Goal: Task Accomplishment & Management: Complete application form

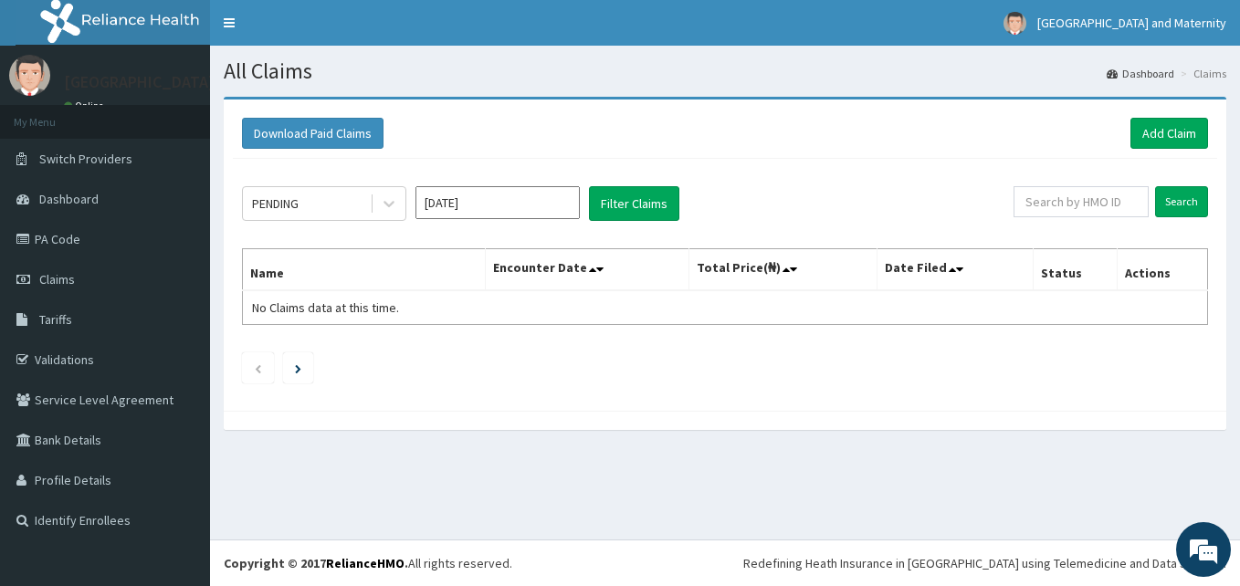
click at [101, 273] on link "Claims" at bounding box center [105, 279] width 210 height 40
drag, startPoint x: 88, startPoint y: 239, endPoint x: 139, endPoint y: 27, distance: 217.9
click at [88, 239] on link "PA Code" at bounding box center [105, 239] width 210 height 40
click at [638, 213] on button "Filter Claims" at bounding box center [634, 203] width 90 height 35
click at [604, 208] on button "Filter Claims" at bounding box center [634, 203] width 90 height 35
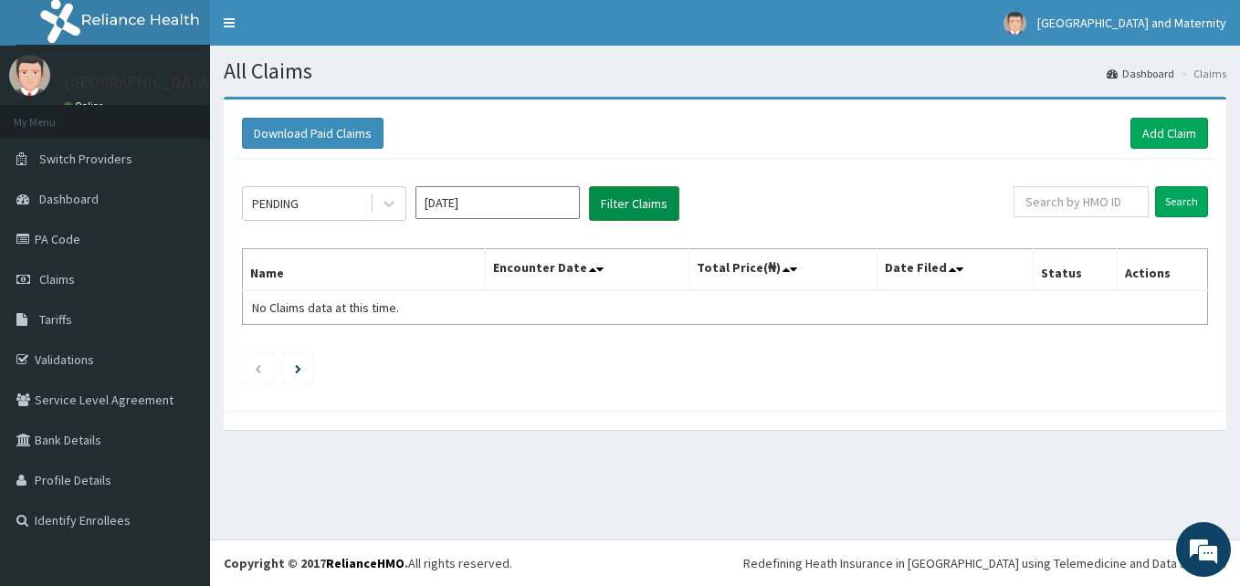
click at [603, 208] on button "Filter Claims" at bounding box center [634, 203] width 90 height 35
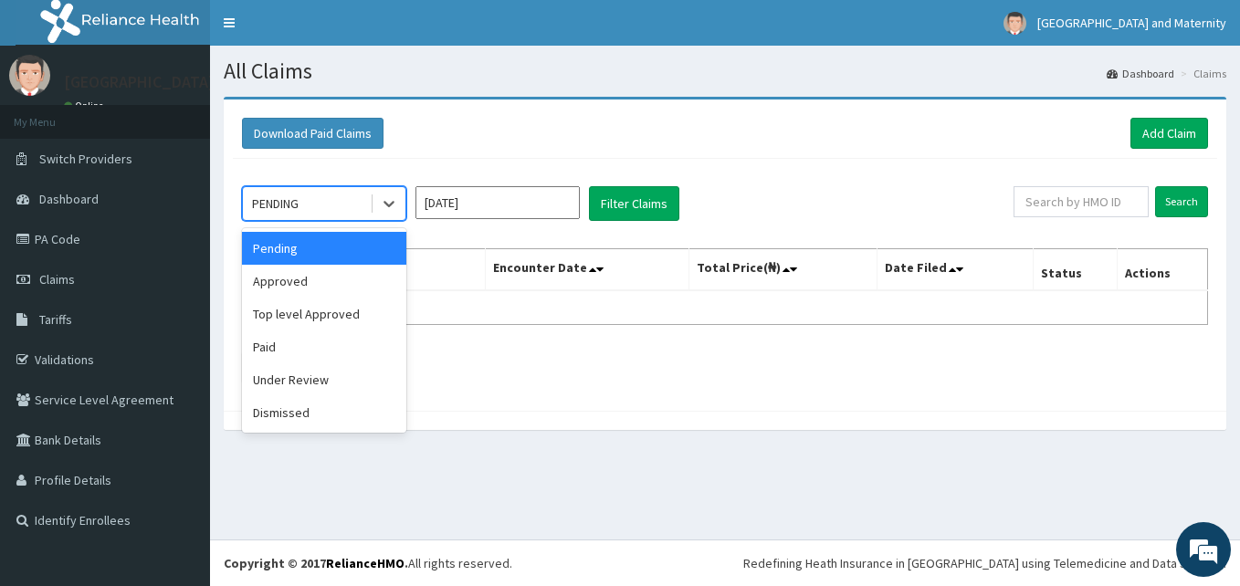
click at [312, 204] on div "PENDING" at bounding box center [306, 203] width 127 height 29
click at [300, 344] on div "Paid" at bounding box center [324, 346] width 164 height 33
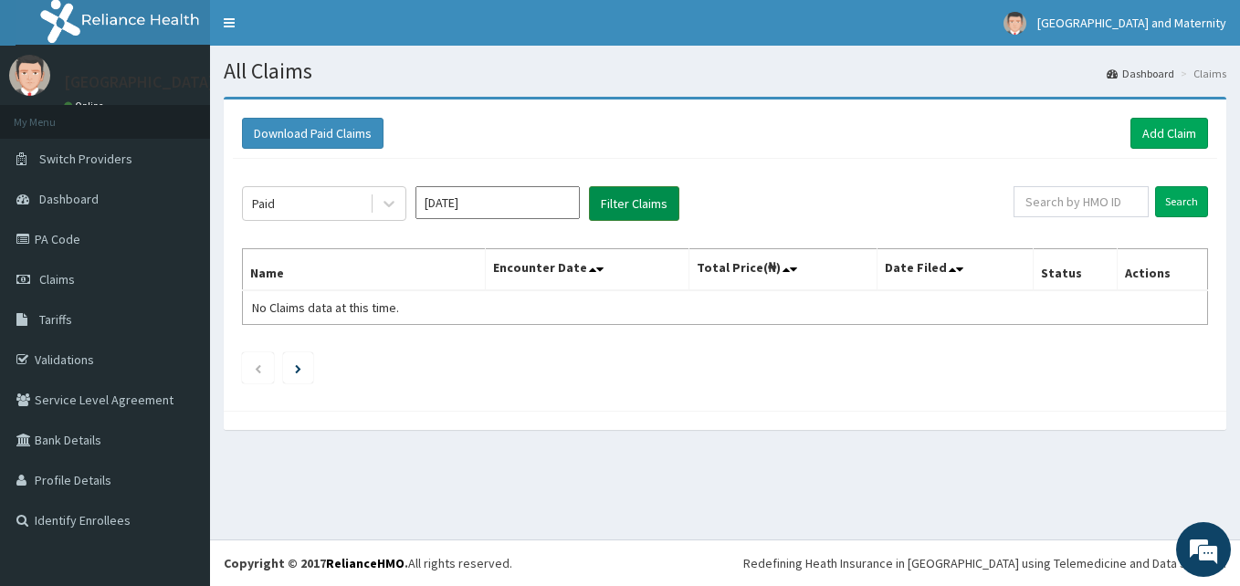
click at [628, 199] on button "Filter Claims" at bounding box center [634, 203] width 90 height 35
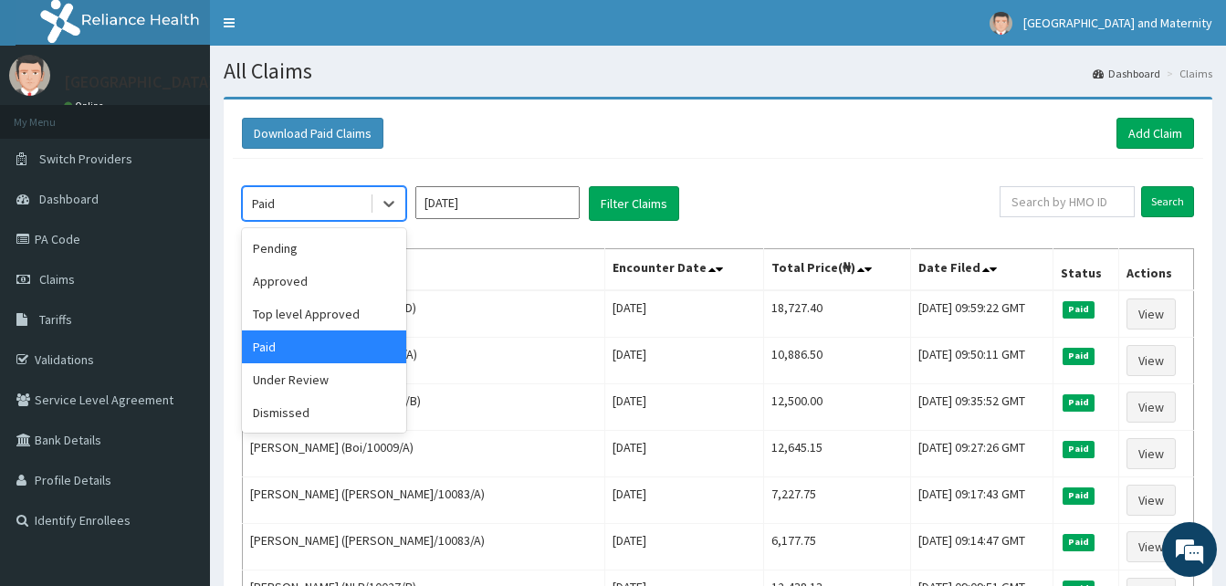
click at [347, 208] on div "Paid" at bounding box center [306, 203] width 127 height 29
click at [309, 277] on div "Approved" at bounding box center [324, 281] width 164 height 33
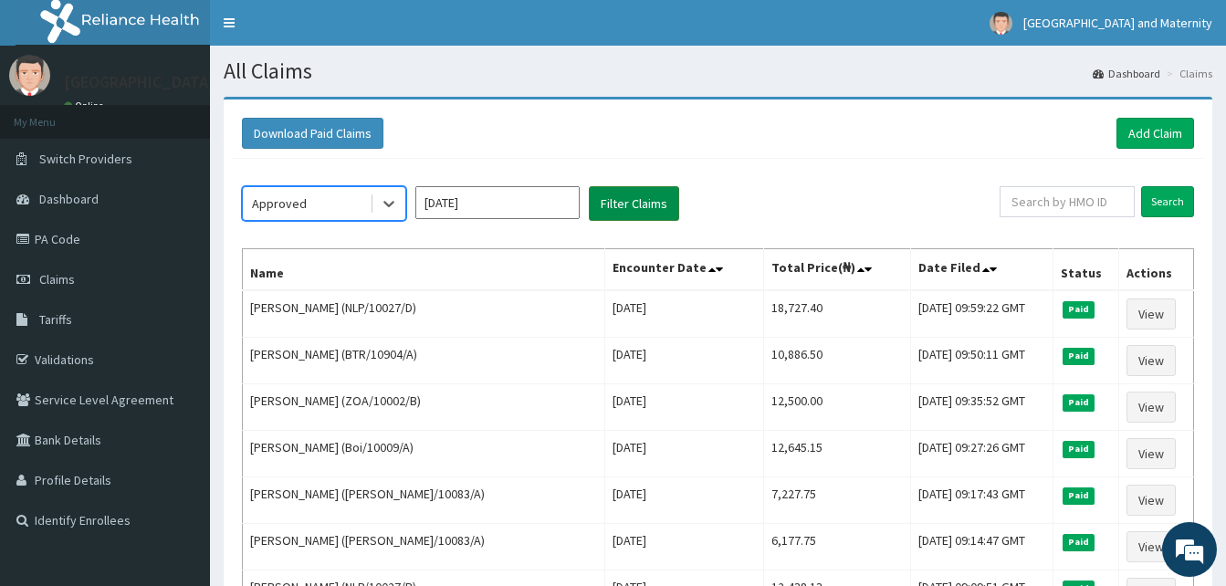
click at [611, 212] on button "Filter Claims" at bounding box center [634, 203] width 90 height 35
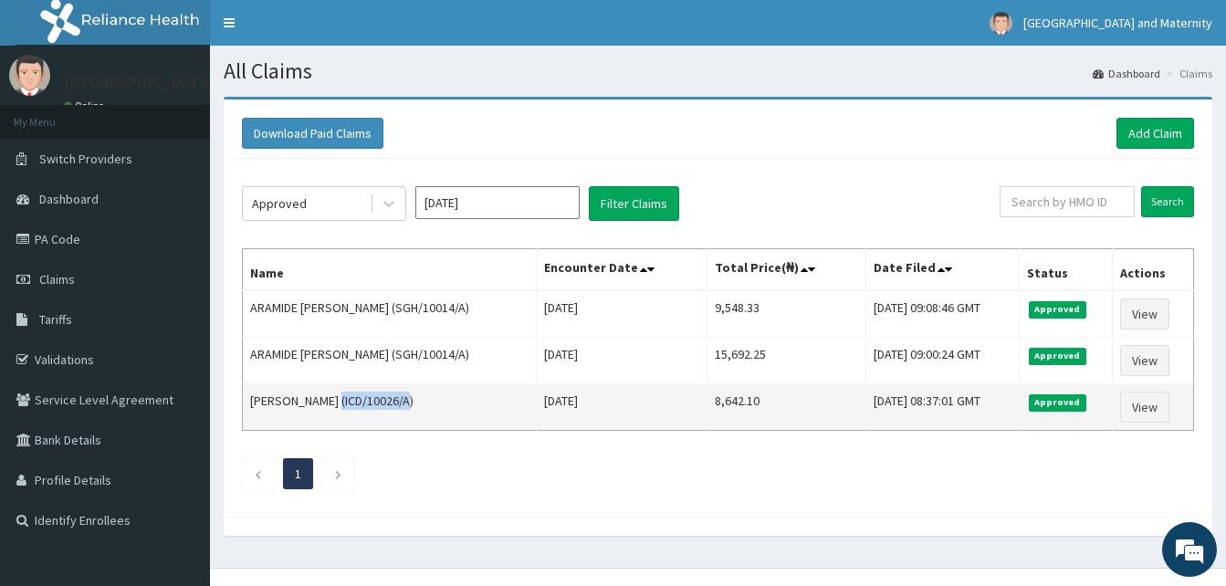
drag, startPoint x: 401, startPoint y: 398, endPoint x: 335, endPoint y: 396, distance: 65.8
click at [334, 396] on td "Onuh Ndubuisi (ICD/10026/A)" at bounding box center [390, 407] width 294 height 47
copy td "(ICD/10026/A"
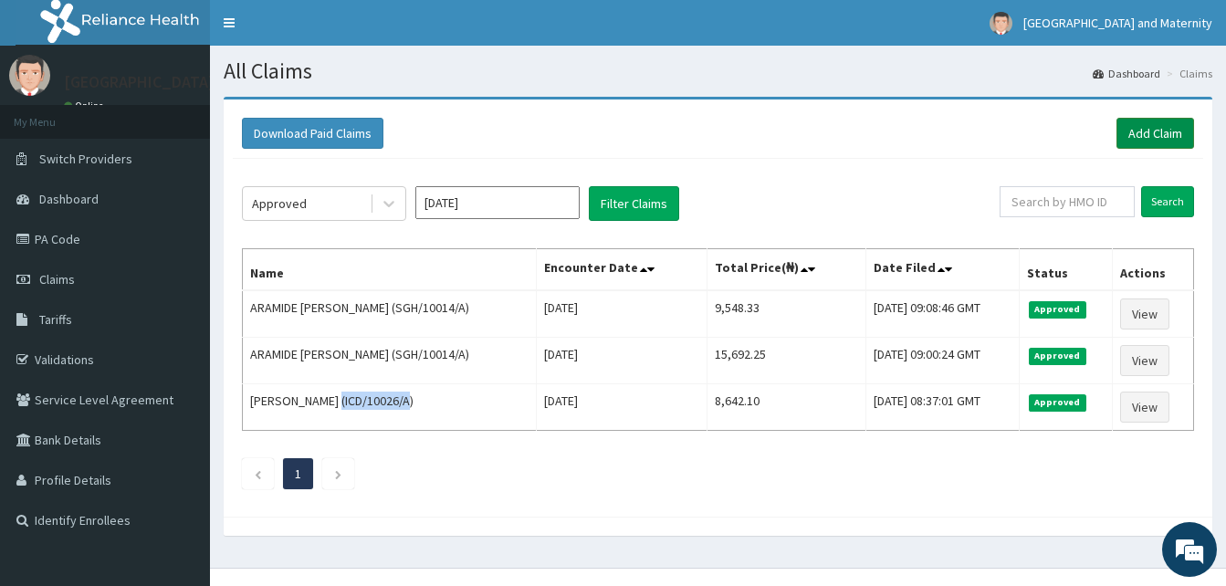
click at [1158, 133] on link "Add Claim" at bounding box center [1155, 133] width 78 height 31
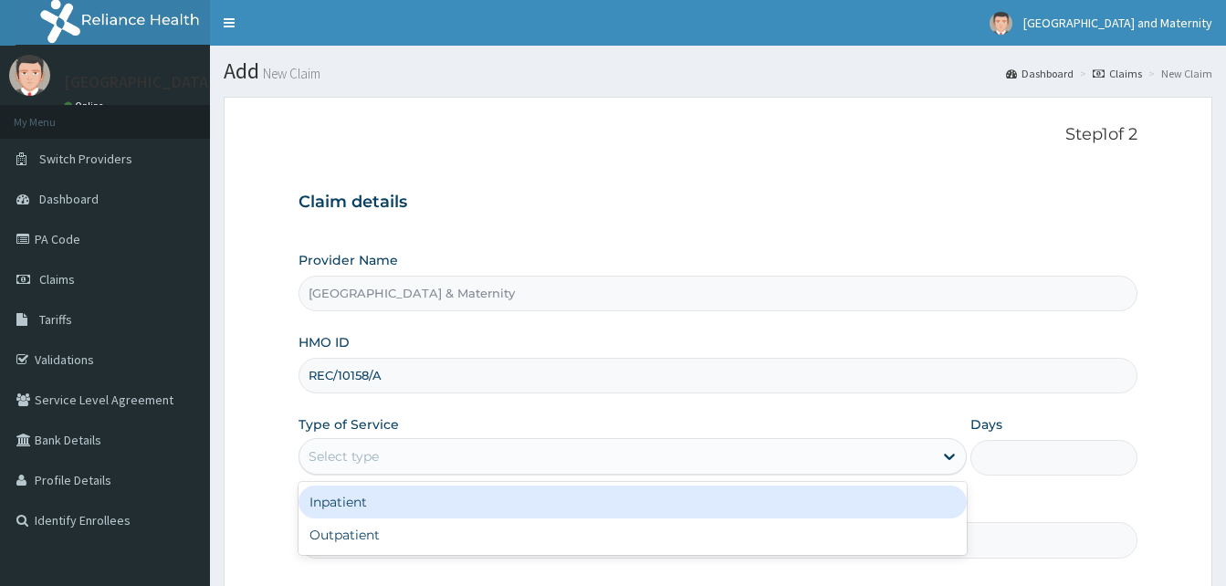
scroll to position [171, 0]
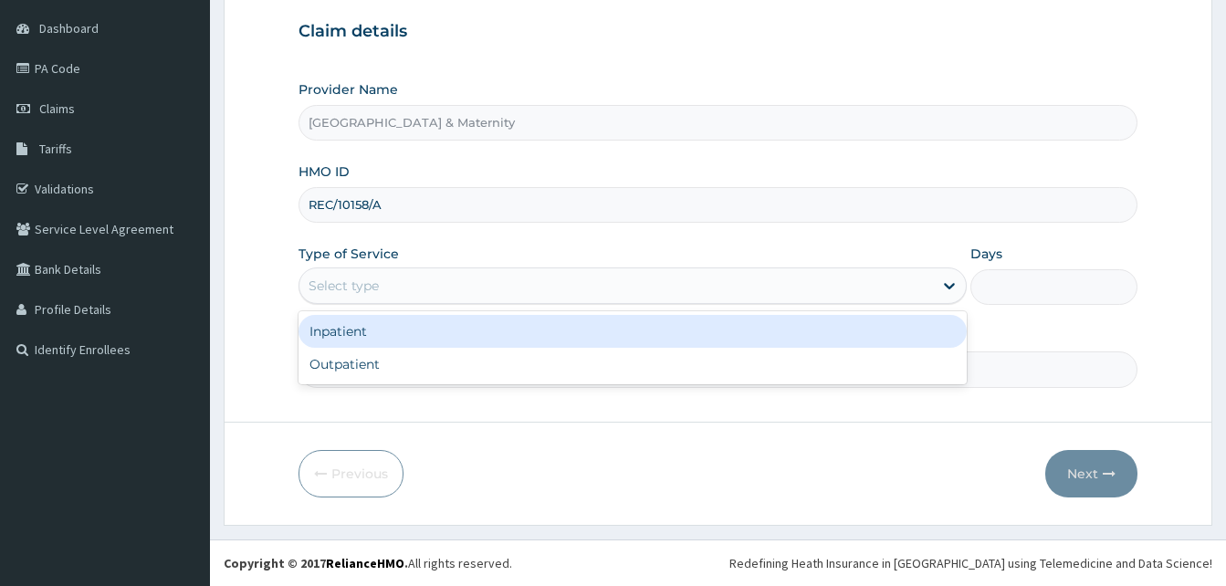
drag, startPoint x: 482, startPoint y: 363, endPoint x: 222, endPoint y: 0, distance: 446.9
click at [482, 362] on div "Outpatient" at bounding box center [633, 364] width 668 height 33
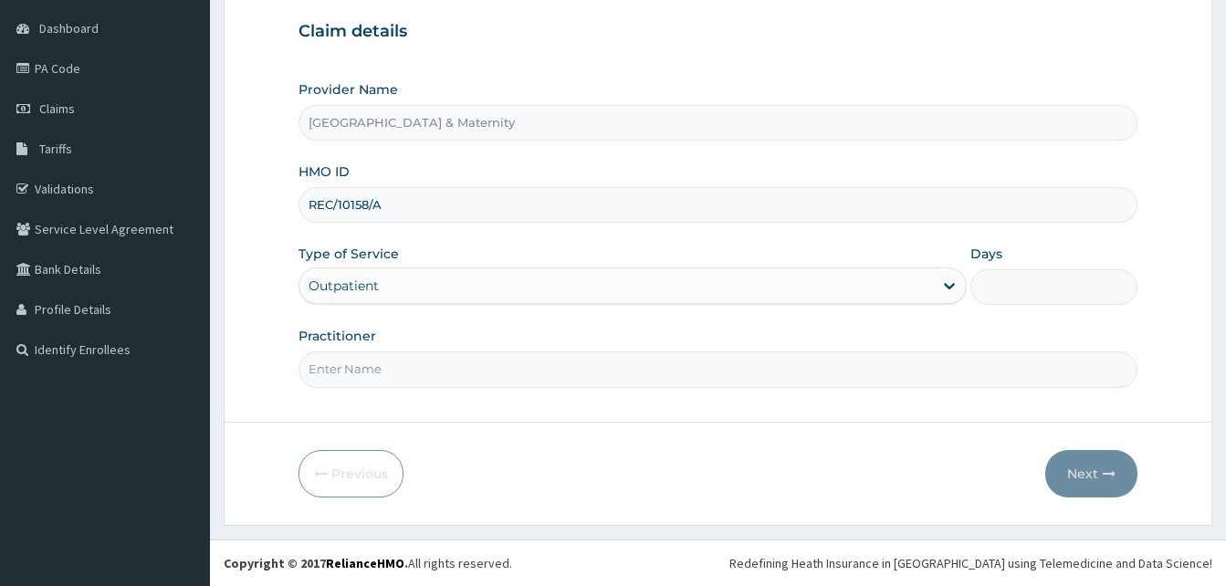
type input "1"
click at [384, 368] on input "Practitioner" at bounding box center [718, 369] width 839 height 36
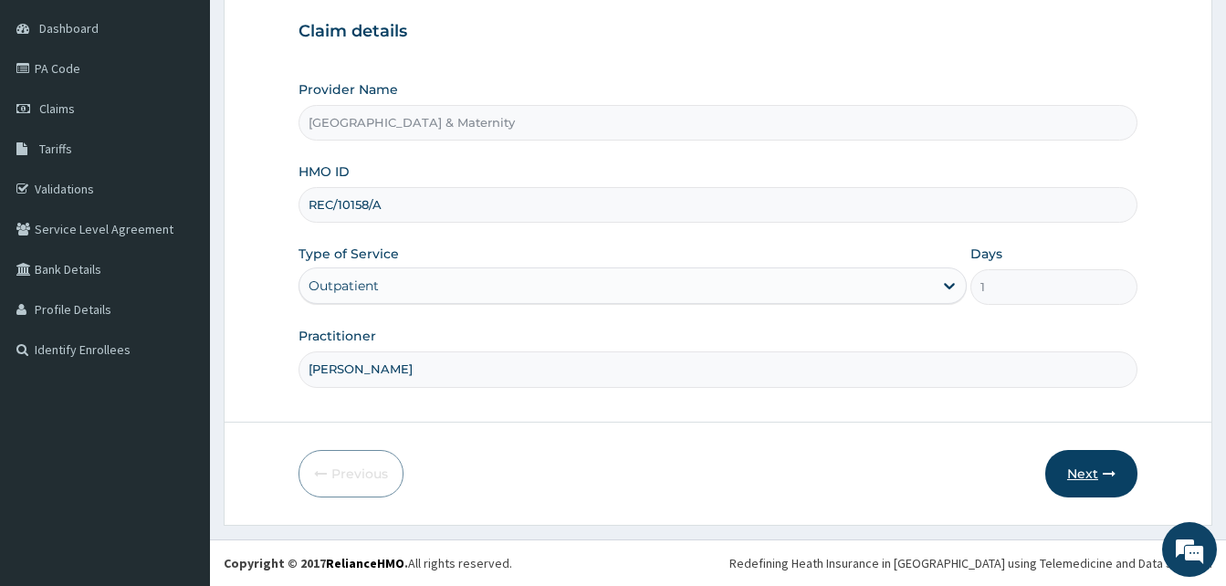
type input "Dr John"
click at [1071, 470] on button "Next" at bounding box center [1091, 473] width 92 height 47
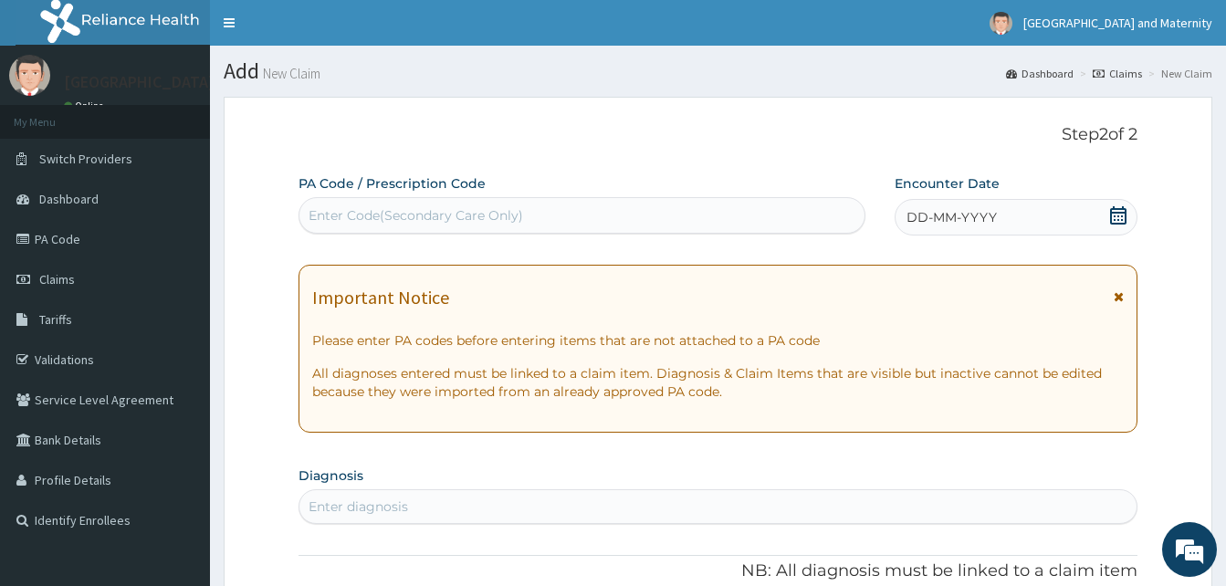
click at [1111, 218] on icon at bounding box center [1118, 215] width 18 height 18
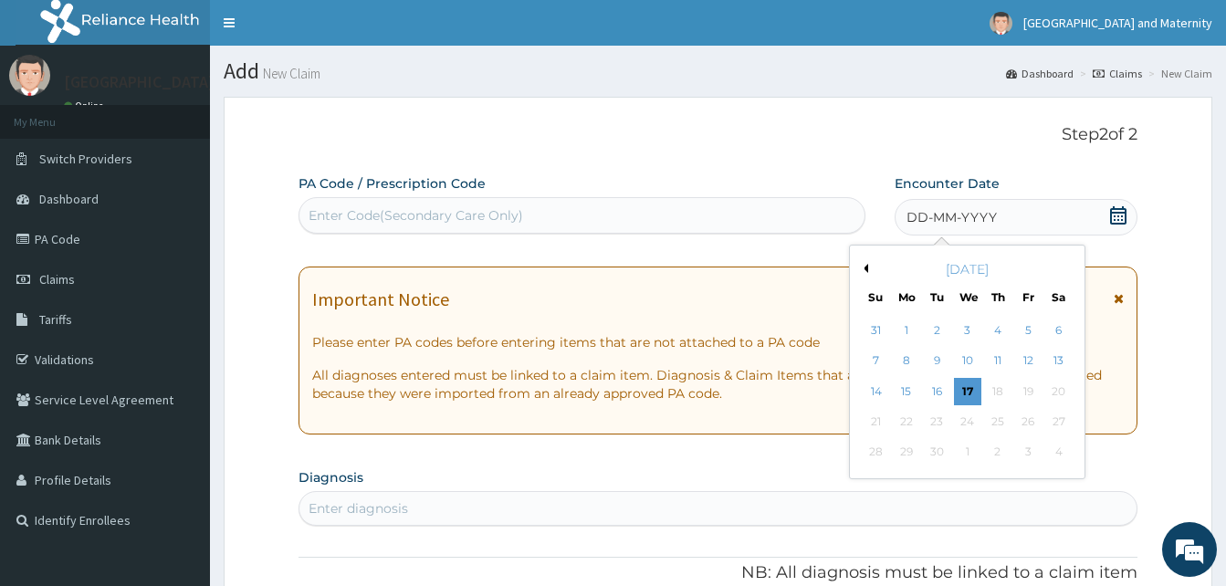
click at [863, 267] on button "Previous Month" at bounding box center [863, 268] width 9 height 9
click at [905, 393] on div "14" at bounding box center [906, 391] width 27 height 27
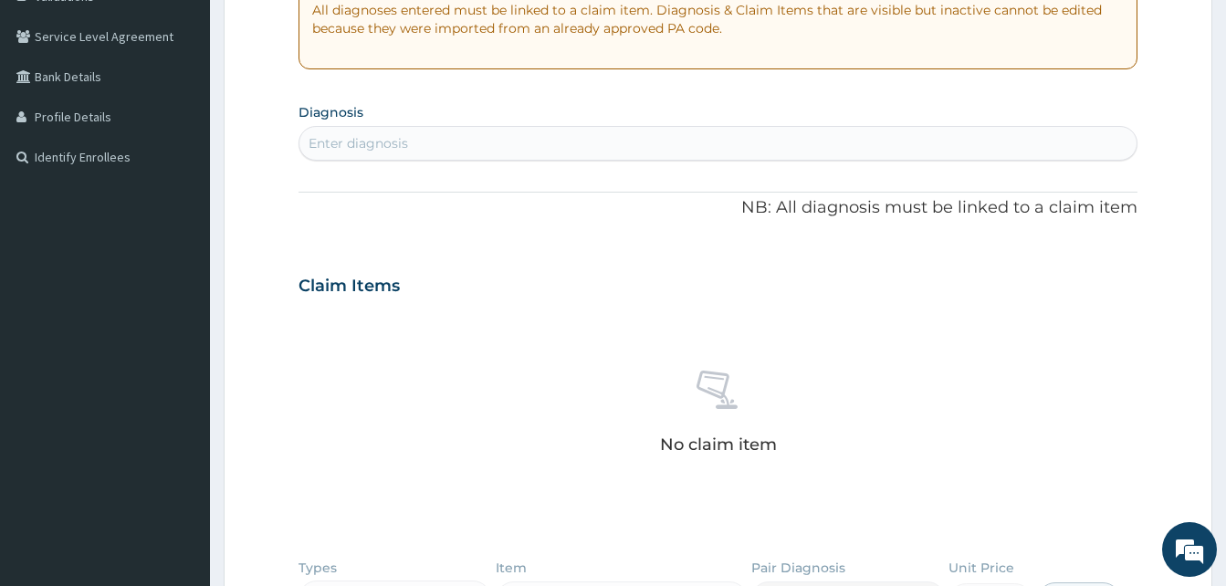
scroll to position [365, 0]
click at [431, 148] on div "Enter diagnosis" at bounding box center [717, 141] width 837 height 29
type input "malaria"
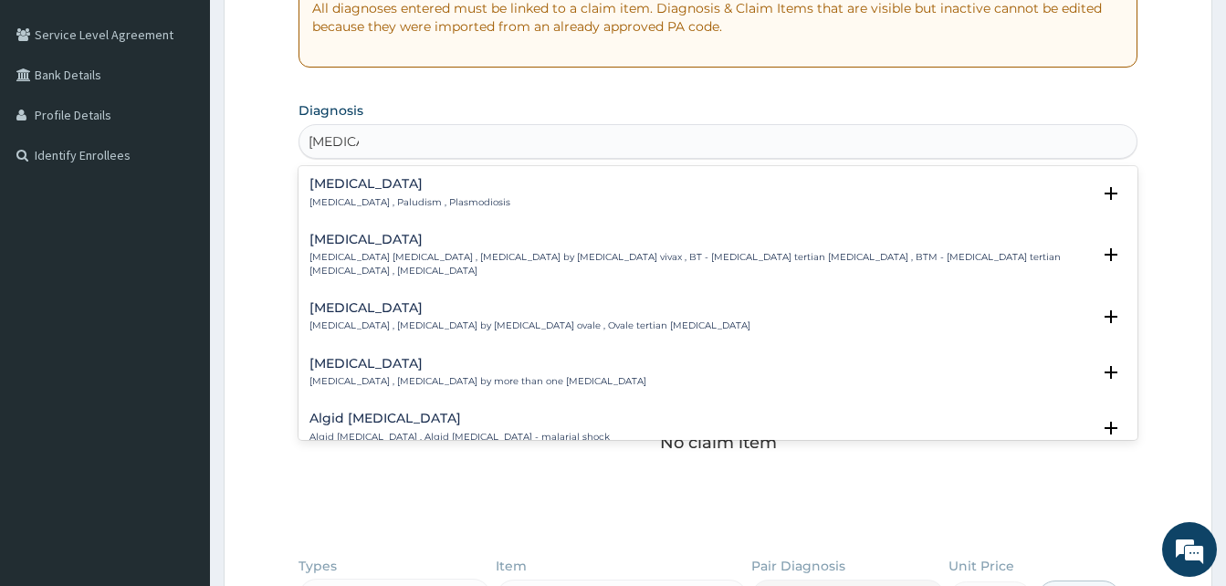
click at [386, 189] on h4 "Malaria" at bounding box center [409, 184] width 201 height 14
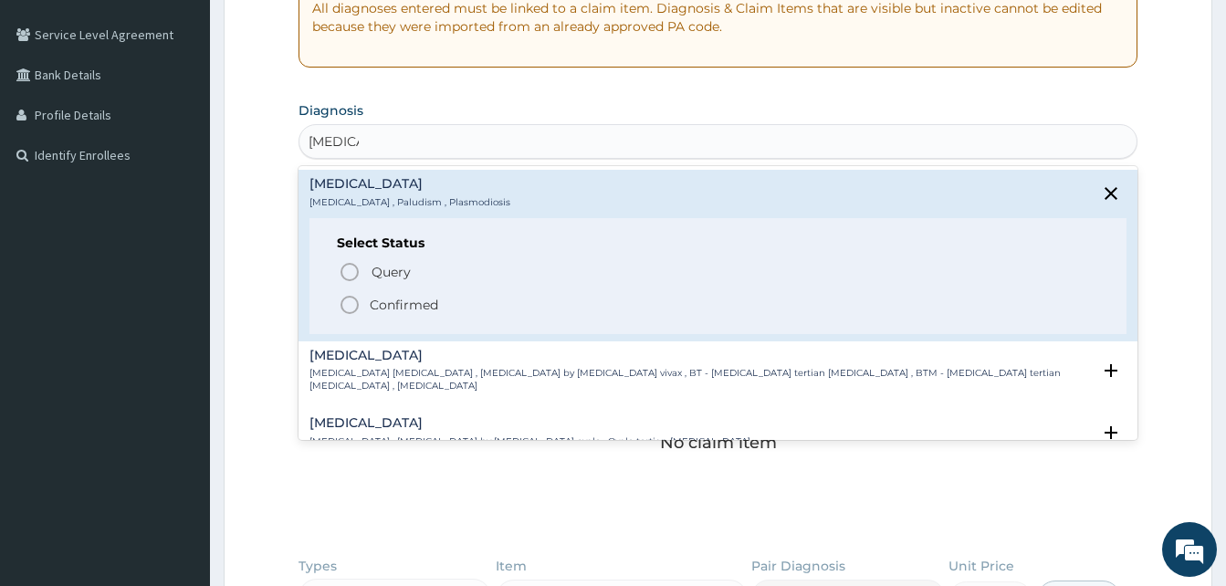
click at [418, 306] on p "Confirmed" at bounding box center [404, 305] width 68 height 18
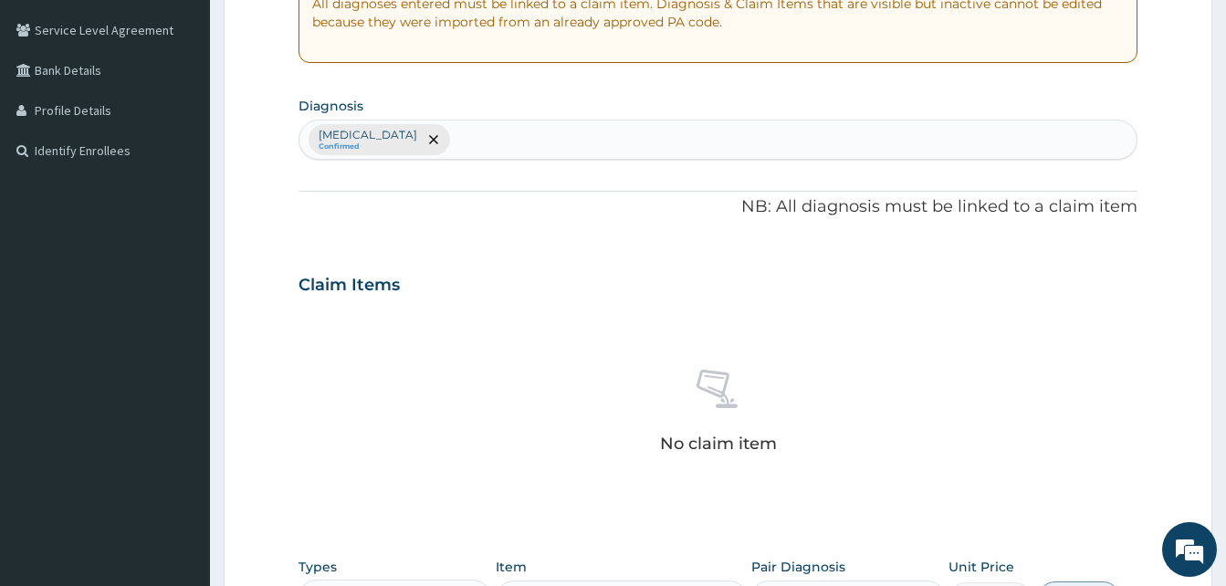
scroll to position [639, 0]
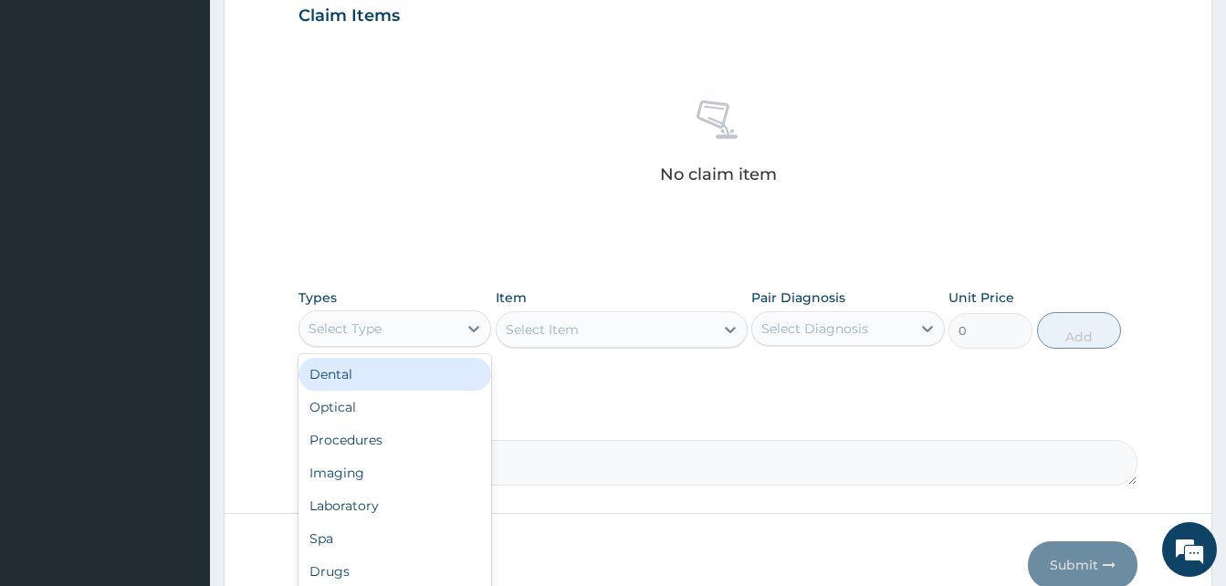
click at [410, 330] on div "Select Type" at bounding box center [378, 328] width 158 height 29
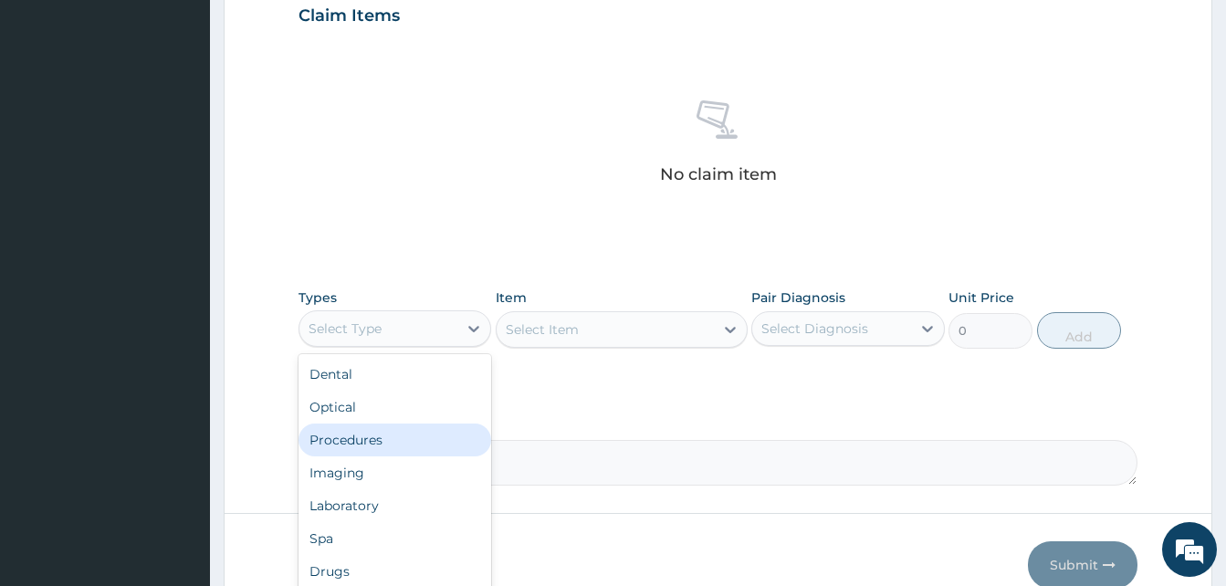
drag, startPoint x: 415, startPoint y: 429, endPoint x: 540, endPoint y: 364, distance: 140.9
click at [416, 429] on div "Procedures" at bounding box center [395, 440] width 193 height 33
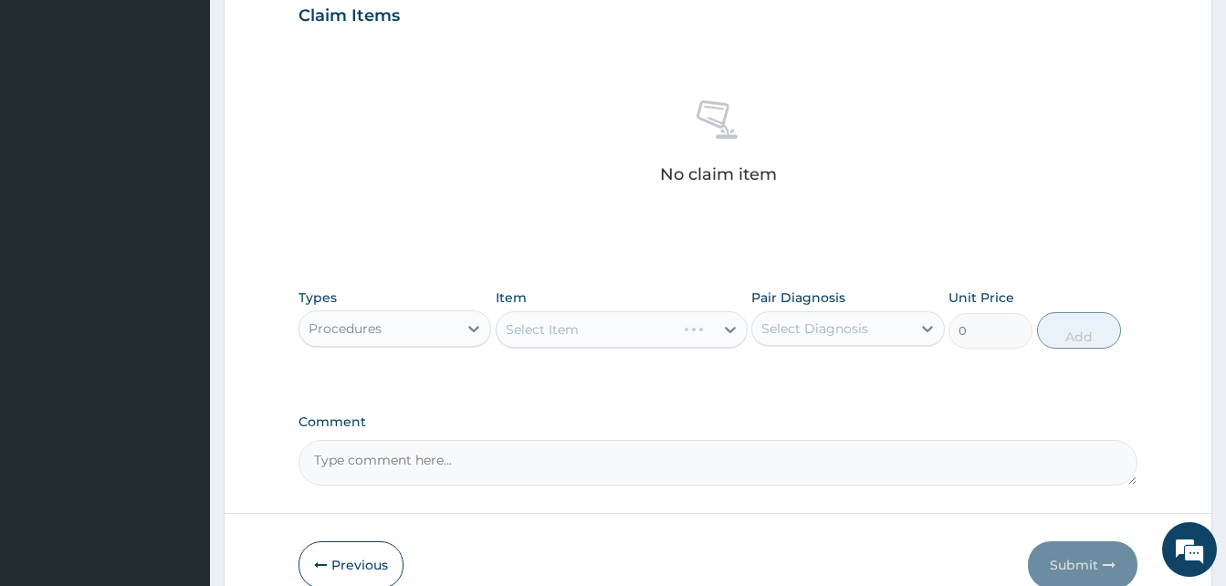
click at [564, 337] on div "Select Item" at bounding box center [622, 329] width 252 height 37
click at [564, 337] on div "Select Item" at bounding box center [542, 329] width 73 height 18
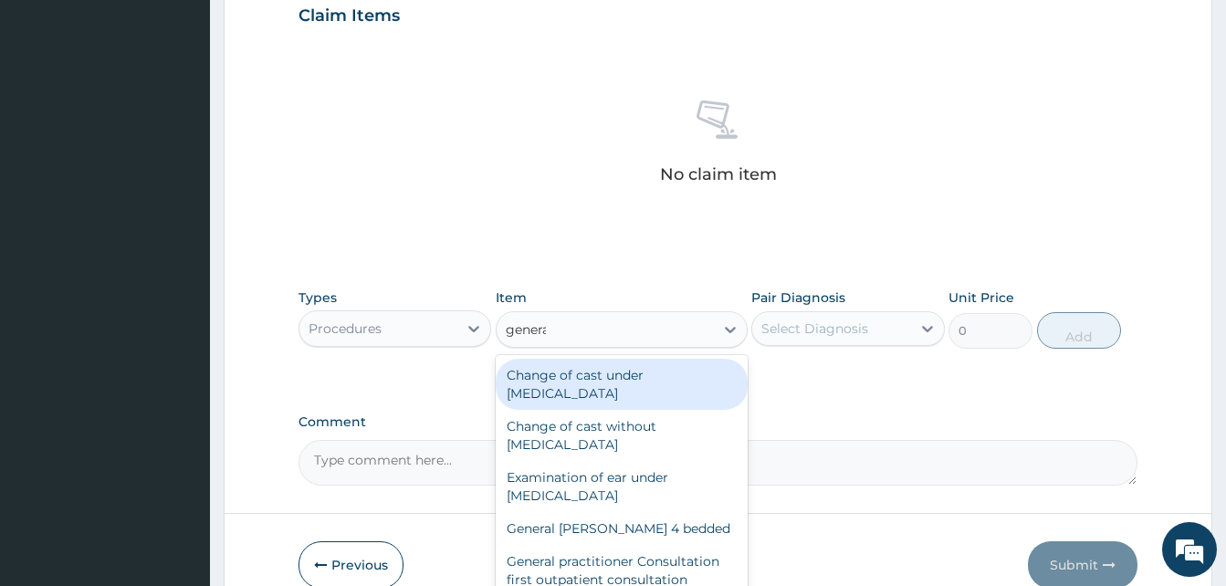
type input "general"
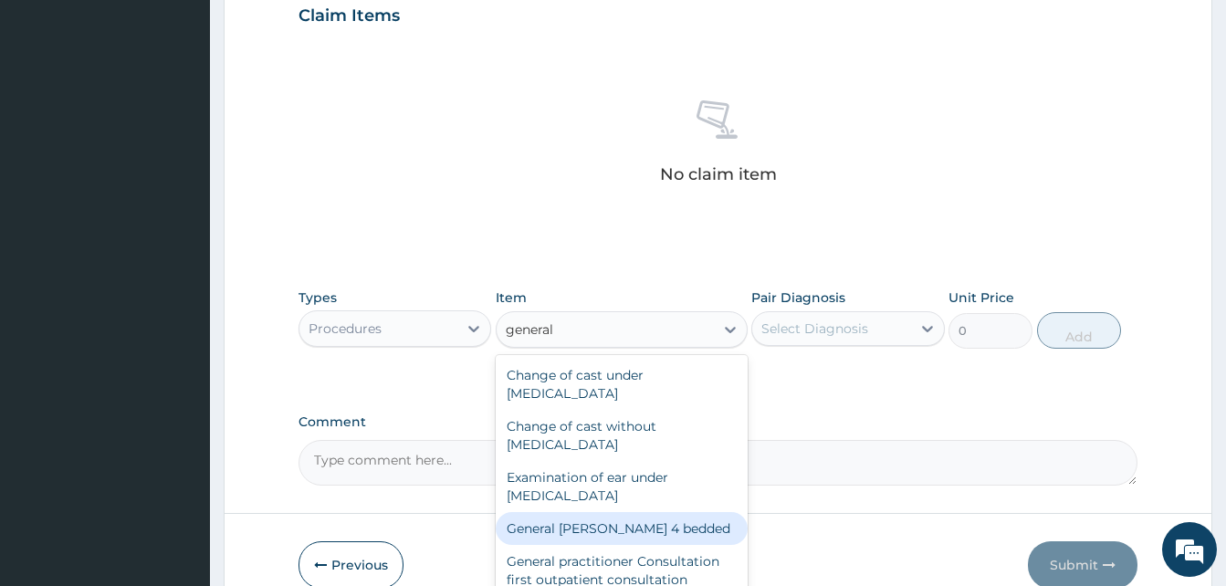
scroll to position [91, 0]
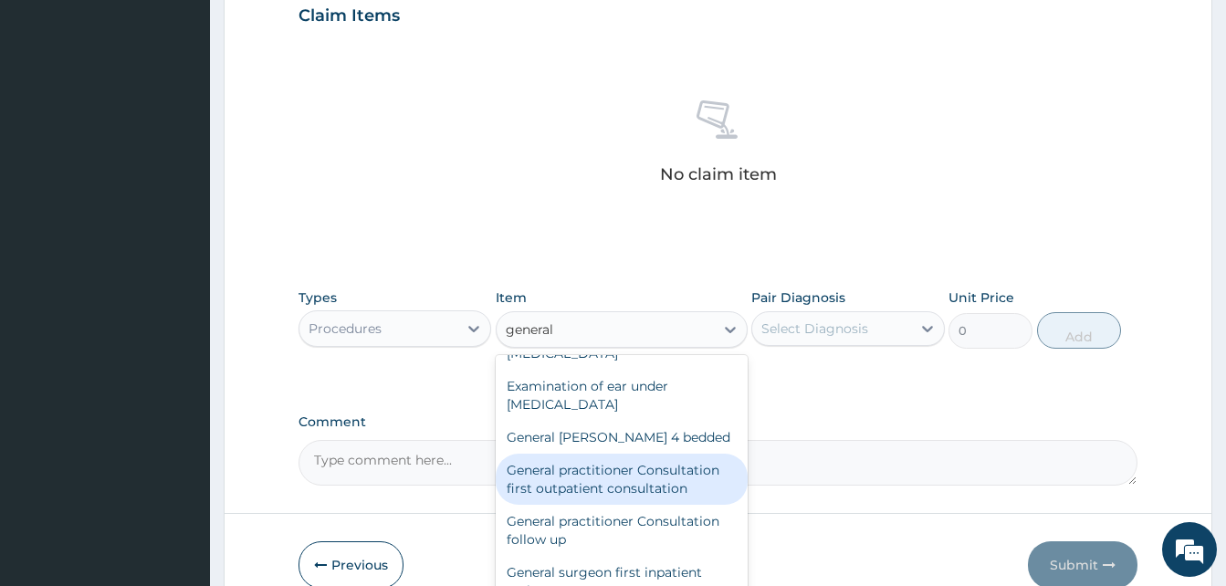
click at [678, 470] on div "General practitioner Consultation first outpatient consultation" at bounding box center [622, 479] width 252 height 51
type input "4000"
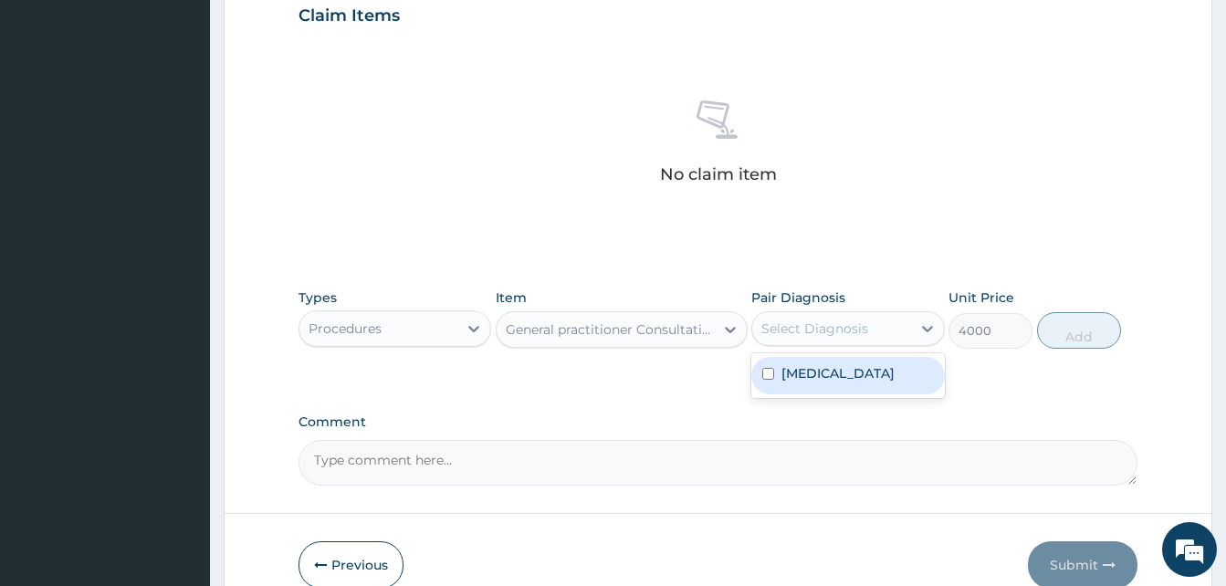
click at [797, 325] on div "Select Diagnosis" at bounding box center [814, 329] width 107 height 18
click at [808, 384] on div "Malaria" at bounding box center [847, 375] width 193 height 37
checkbox input "true"
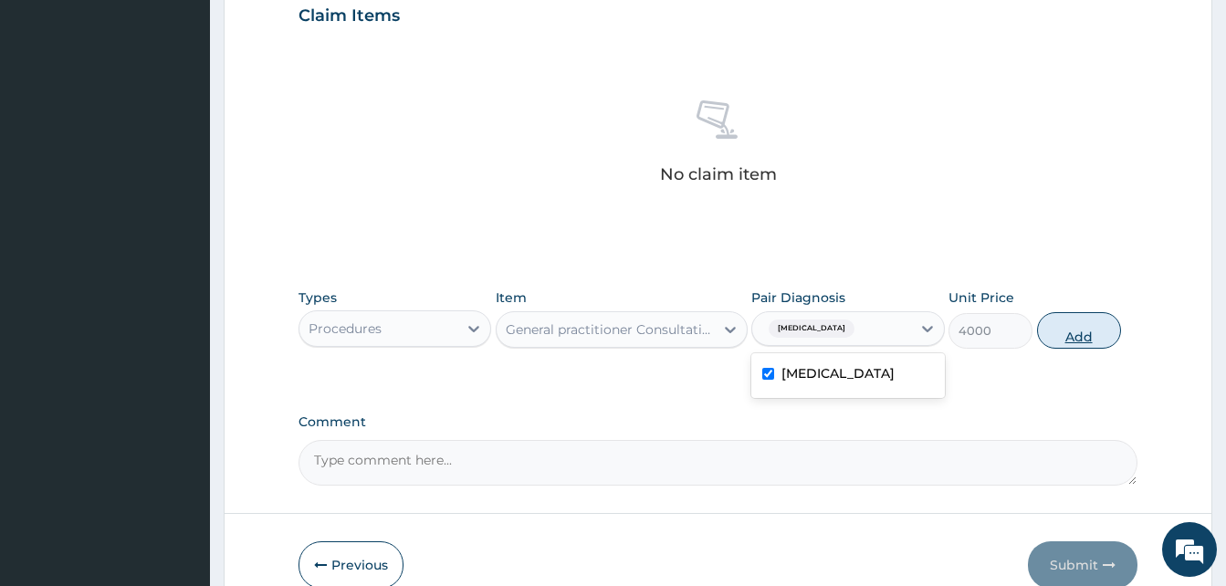
click at [1074, 330] on button "Add" at bounding box center [1079, 330] width 84 height 37
type input "0"
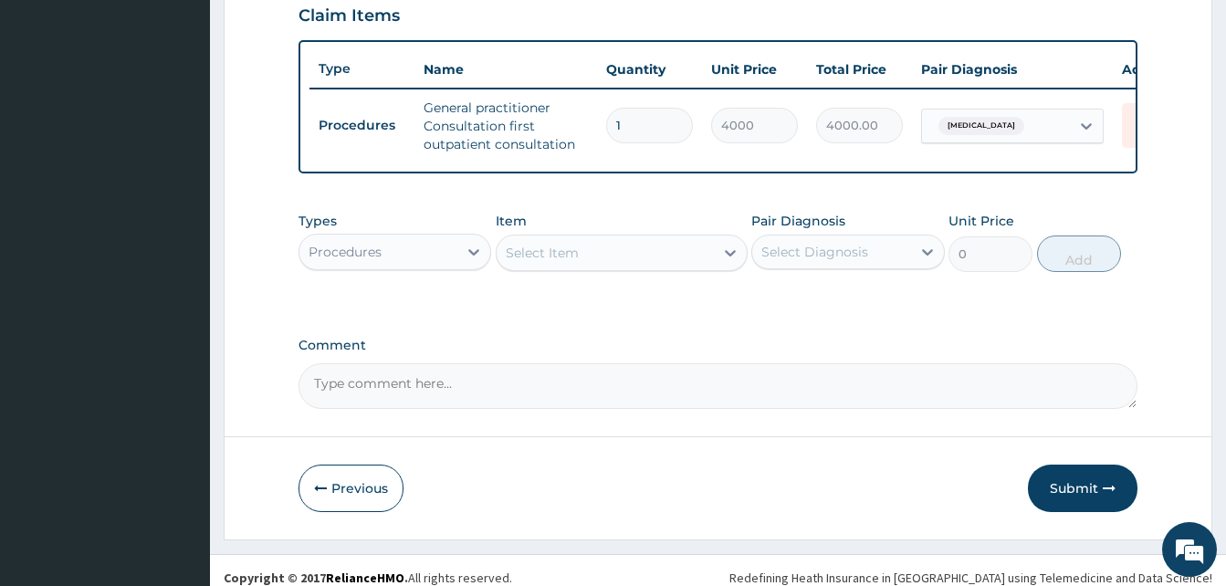
scroll to position [667, 0]
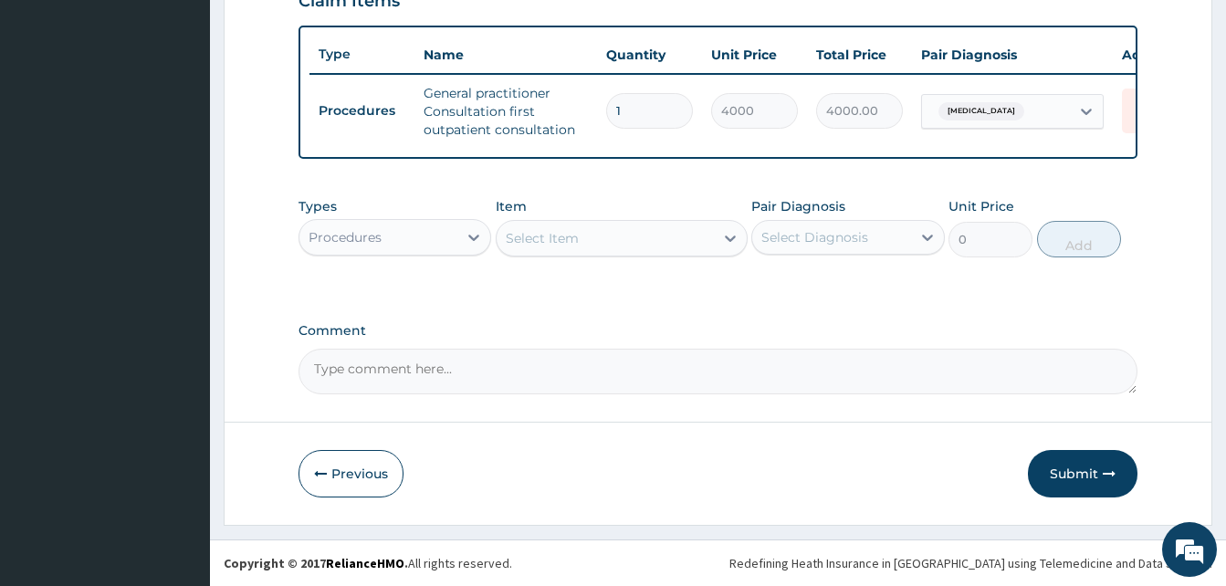
click at [376, 242] on div "Procedures" at bounding box center [345, 237] width 73 height 18
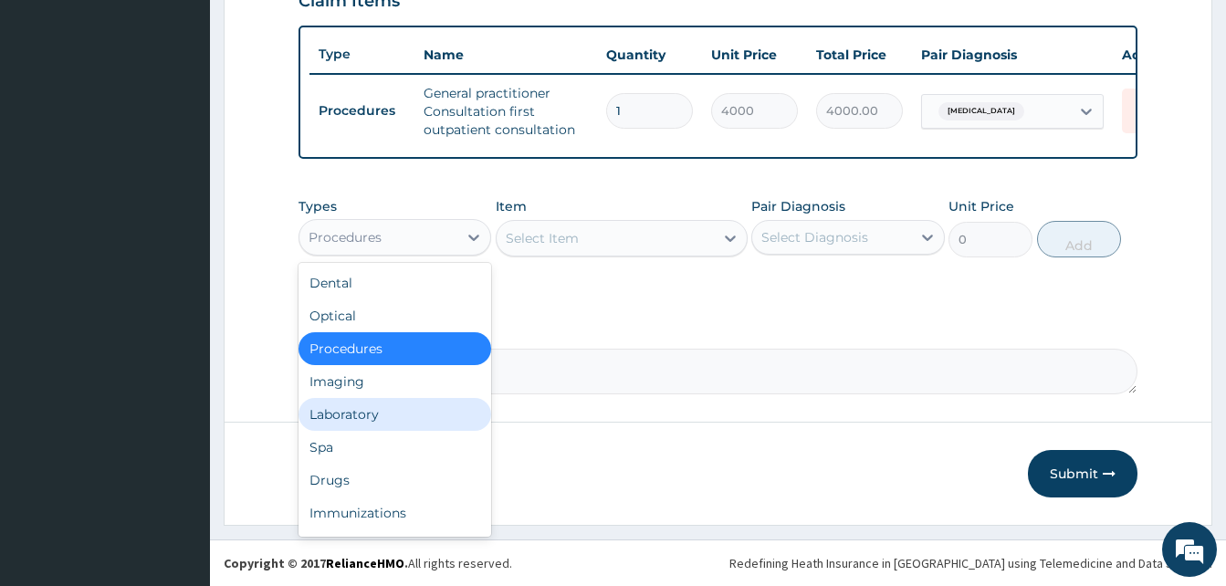
click at [369, 415] on div "Laboratory" at bounding box center [395, 414] width 193 height 33
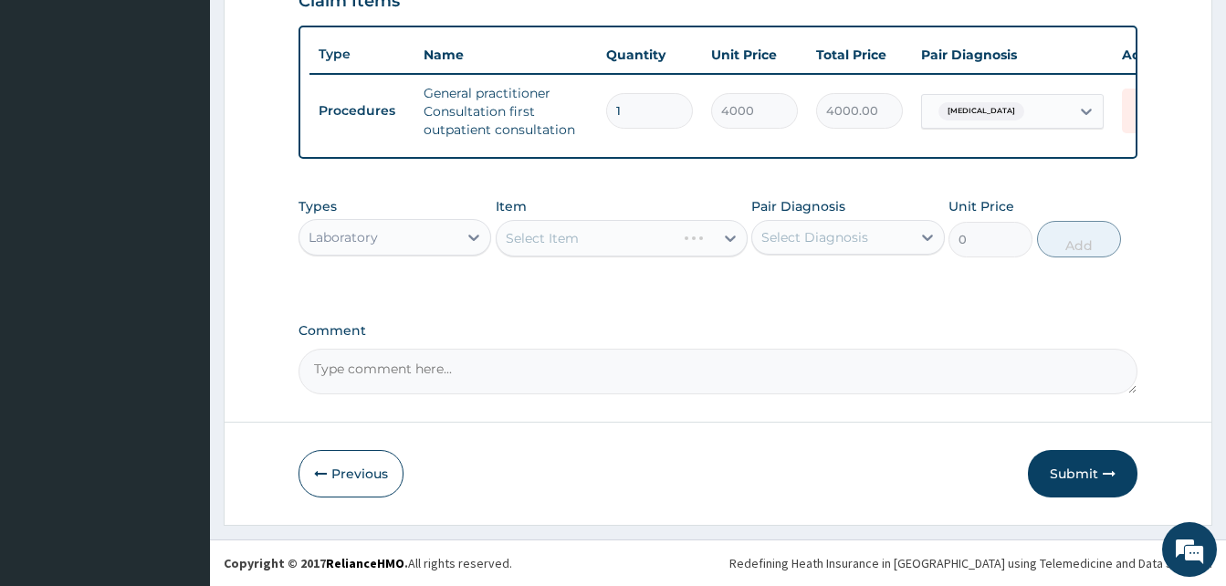
click at [562, 236] on div "Select Item" at bounding box center [622, 238] width 252 height 37
click at [562, 236] on div "Select Item" at bounding box center [542, 238] width 73 height 18
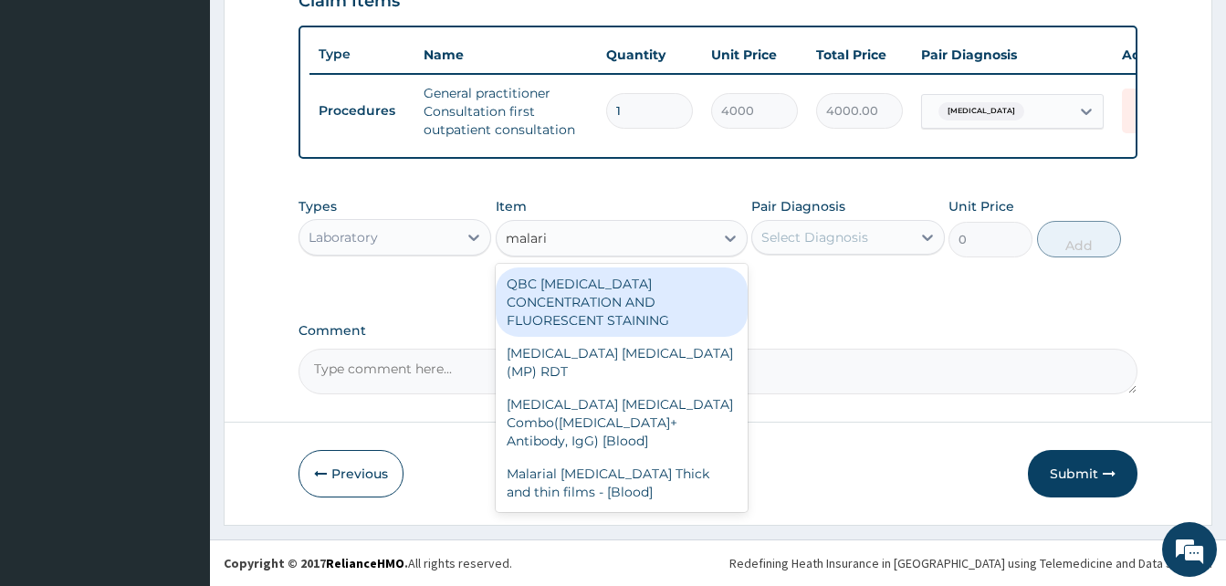
type input "malaria"
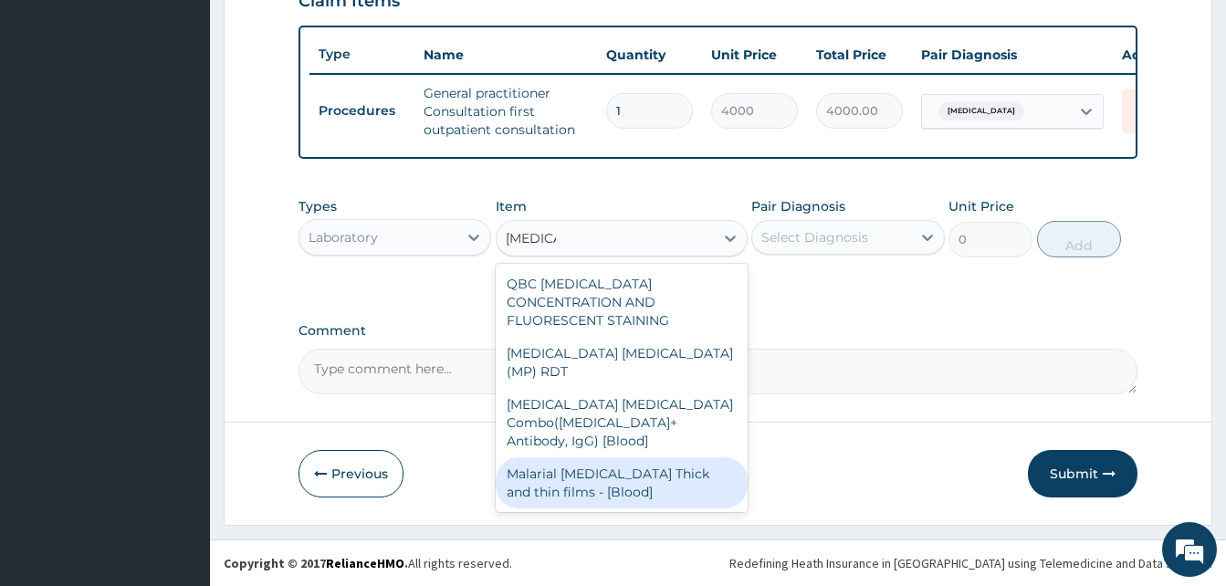
drag, startPoint x: 613, startPoint y: 422, endPoint x: 802, endPoint y: 319, distance: 215.3
click at [615, 457] on div "Malarial Parasite Thick and thin films - [Blood]" at bounding box center [622, 482] width 252 height 51
type input "2500"
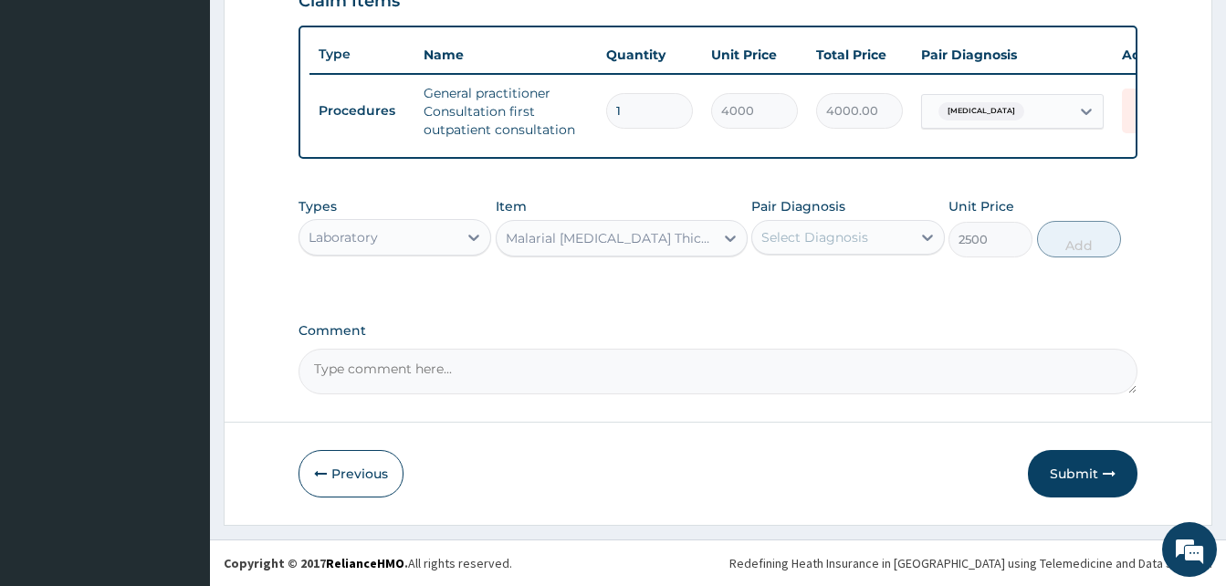
drag, startPoint x: 825, startPoint y: 238, endPoint x: 824, endPoint y: 253, distance: 14.6
click at [824, 238] on div "Select Diagnosis" at bounding box center [814, 237] width 107 height 18
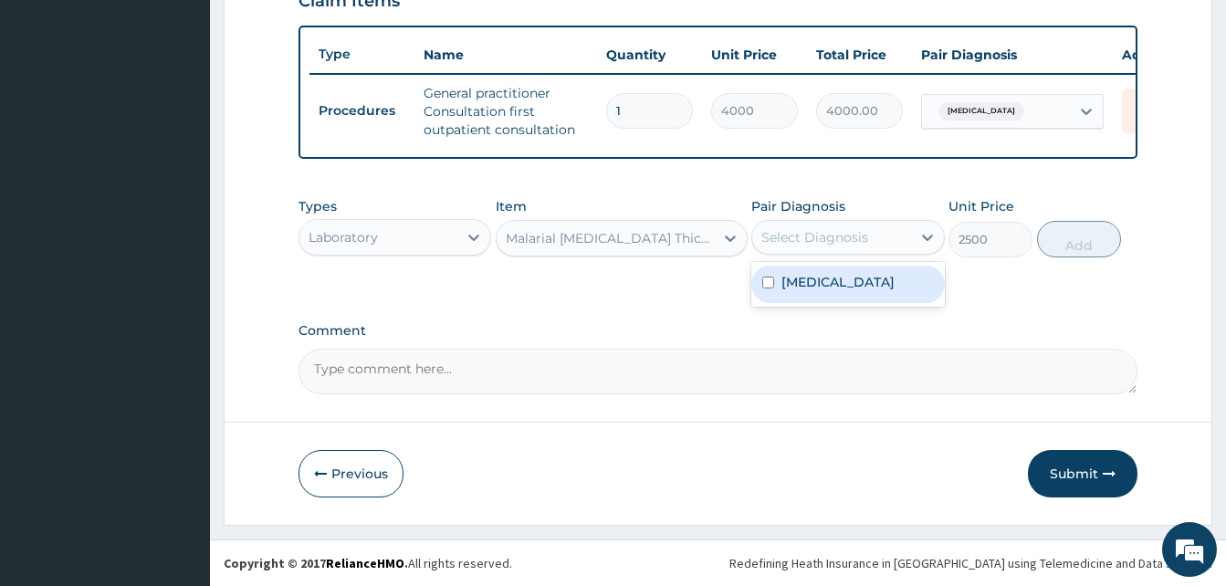
drag, startPoint x: 835, startPoint y: 288, endPoint x: 1051, endPoint y: 268, distance: 216.3
click at [837, 288] on div "Malaria" at bounding box center [847, 284] width 193 height 37
checkbox input "true"
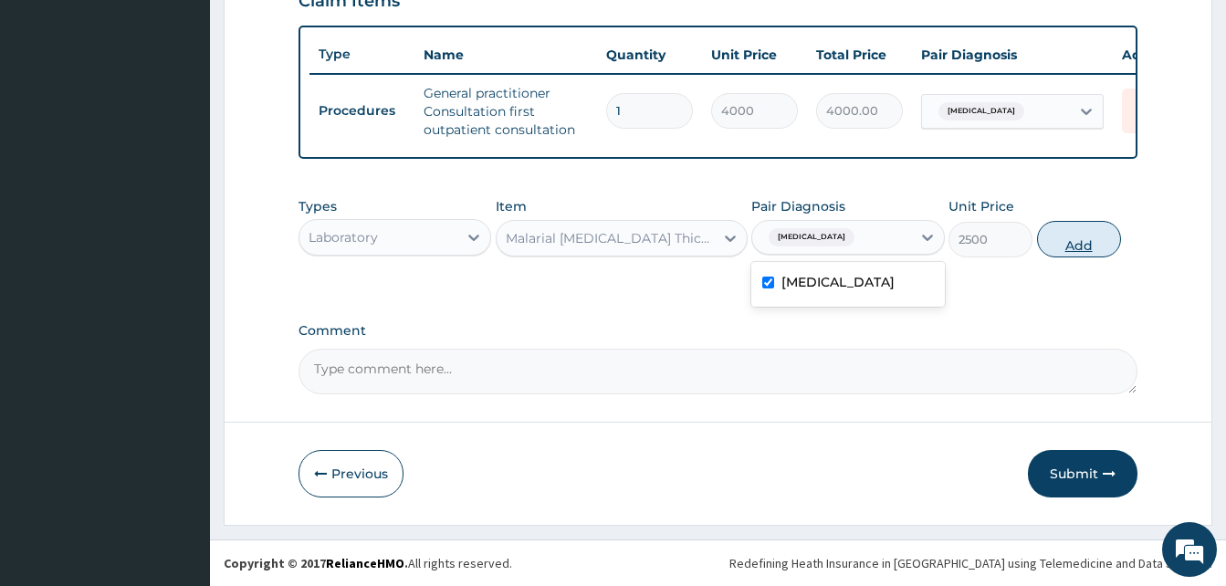
click at [1080, 247] on button "Add" at bounding box center [1079, 239] width 84 height 37
type input "0"
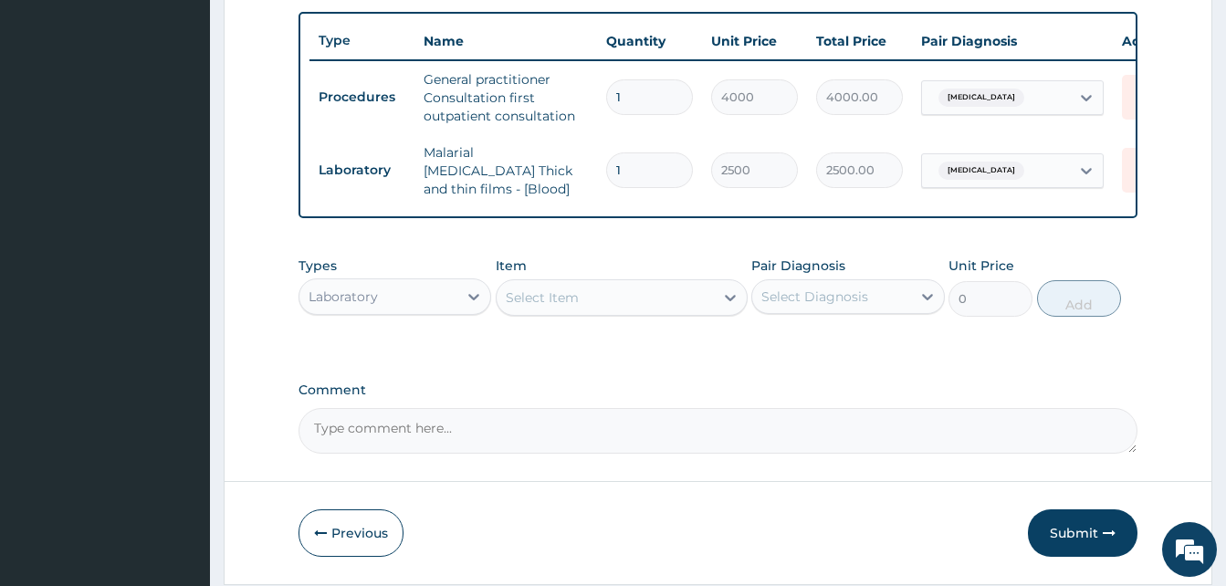
click at [396, 309] on div "Laboratory" at bounding box center [378, 296] width 158 height 29
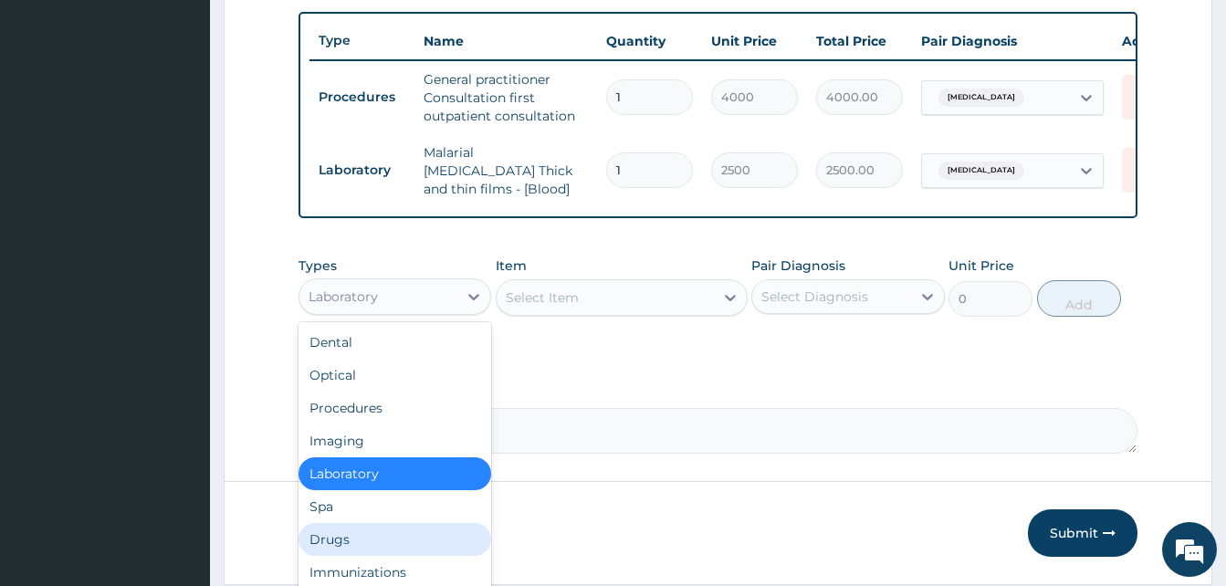
drag, startPoint x: 370, startPoint y: 541, endPoint x: 559, endPoint y: 17, distance: 557.0
click at [372, 541] on div "Drugs" at bounding box center [395, 539] width 193 height 33
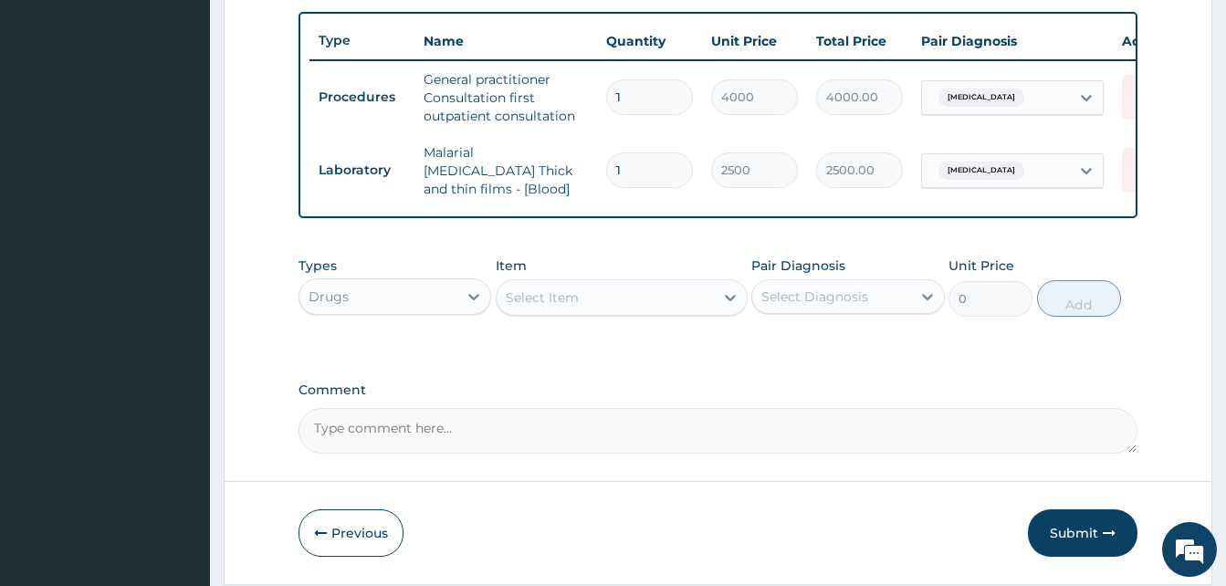
click at [593, 306] on div "Select Item" at bounding box center [605, 297] width 217 height 29
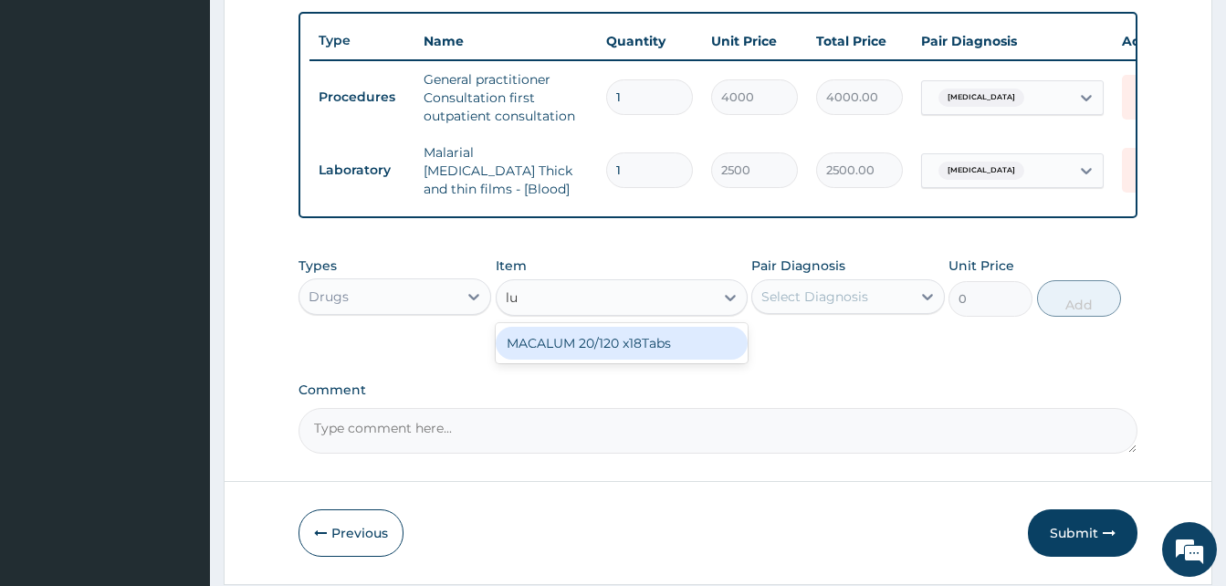
type input "l"
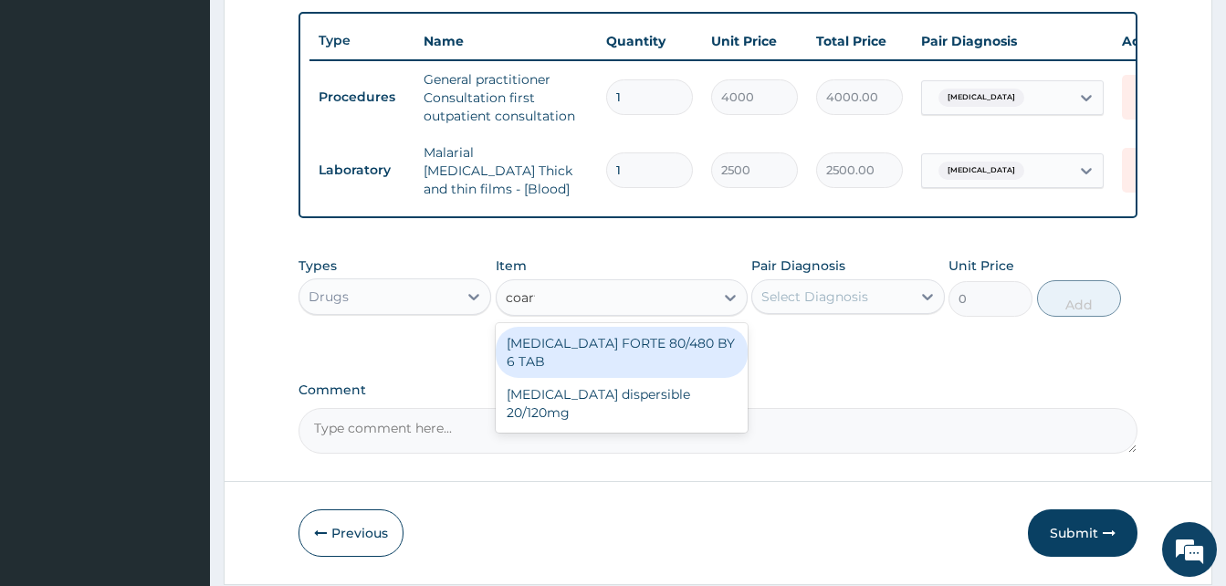
type input "coarte"
click at [628, 346] on div "COARTEM FORTE 80/480 BY 6 TAB" at bounding box center [622, 352] width 252 height 51
type input "500"
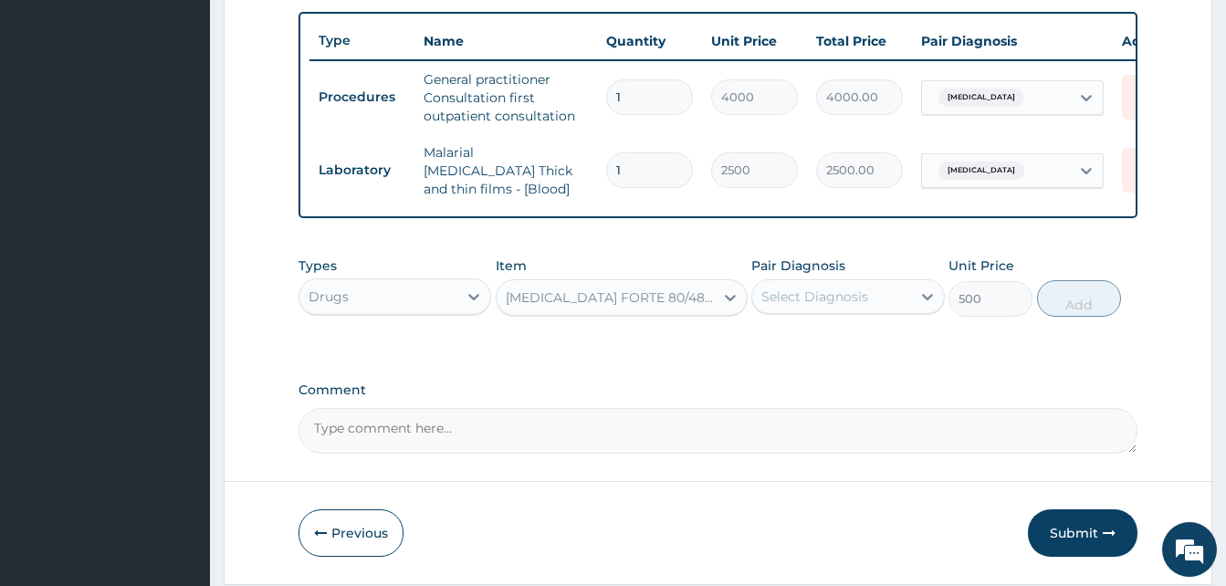
click at [795, 311] on div "Select Diagnosis" at bounding box center [831, 296] width 158 height 29
drag, startPoint x: 804, startPoint y: 345, endPoint x: 990, endPoint y: 323, distance: 187.5
click at [810, 343] on label "Malaria" at bounding box center [837, 341] width 113 height 18
checkbox input "true"
click at [1089, 304] on button "Add" at bounding box center [1079, 298] width 84 height 37
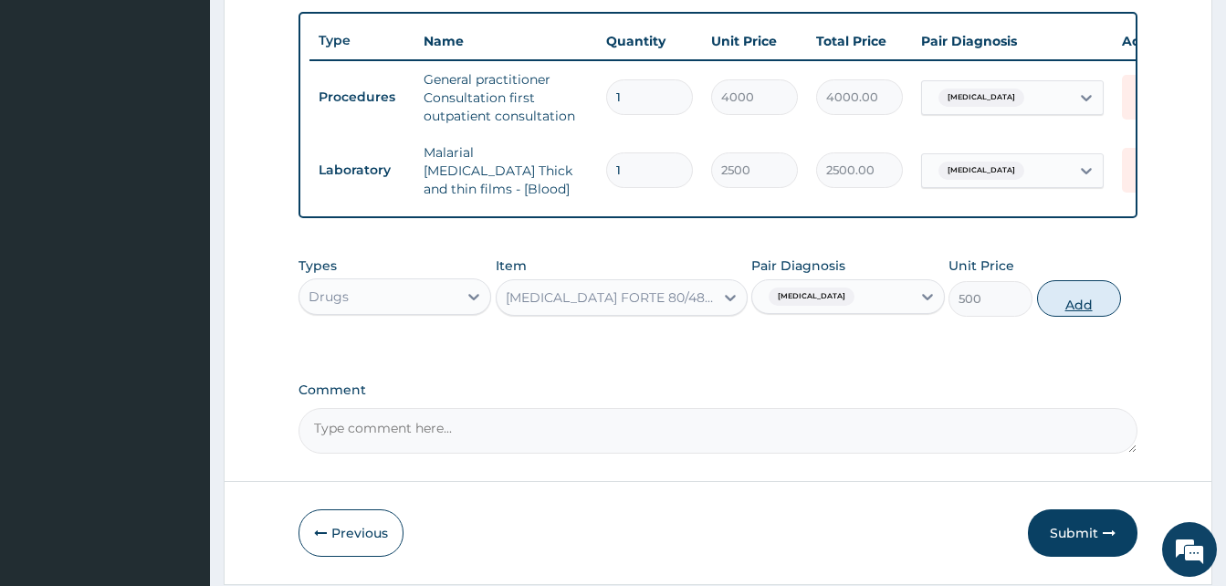
type input "0"
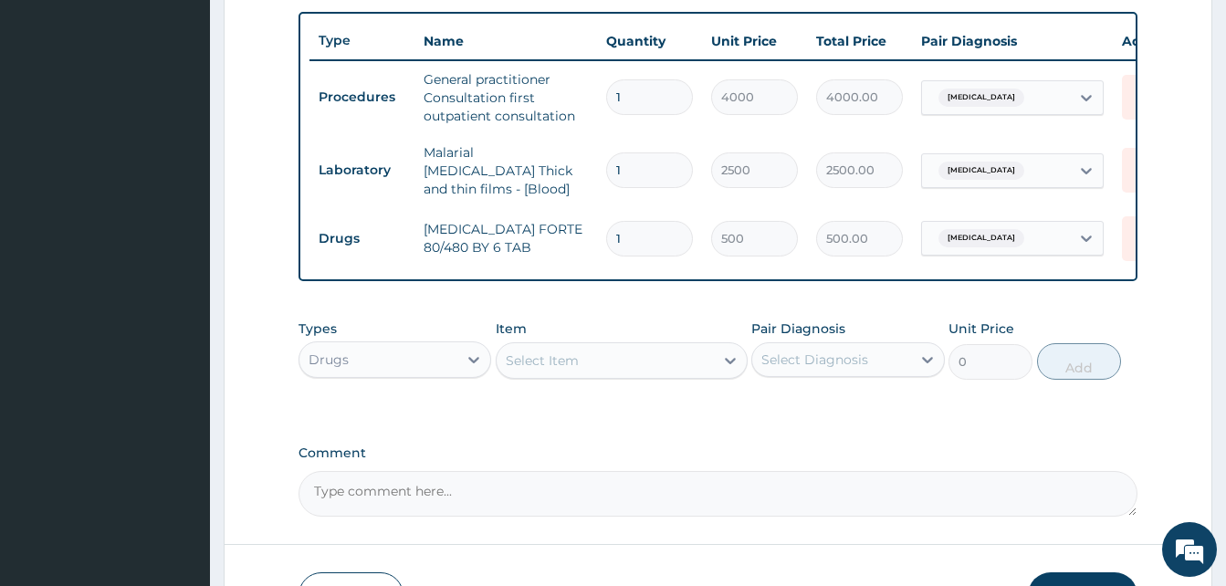
drag, startPoint x: 622, startPoint y: 231, endPoint x: 571, endPoint y: 225, distance: 51.4
click at [571, 225] on tr "Drugs COARTEM FORTE 80/480 BY 6 TAB 1 500 500.00 Malaria Delete" at bounding box center [756, 238] width 895 height 63
type input "6"
type input "3000.00"
type input "6"
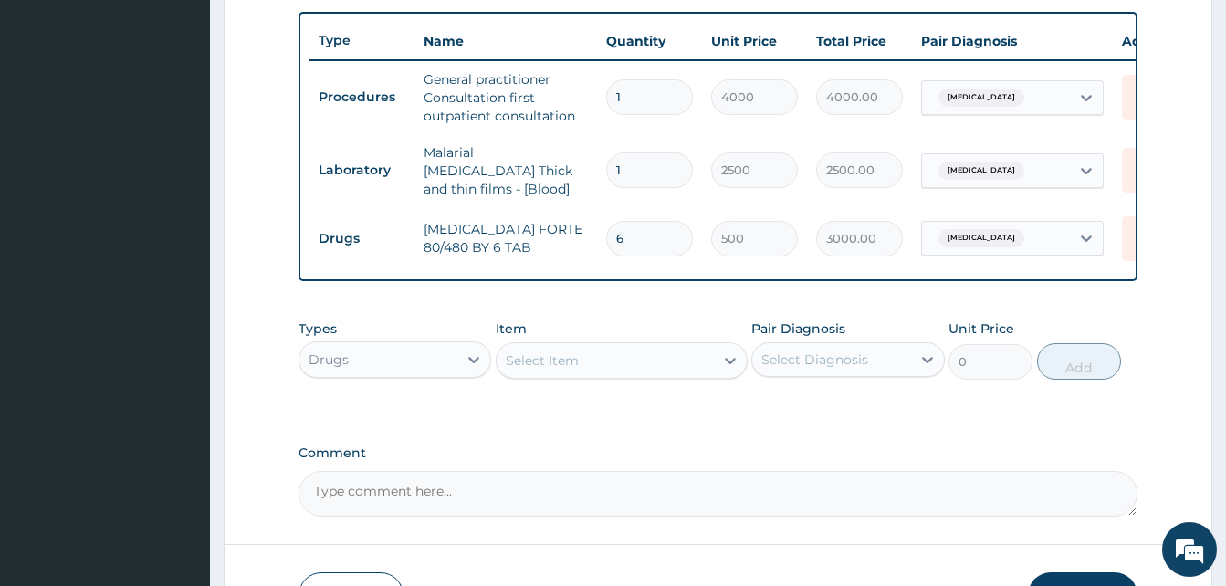
click at [560, 357] on div "Select Item" at bounding box center [542, 360] width 73 height 18
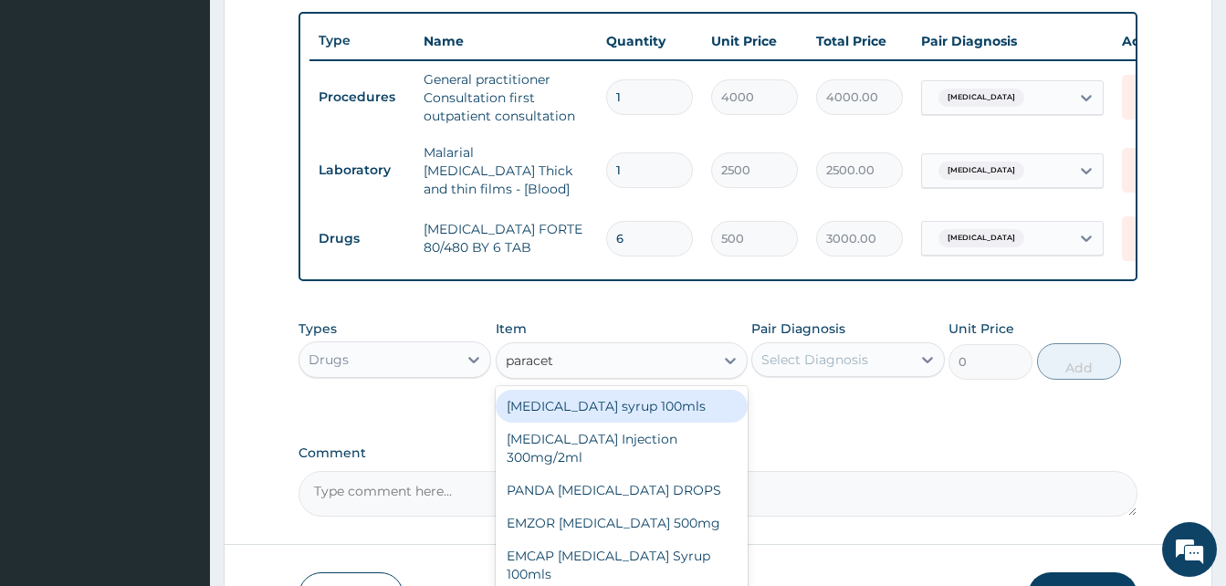
type input "paraceta"
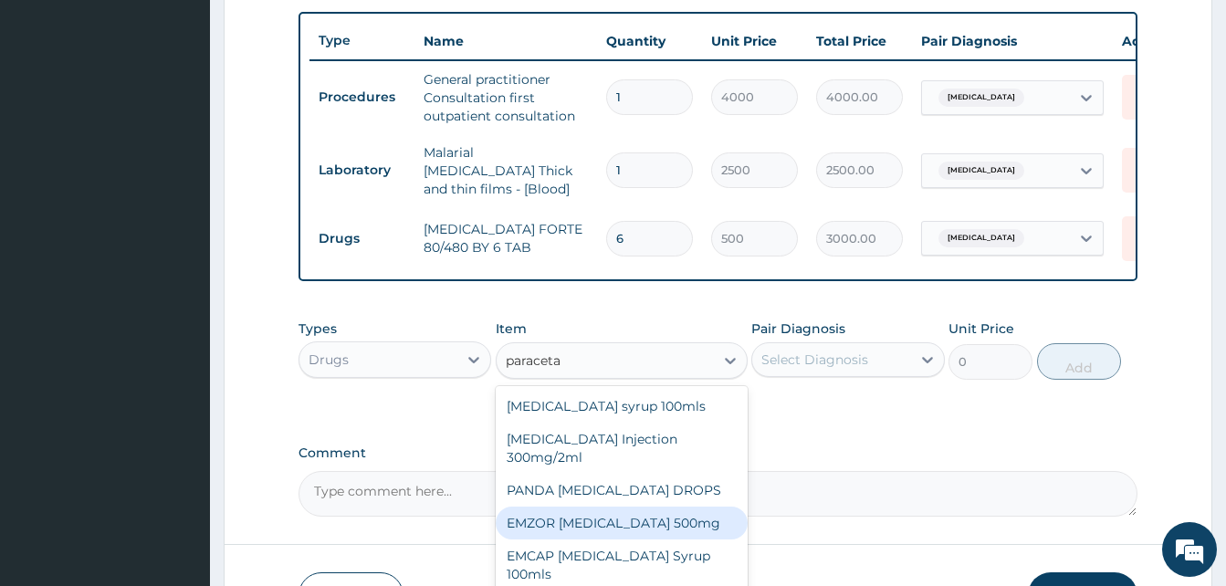
click at [641, 521] on div "EMZOR PARACETAMOL 500mg" at bounding box center [622, 523] width 252 height 33
type input "50"
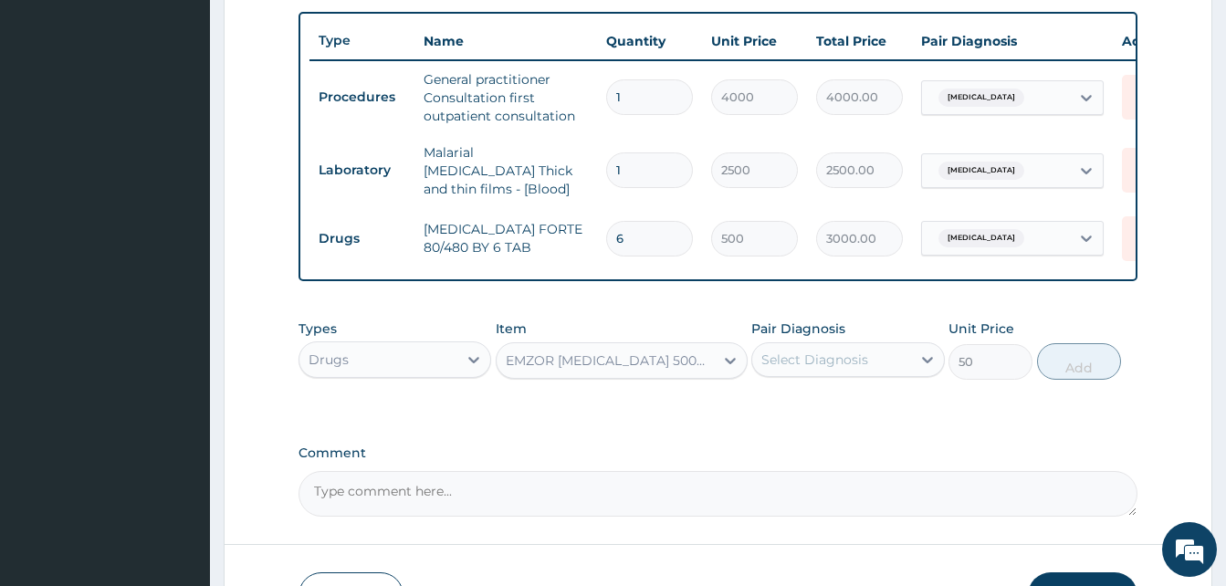
click at [828, 364] on div "Select Diagnosis" at bounding box center [814, 360] width 107 height 18
drag, startPoint x: 839, startPoint y: 402, endPoint x: 972, endPoint y: 383, distance: 134.7
click at [844, 400] on div "Malaria" at bounding box center [847, 406] width 193 height 37
checkbox input "true"
click at [1105, 372] on button "Add" at bounding box center [1079, 361] width 84 height 37
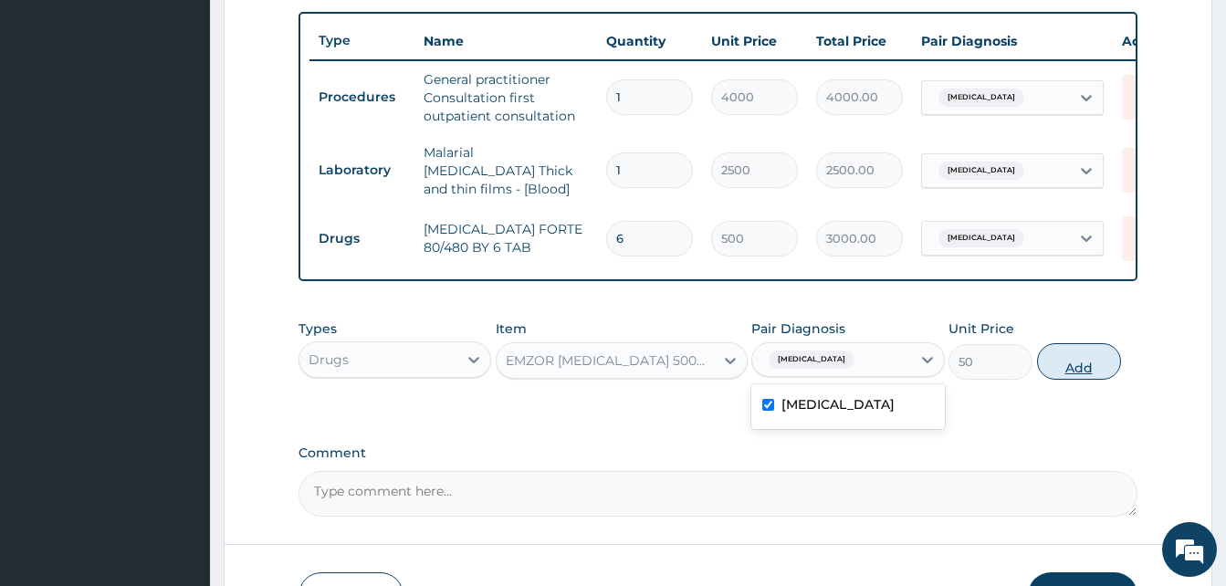
type input "0"
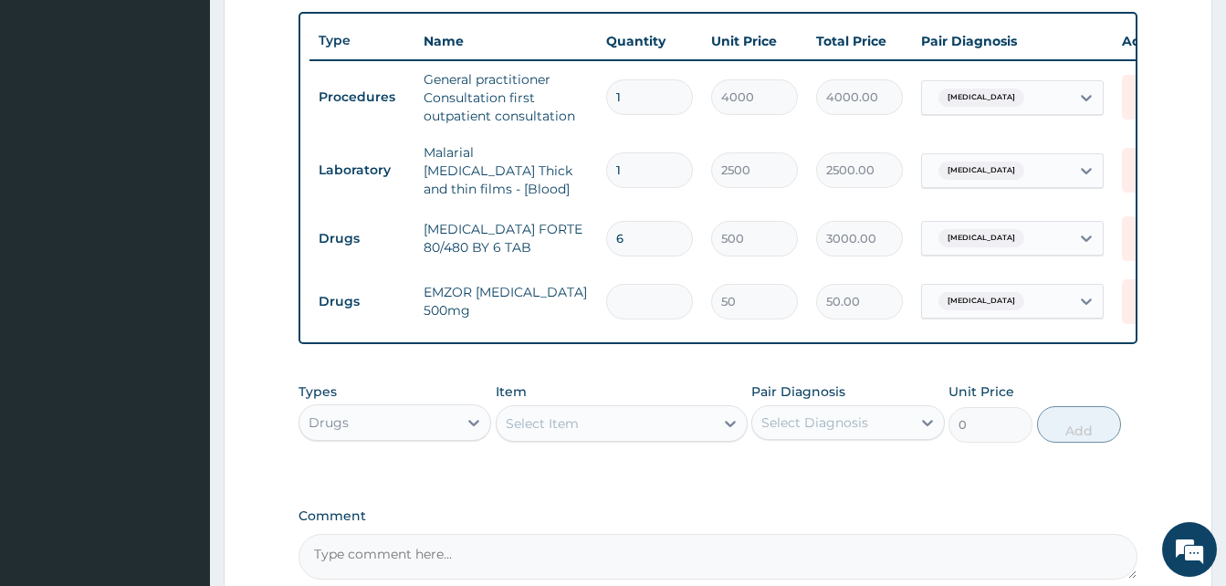
type input "0.00"
type input "2"
type input "100.00"
type input "20"
type input "1000.00"
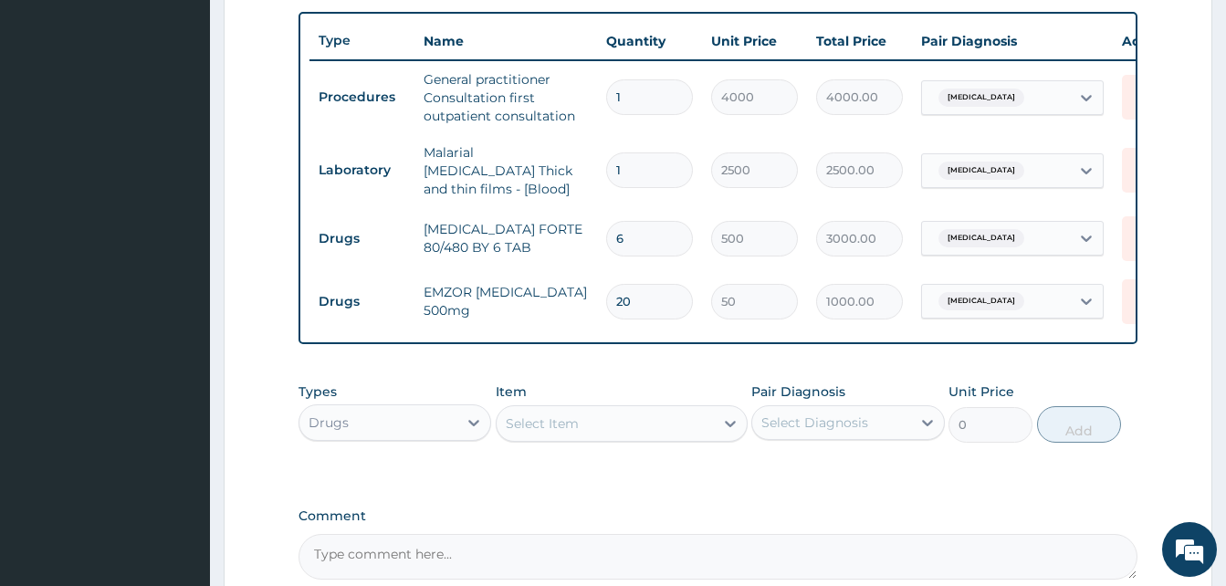
type input "20"
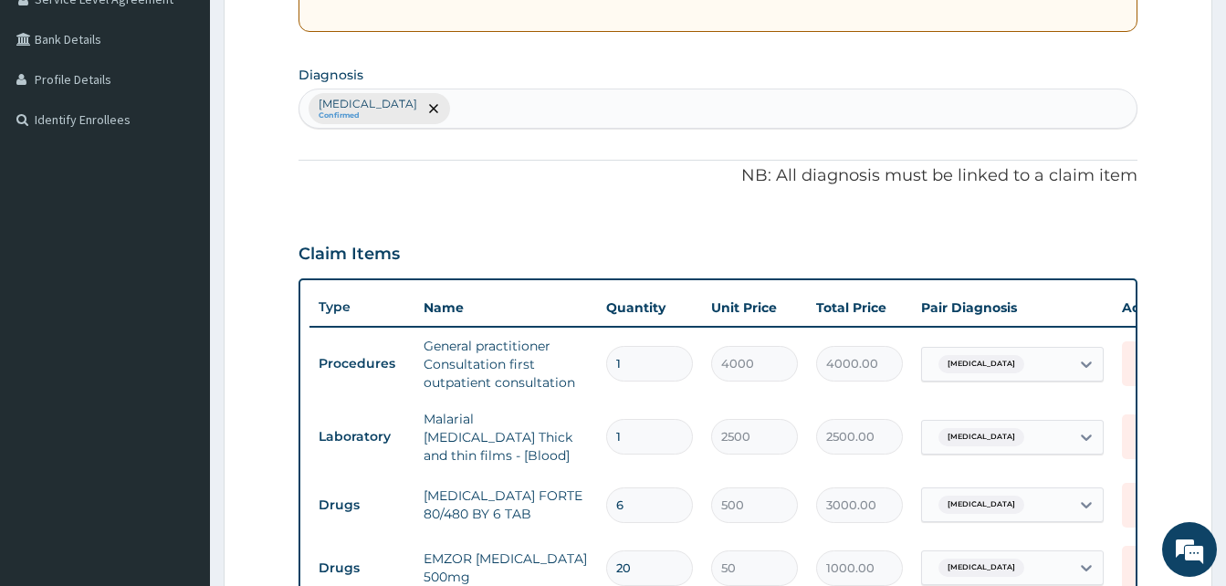
scroll to position [393, 0]
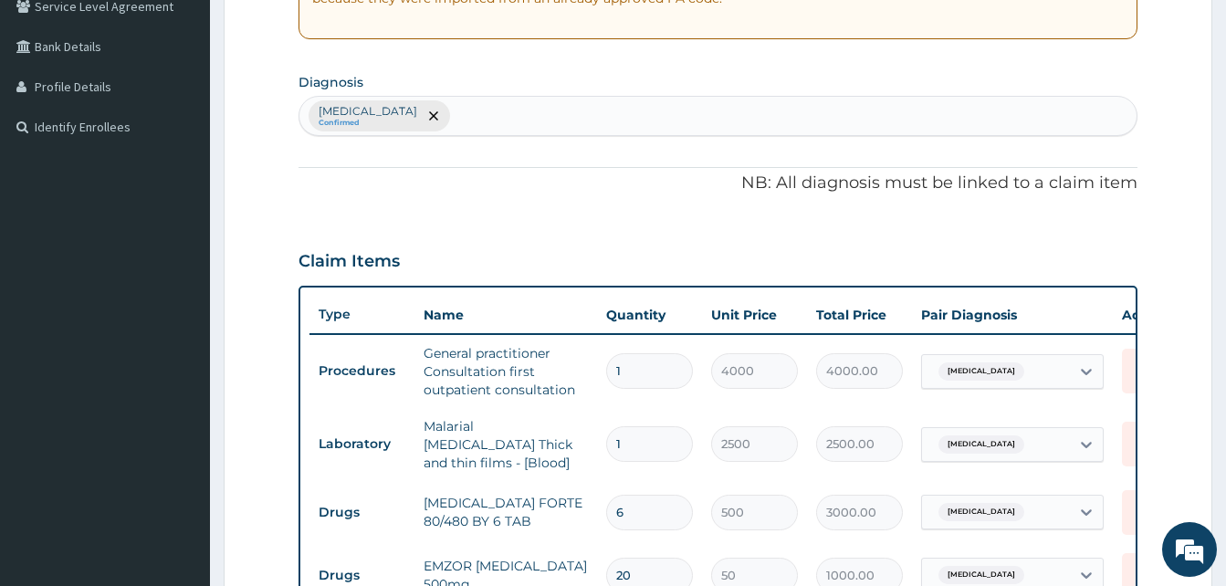
click at [514, 123] on div "Malaria Confirmed" at bounding box center [717, 116] width 837 height 38
type input "enteritis"
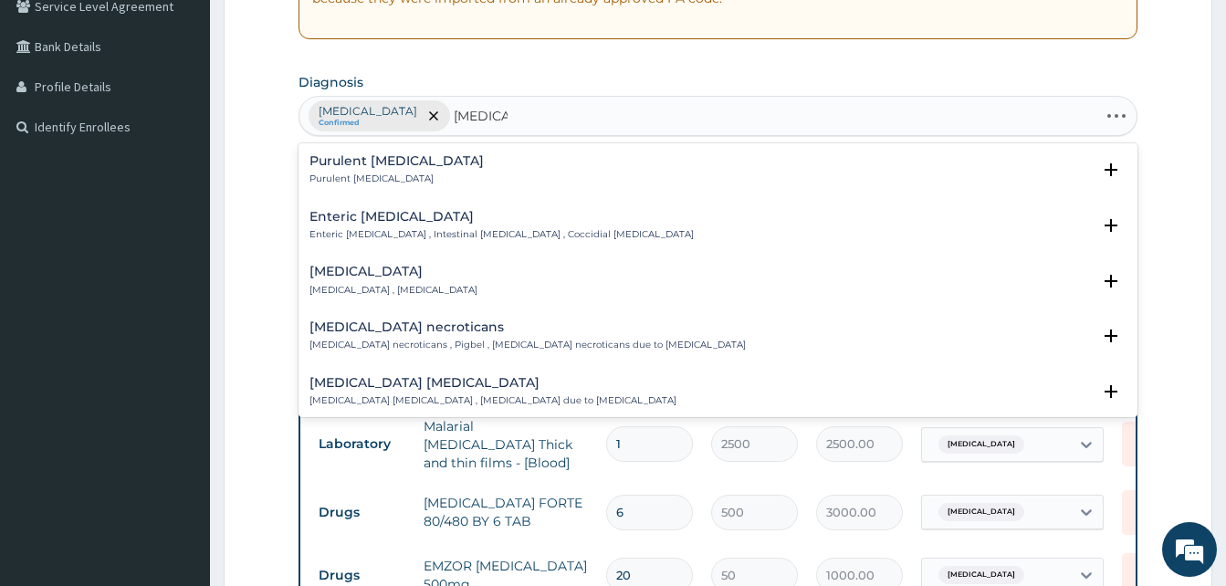
click at [397, 161] on h4 "Purulent enteritis" at bounding box center [396, 161] width 174 height 14
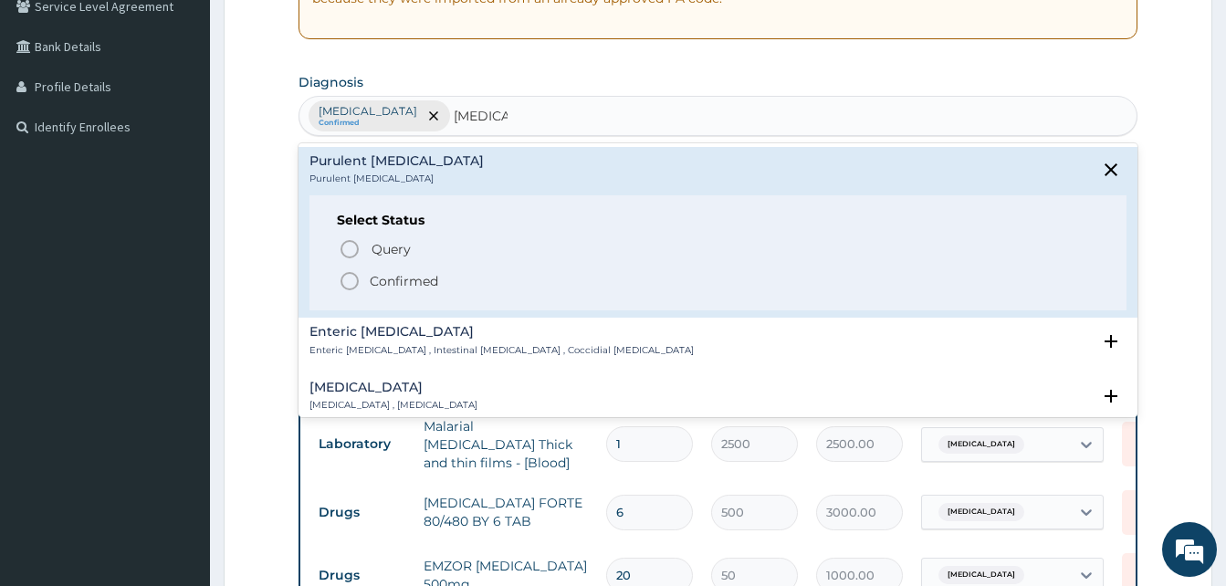
click at [404, 278] on p "Confirmed" at bounding box center [404, 281] width 68 height 18
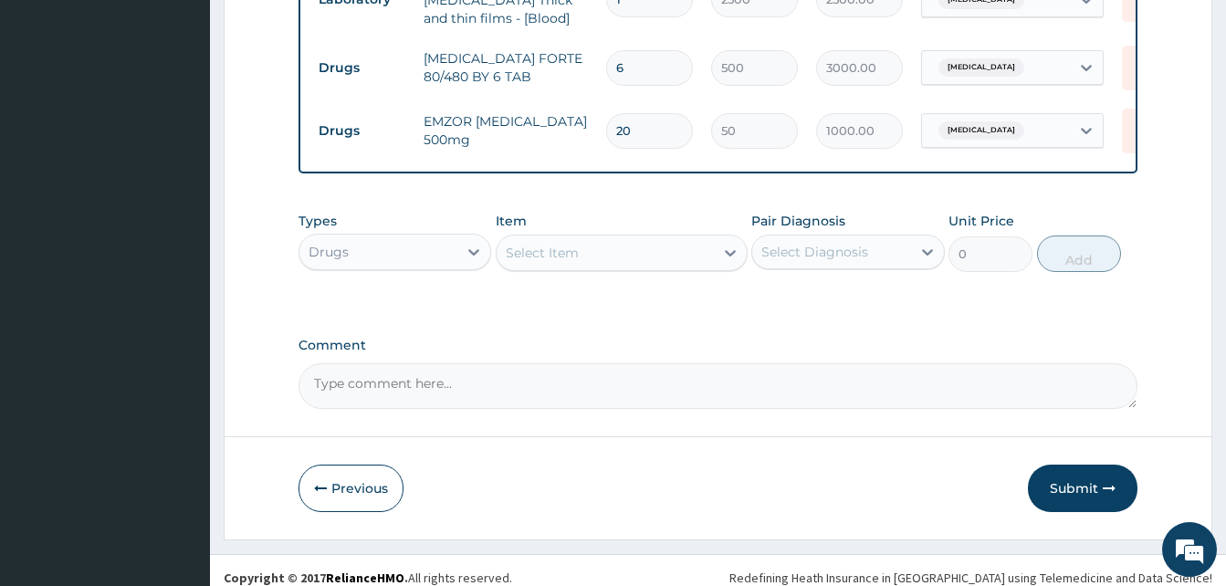
scroll to position [850, 0]
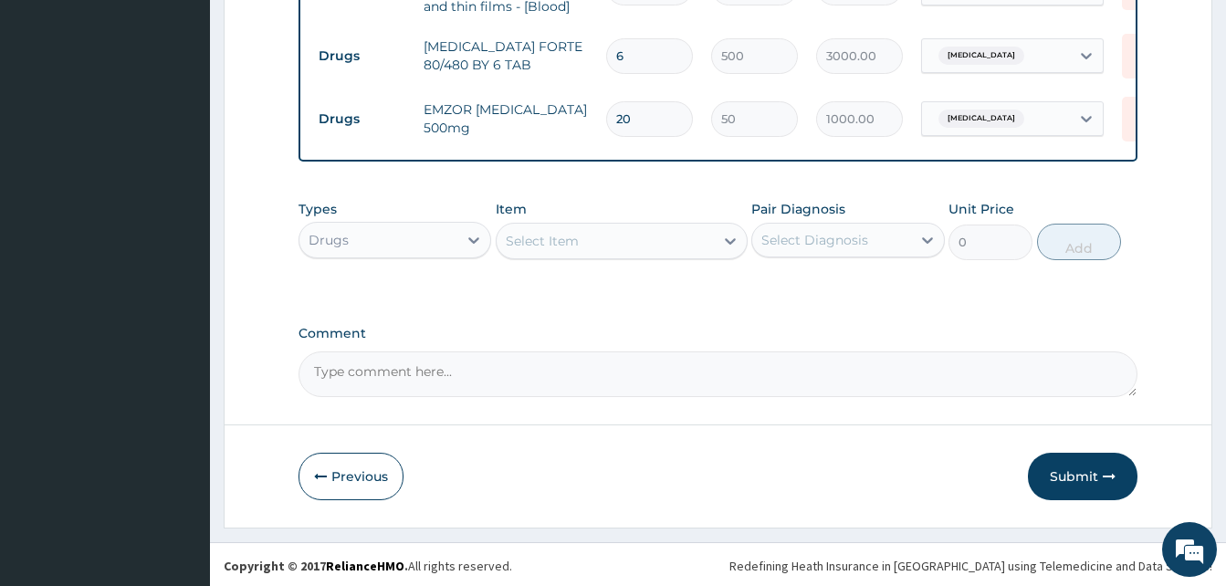
drag, startPoint x: 559, startPoint y: 234, endPoint x: 597, endPoint y: 234, distance: 38.3
click at [560, 242] on div "Select Item" at bounding box center [605, 240] width 217 height 29
click at [556, 250] on div "Select Item" at bounding box center [542, 241] width 73 height 18
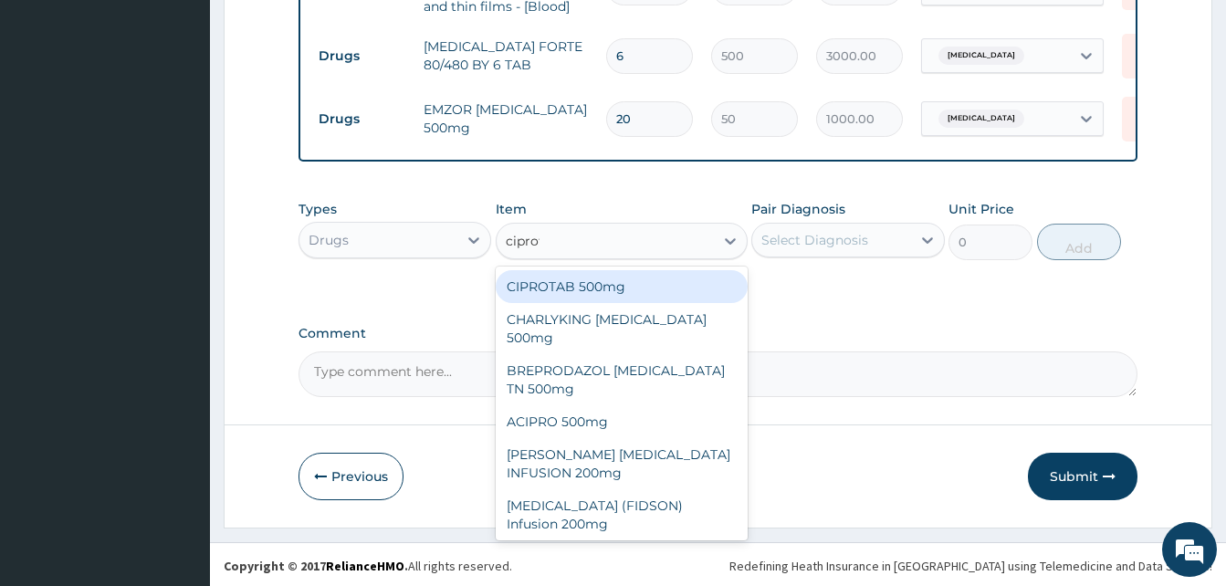
type input "ciprofl"
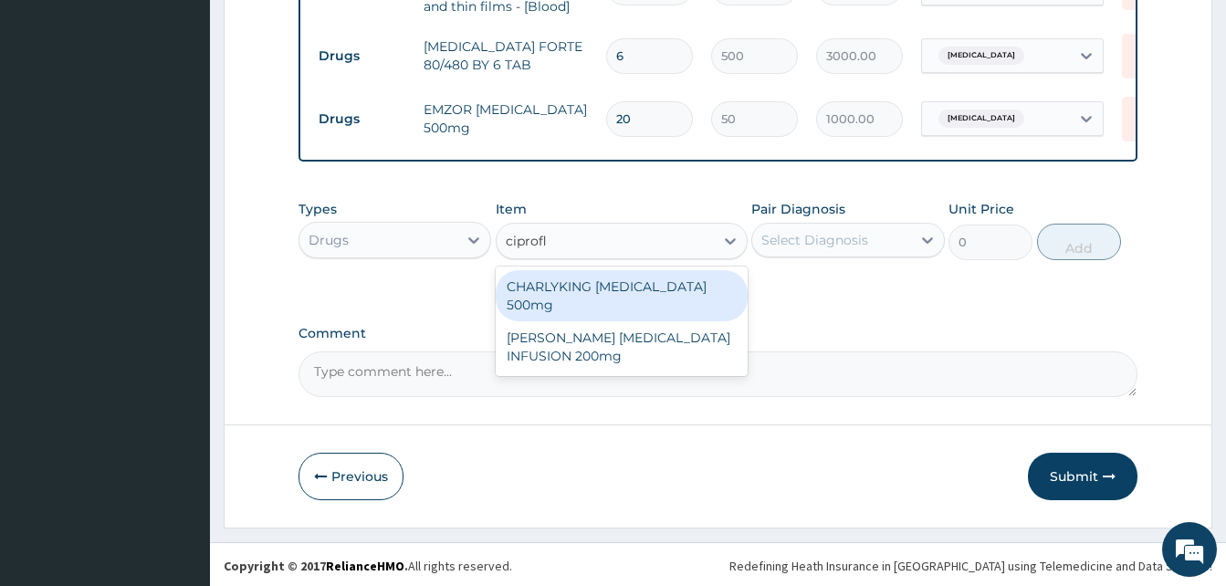
click at [620, 291] on div "CHARLYKING CIPROFLOXACIN 500mg" at bounding box center [622, 295] width 252 height 51
type input "177.375"
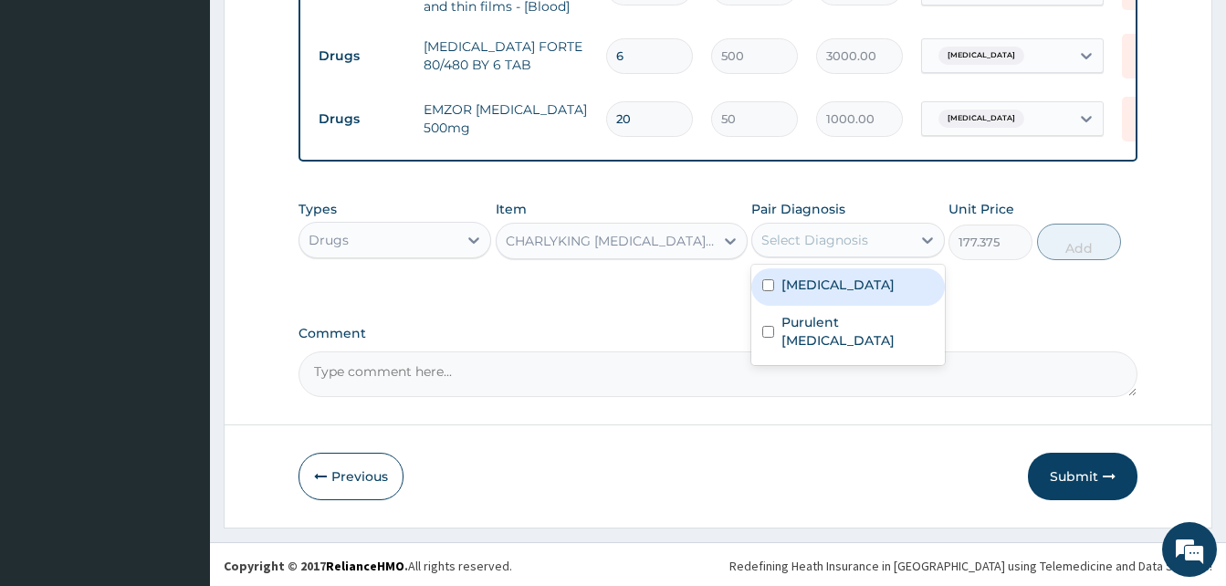
click at [784, 240] on div "Select Diagnosis" at bounding box center [814, 240] width 107 height 18
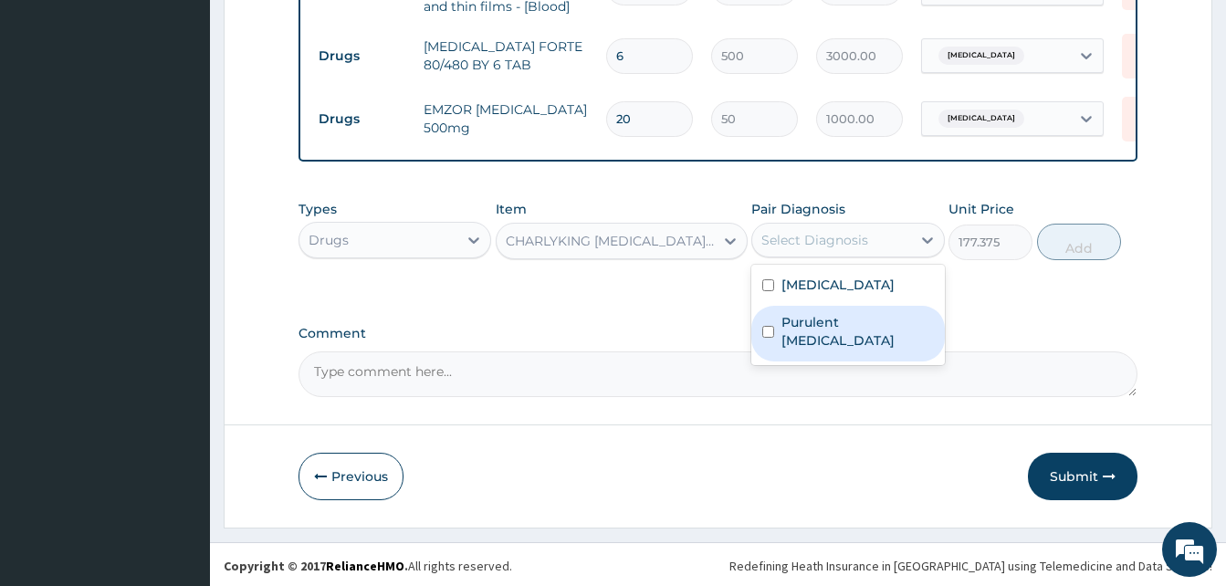
click at [836, 321] on label "Purulent enteritis" at bounding box center [857, 331] width 152 height 37
checkbox input "true"
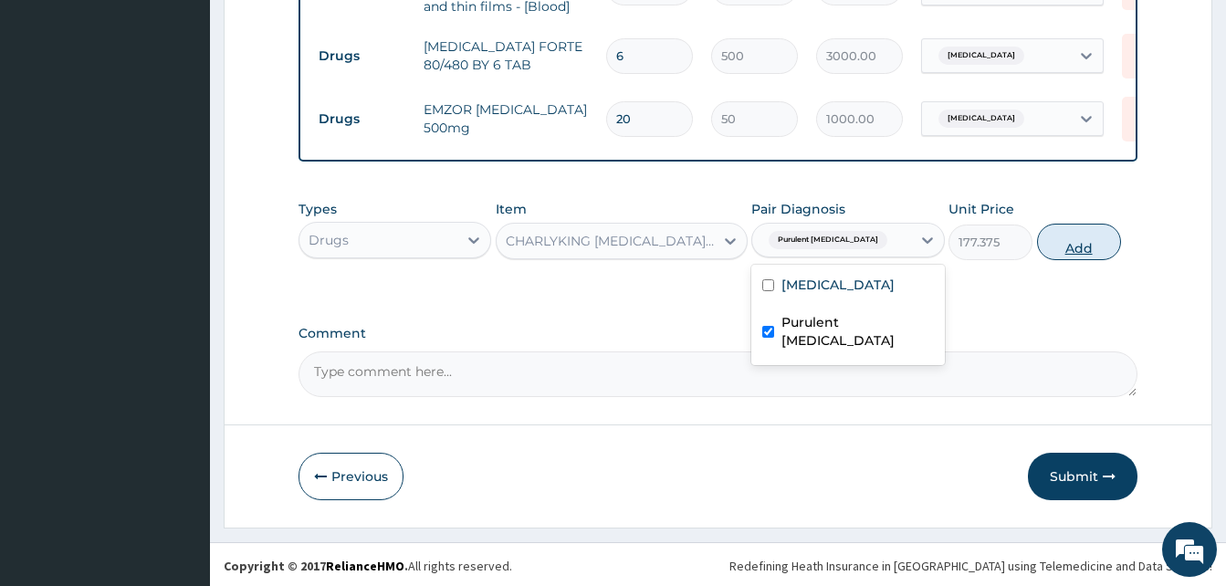
click at [1075, 254] on button "Add" at bounding box center [1079, 242] width 84 height 37
type input "0"
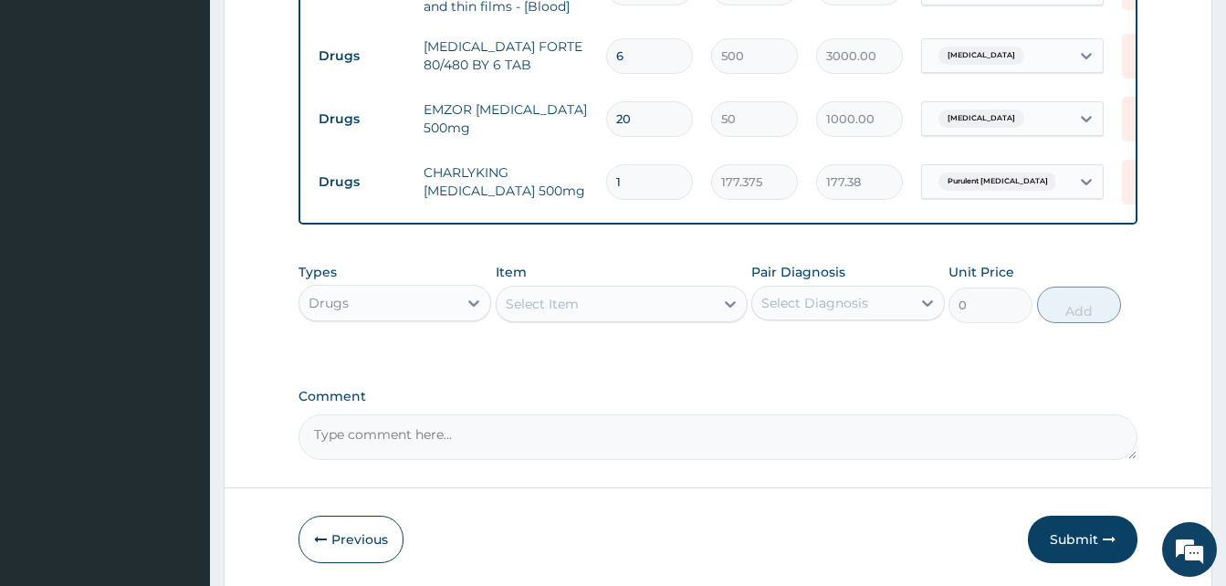
scroll to position [576, 0]
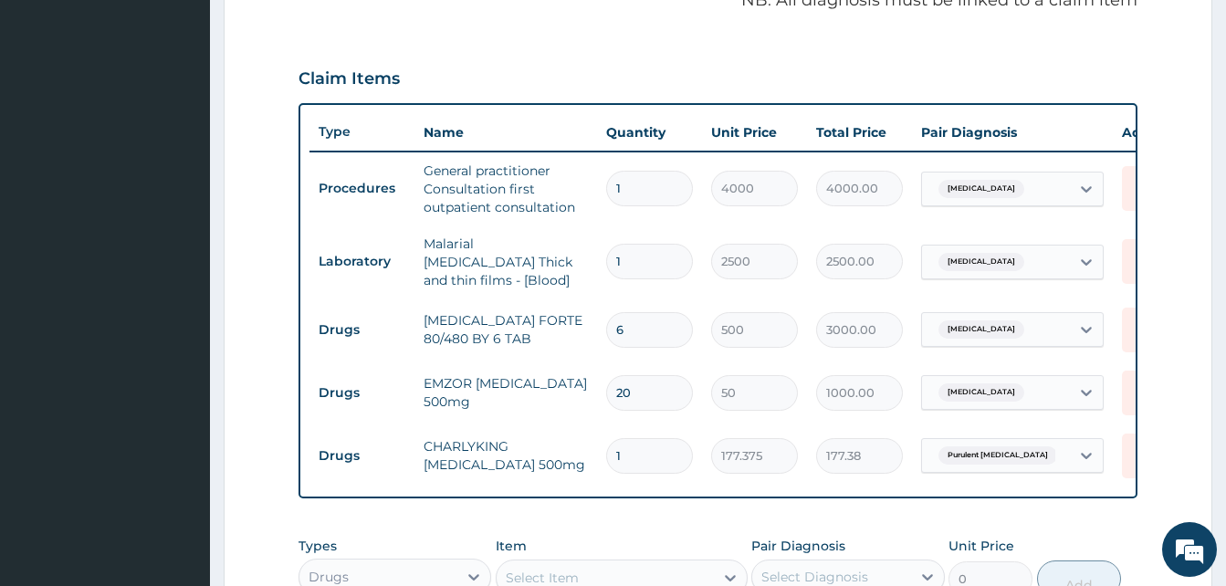
type input "10"
type input "1773.75"
type input "10"
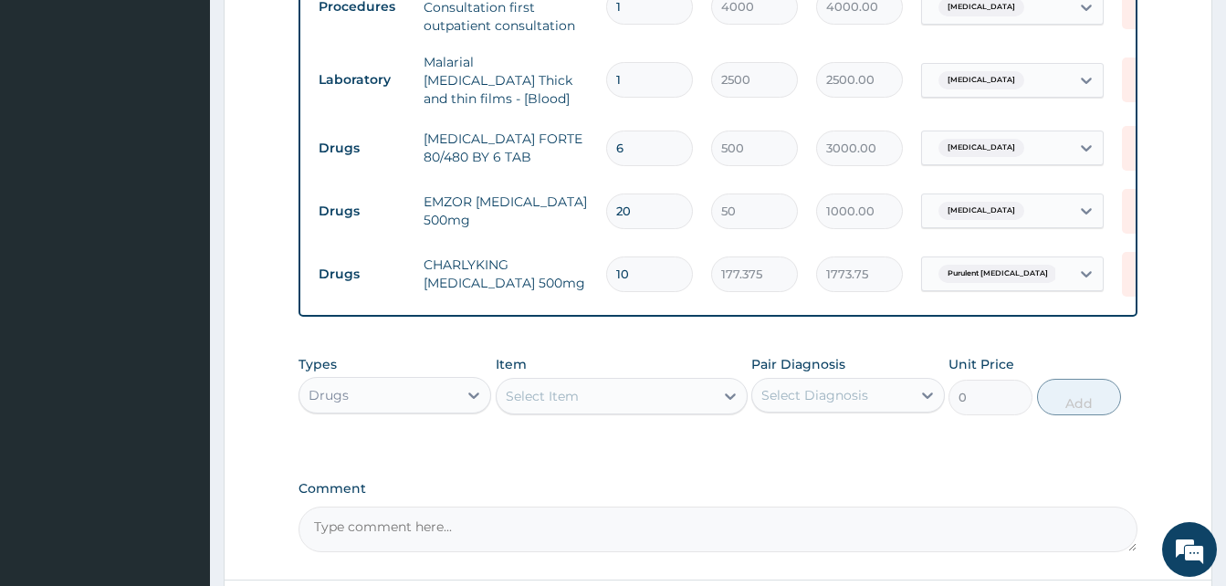
scroll to position [850, 0]
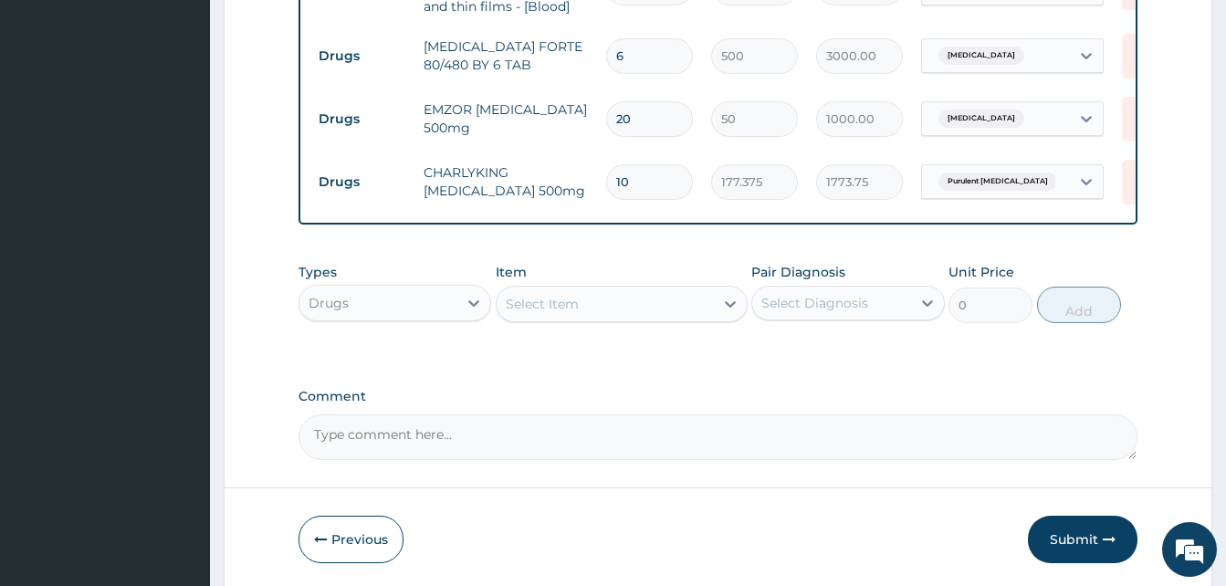
click at [364, 315] on div "Drugs" at bounding box center [378, 302] width 158 height 29
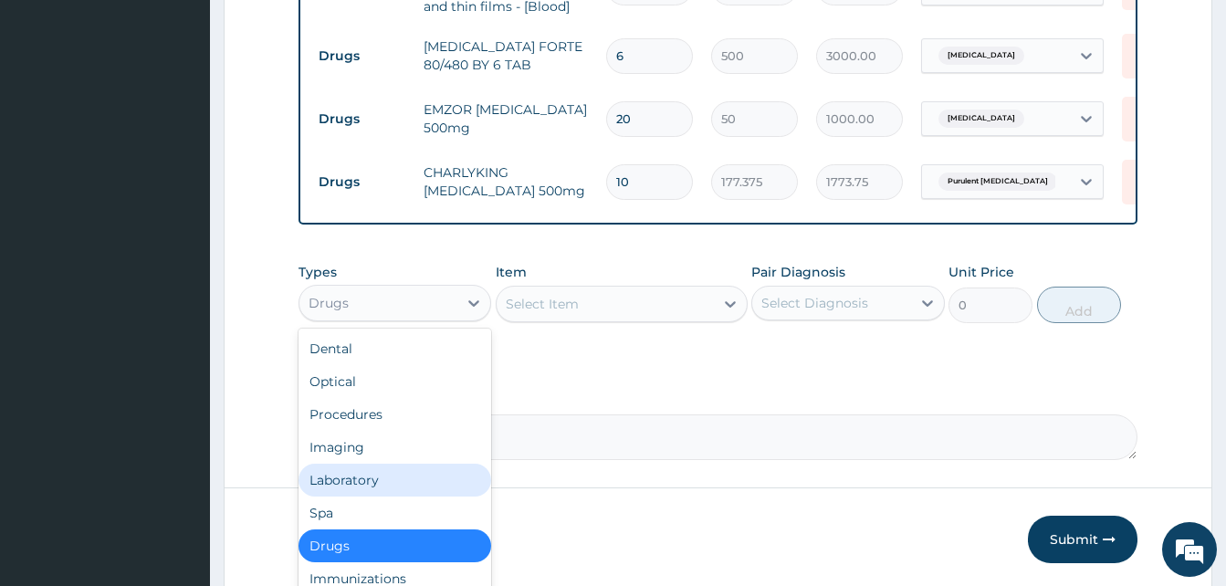
click at [372, 471] on div "Laboratory" at bounding box center [395, 480] width 193 height 33
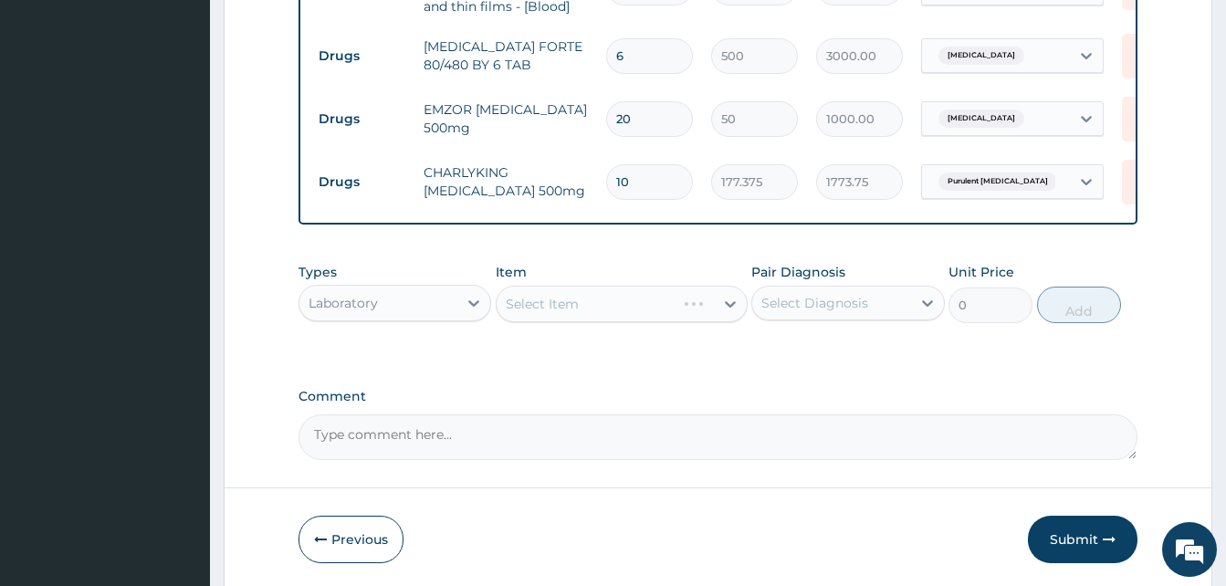
click at [563, 309] on div "Select Item" at bounding box center [622, 304] width 252 height 37
click at [563, 309] on div "Select Item" at bounding box center [542, 304] width 73 height 18
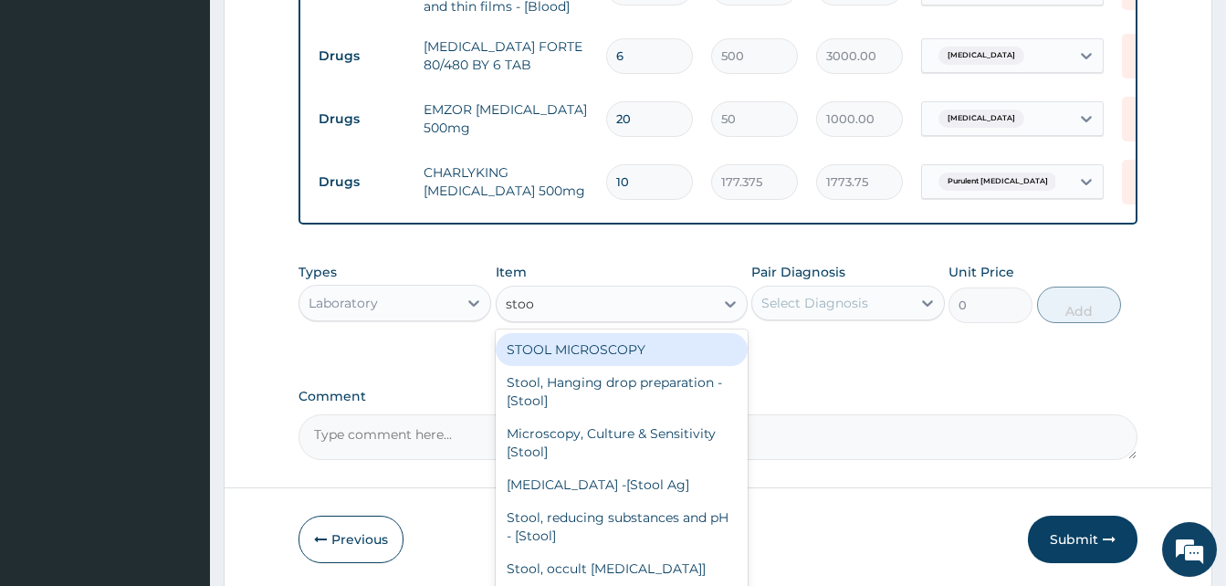
type input "stool"
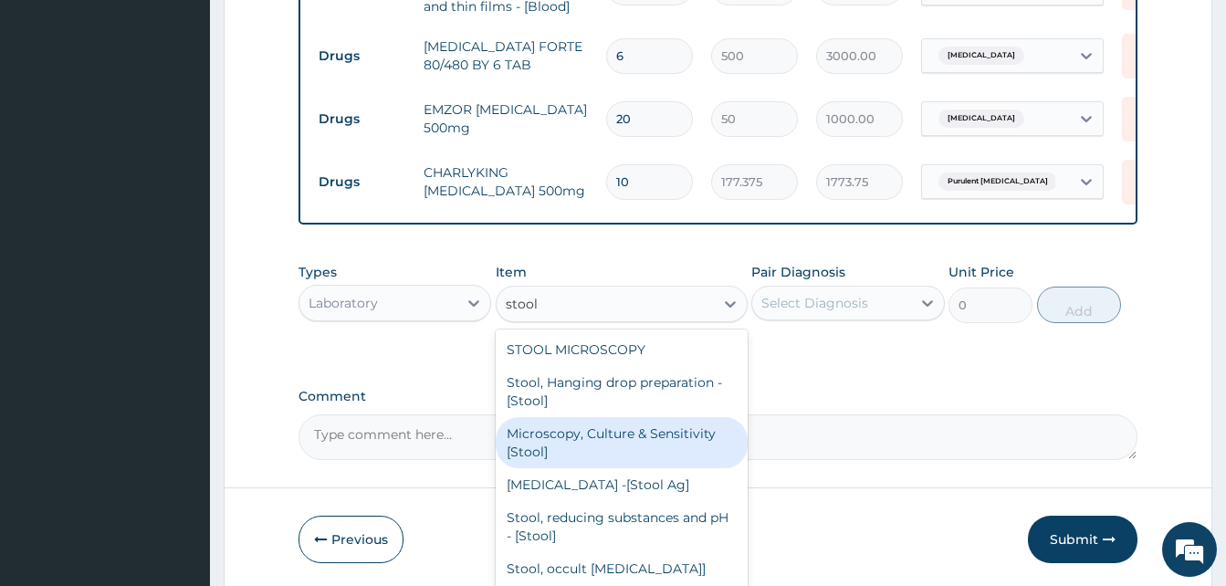
click at [655, 451] on div "Microscopy, Culture & Sensitivity [Stool]" at bounding box center [622, 442] width 252 height 51
type input "4837.5"
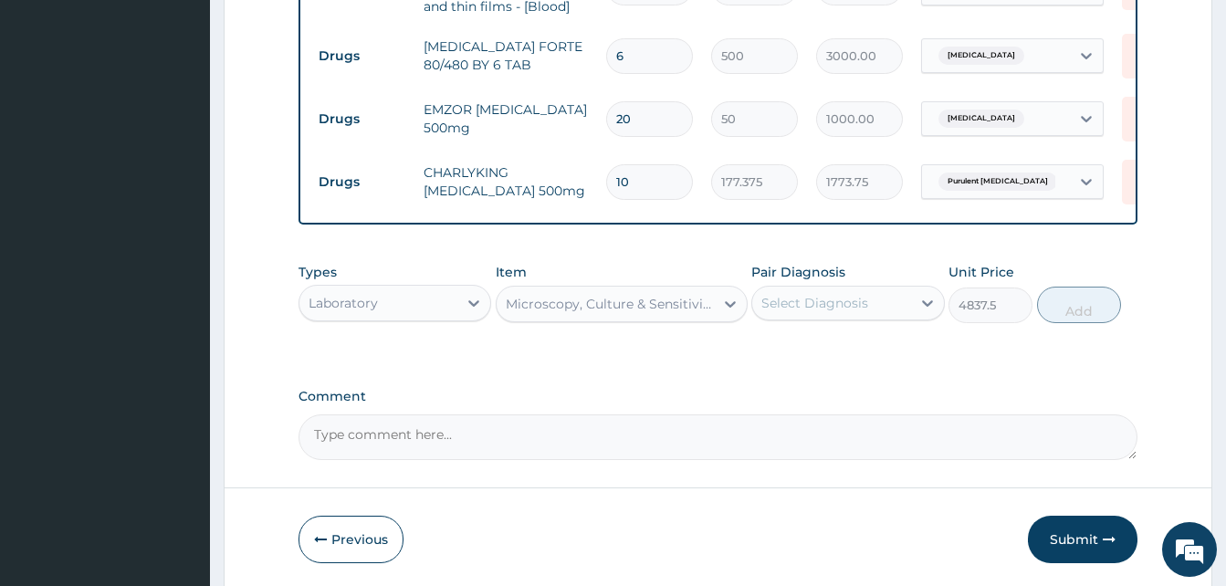
click at [845, 309] on div "Select Diagnosis" at bounding box center [814, 303] width 107 height 18
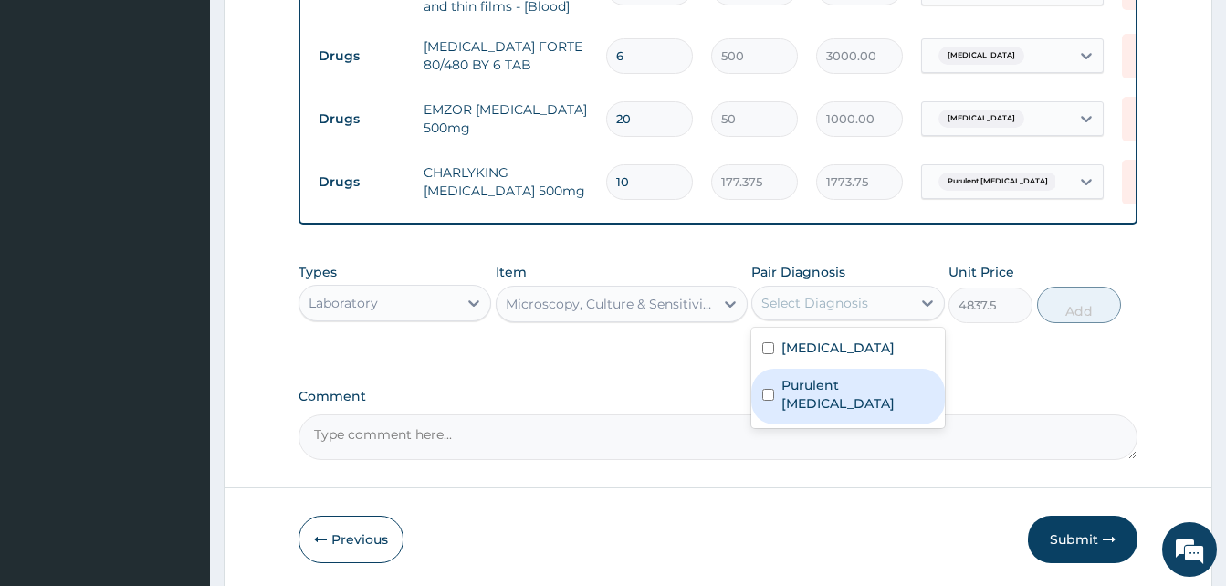
click at [851, 379] on label "Purulent enteritis" at bounding box center [857, 394] width 152 height 37
checkbox input "true"
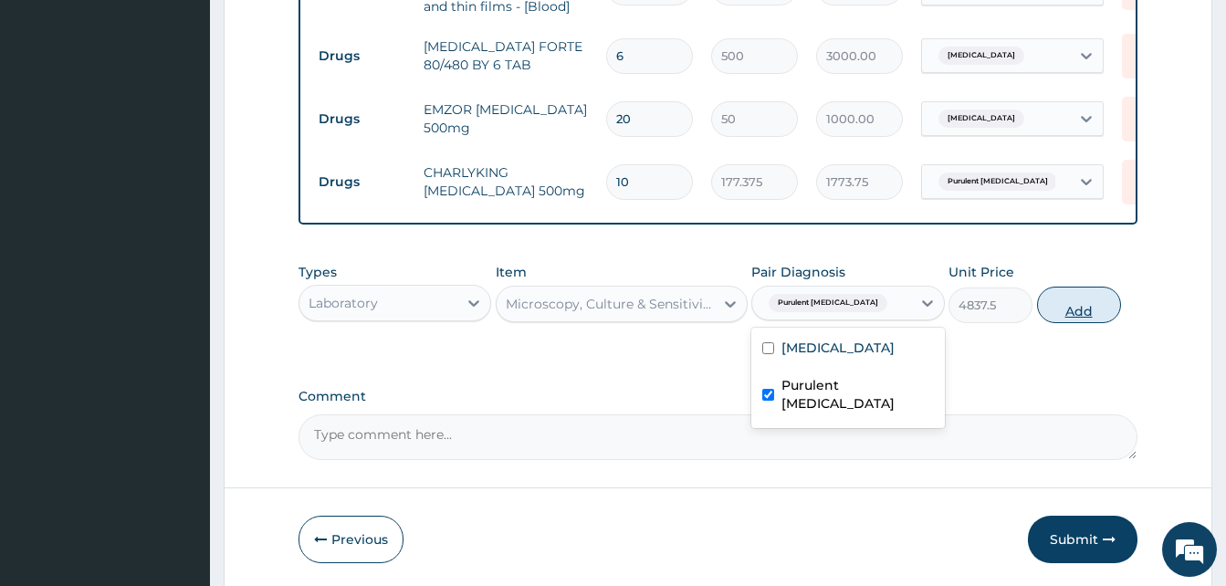
click at [1106, 311] on button "Add" at bounding box center [1079, 305] width 84 height 37
type input "0"
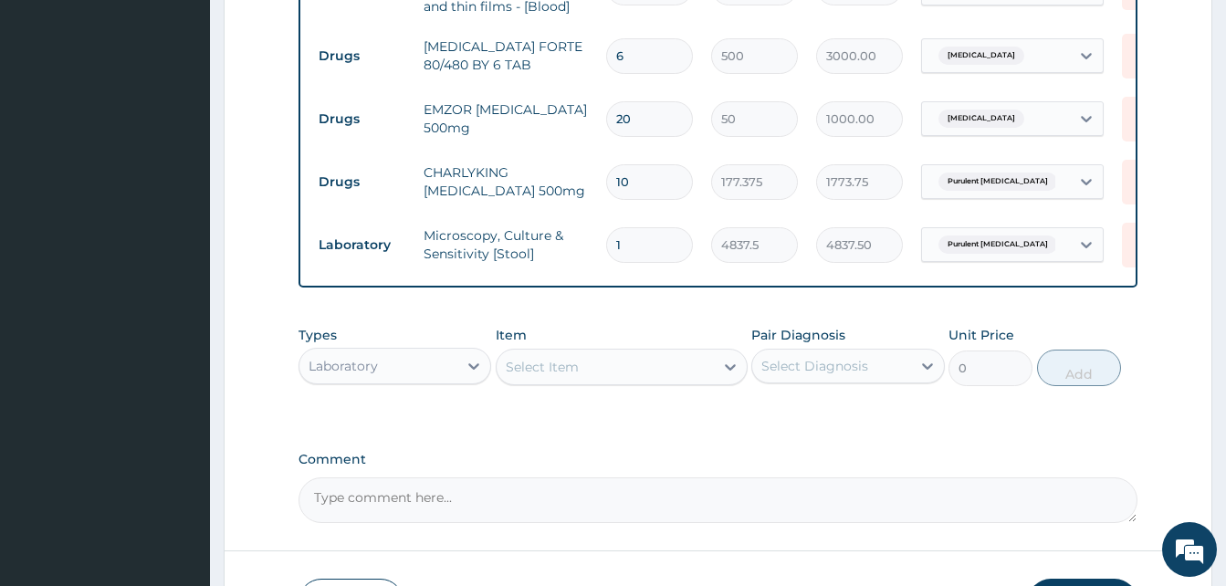
click at [363, 379] on div "Laboratory" at bounding box center [378, 365] width 158 height 29
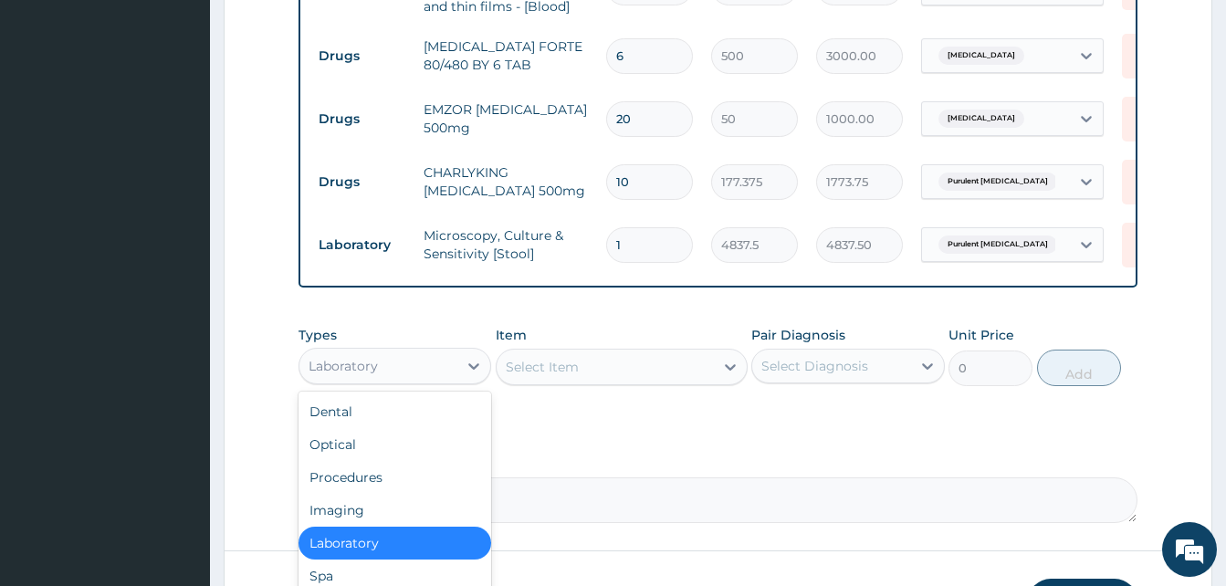
scroll to position [62, 0]
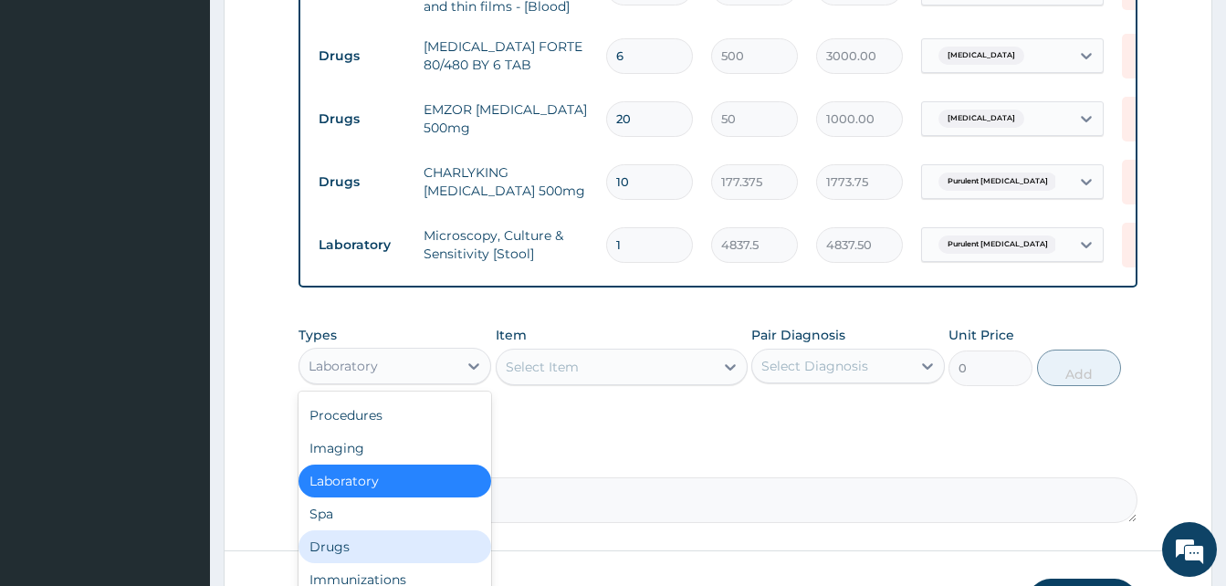
click at [386, 557] on div "Drugs" at bounding box center [395, 546] width 193 height 33
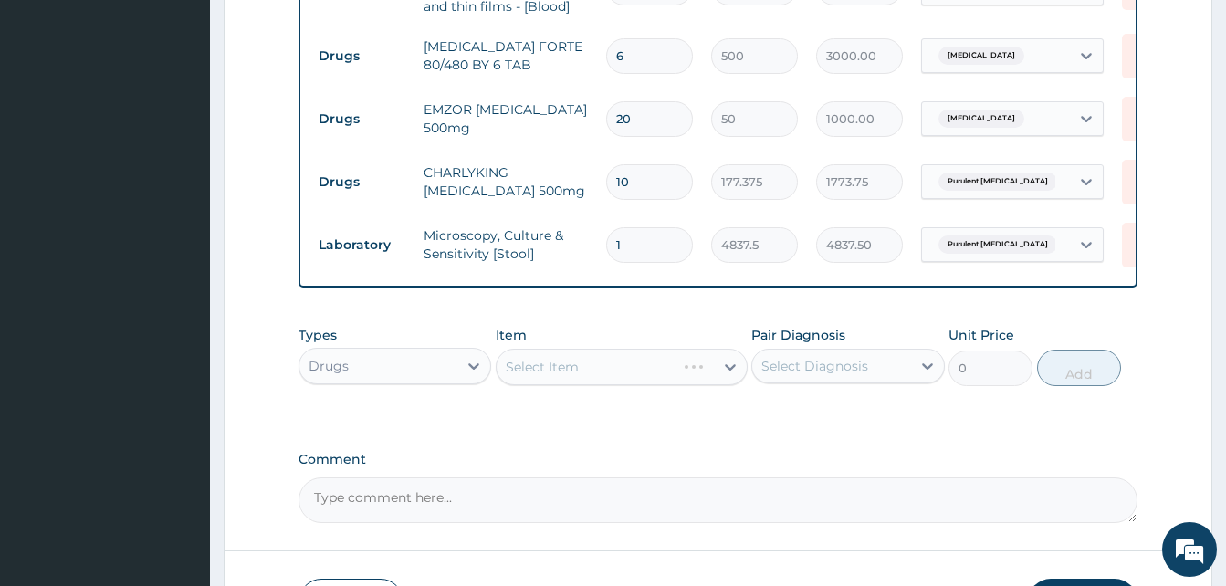
click at [620, 361] on div "Select Item" at bounding box center [622, 367] width 252 height 37
click at [620, 362] on div "Select Item" at bounding box center [605, 366] width 217 height 29
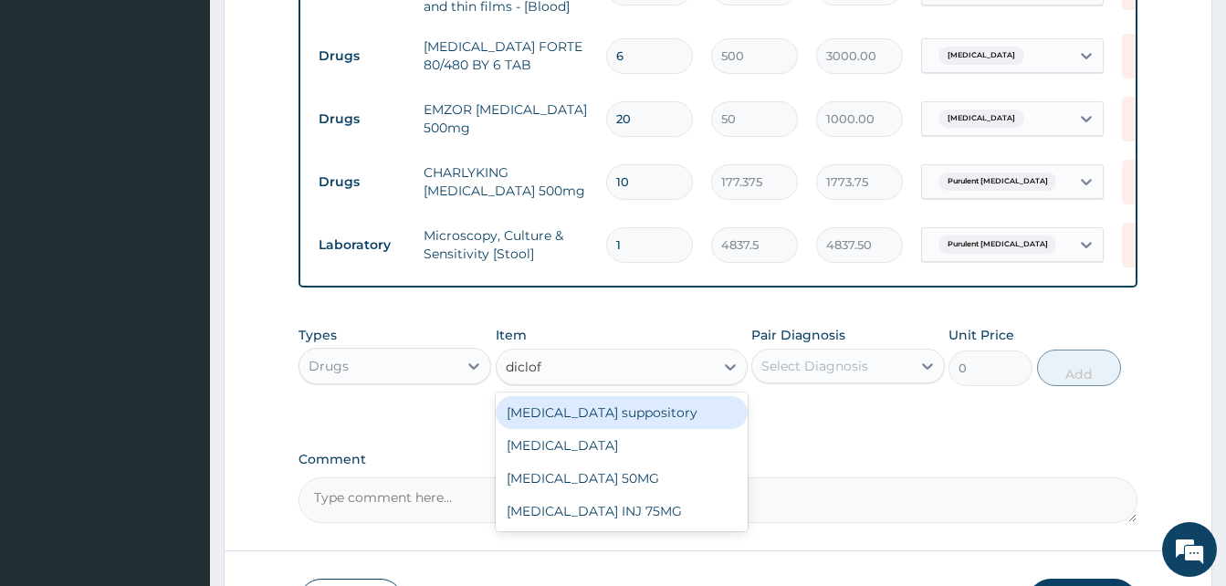
type input "diclofe"
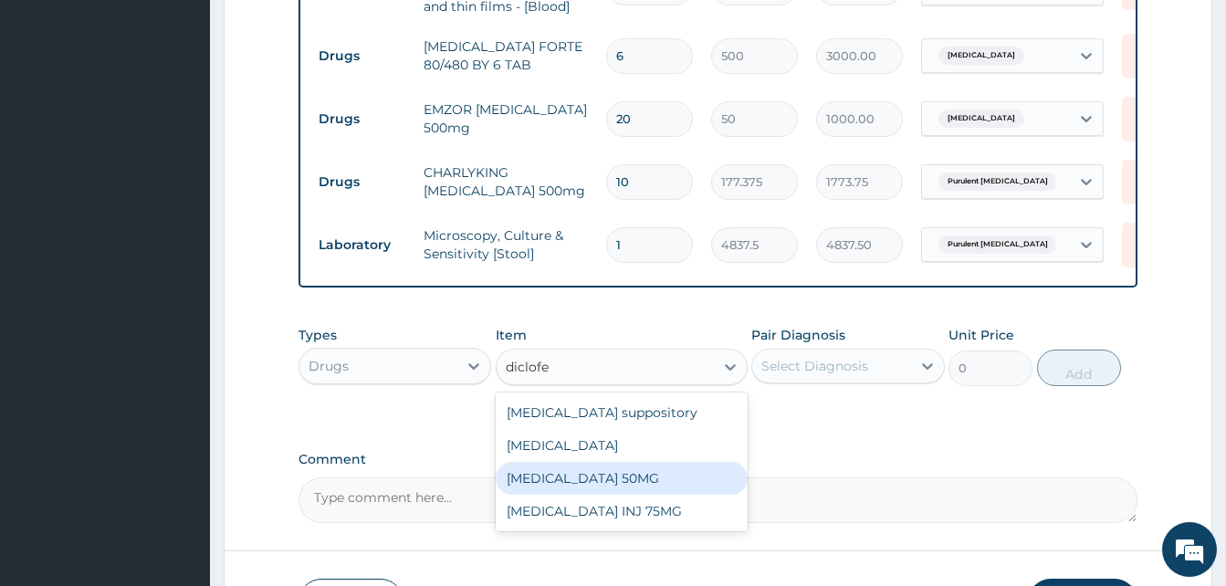
click at [588, 489] on div "Diclofenac 50MG" at bounding box center [622, 478] width 252 height 33
type input "80"
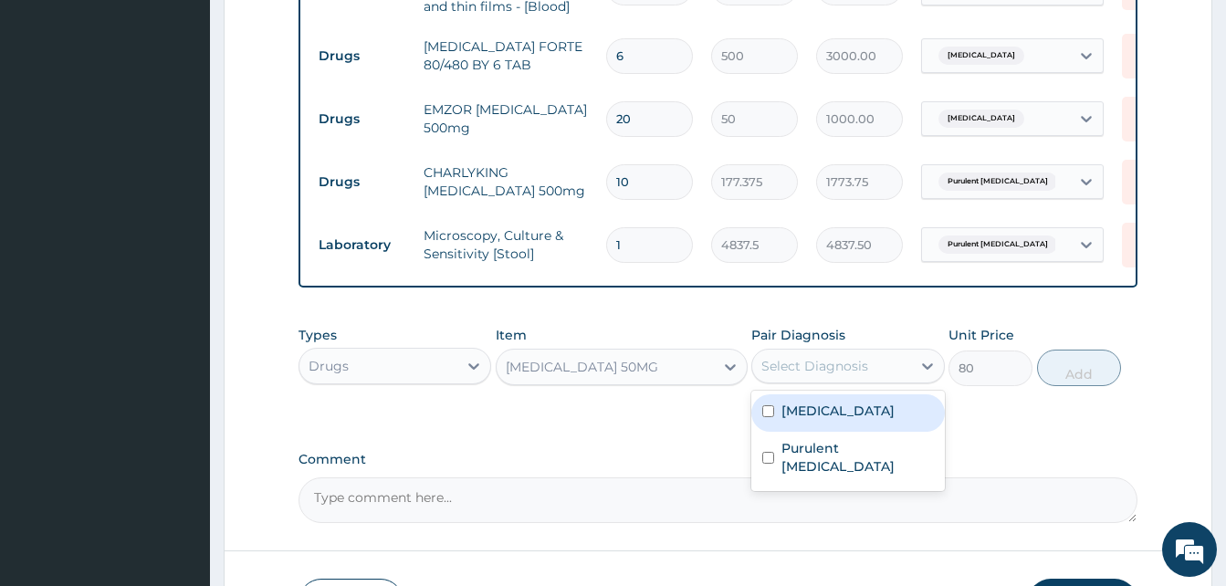
click at [836, 381] on div "Select Diagnosis" at bounding box center [831, 365] width 158 height 29
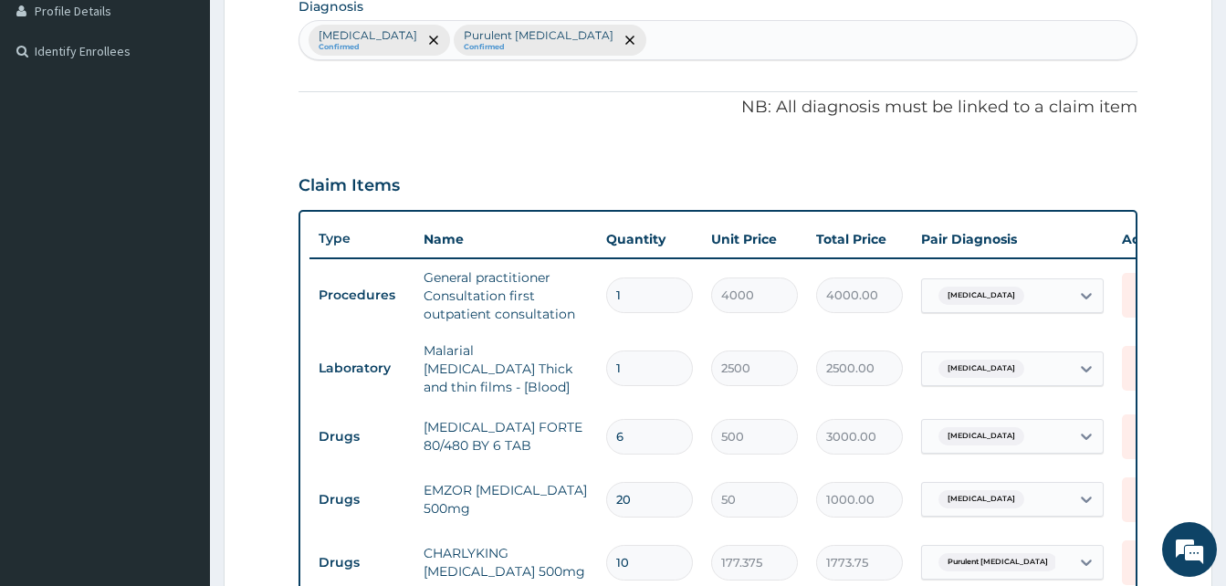
scroll to position [393, 0]
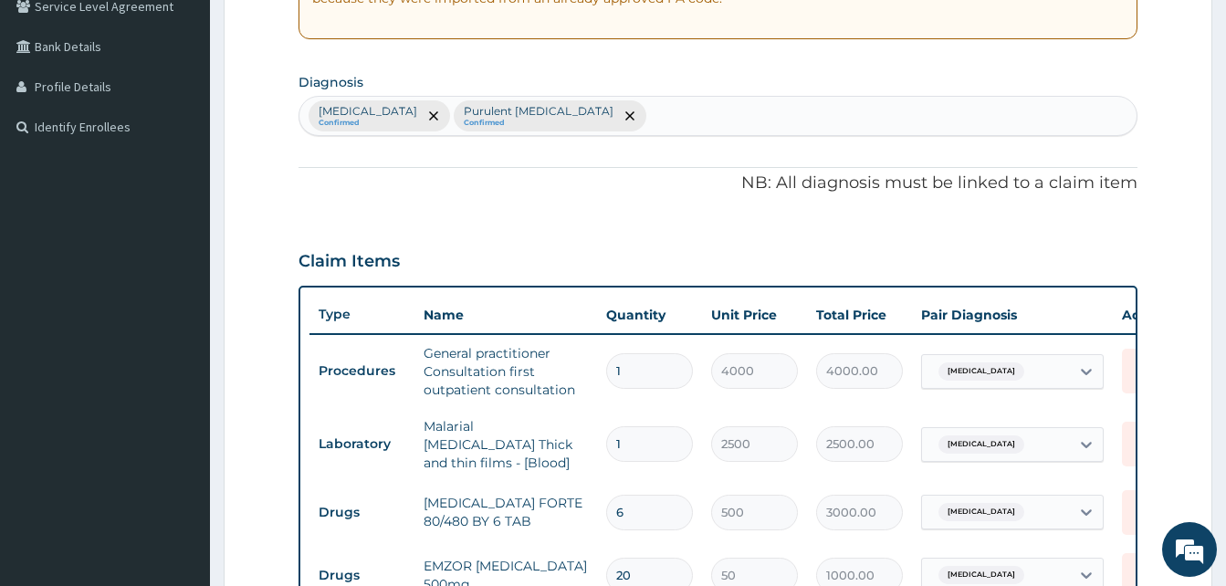
click at [560, 117] on div "Malaria Confirmed Purulent enteritis Confirmed" at bounding box center [717, 116] width 837 height 38
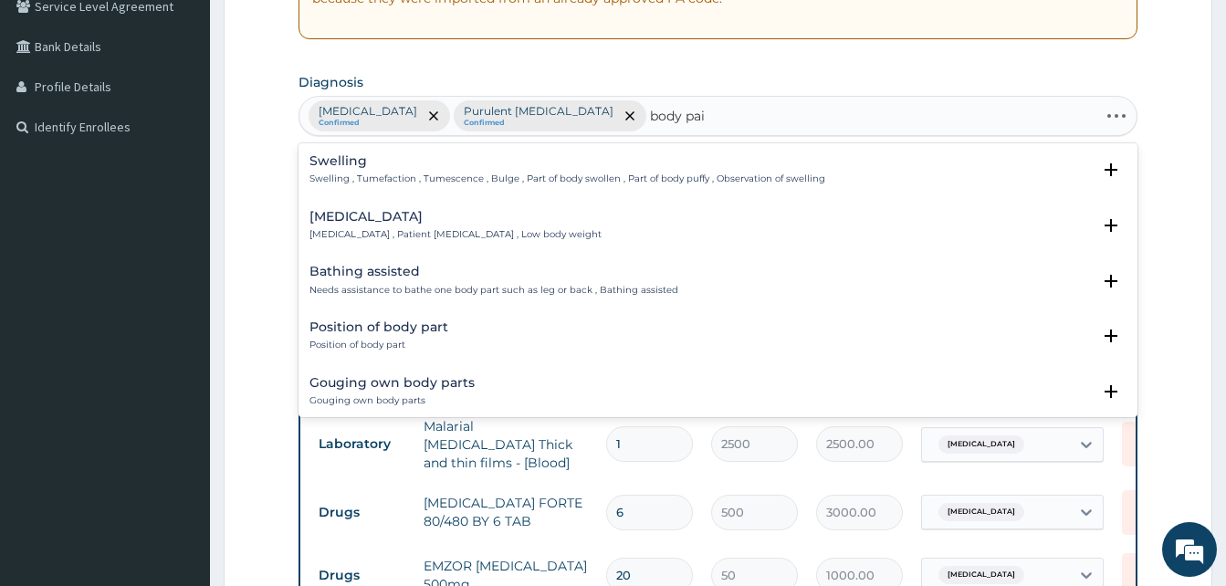
type input "body pain"
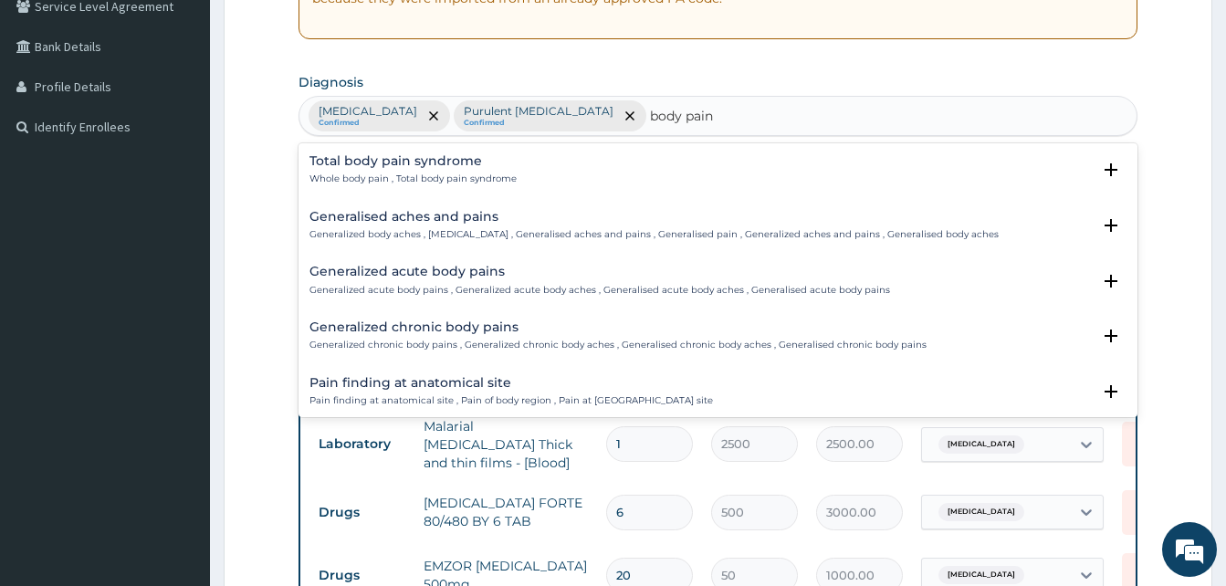
click at [460, 230] on p "Generalized body aches , Generalized pain , Generalised aches and pains , Gener…" at bounding box center [653, 234] width 689 height 13
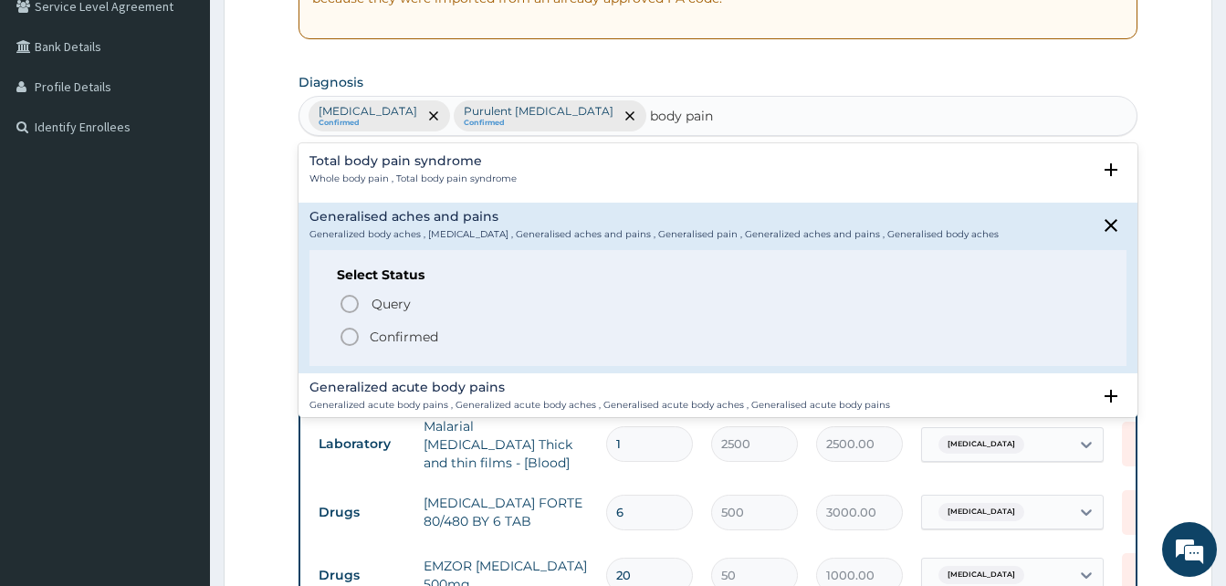
click at [436, 331] on p "Confirmed" at bounding box center [404, 337] width 68 height 18
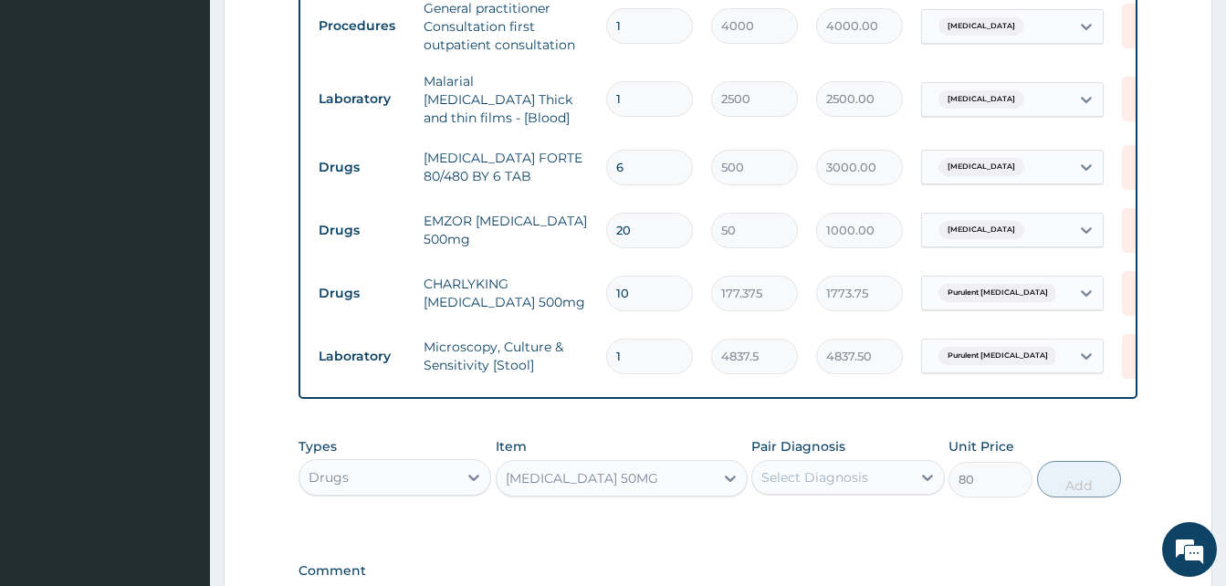
scroll to position [850, 0]
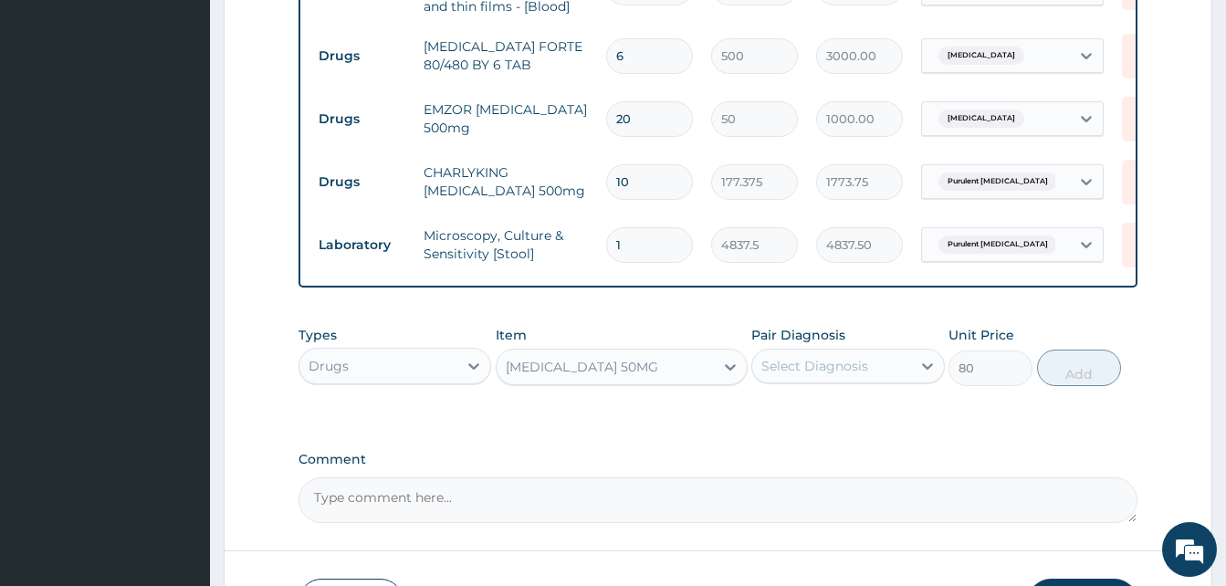
click at [886, 365] on div "Select Diagnosis" at bounding box center [831, 365] width 158 height 29
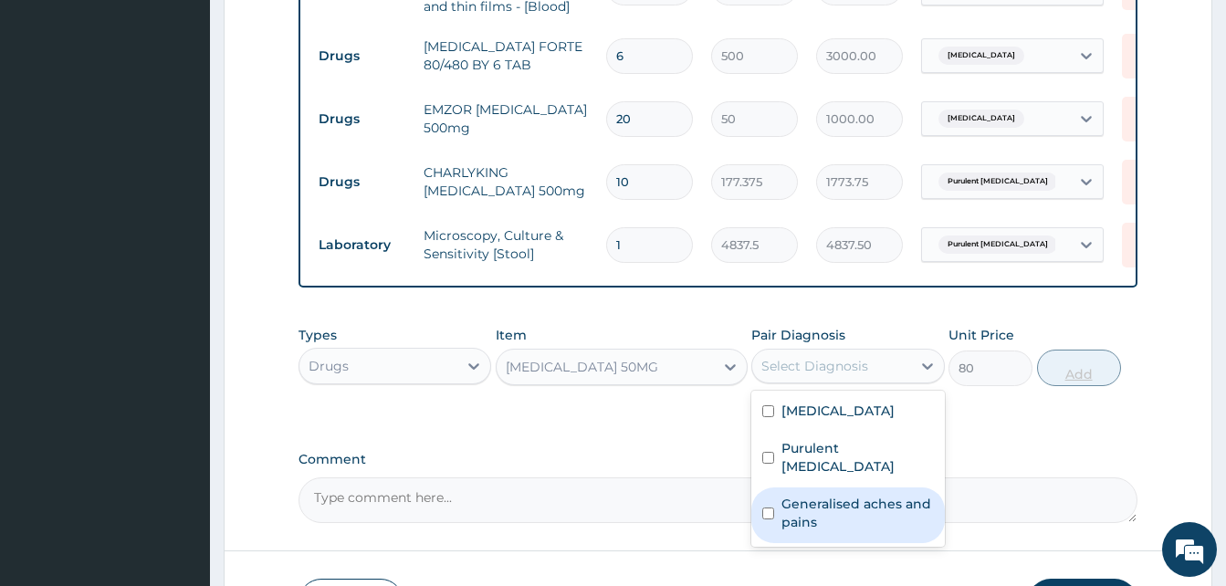
drag, startPoint x: 887, startPoint y: 495, endPoint x: 1065, endPoint y: 379, distance: 212.4
click at [890, 495] on label "Generalised aches and pains" at bounding box center [857, 513] width 152 height 37
checkbox input "true"
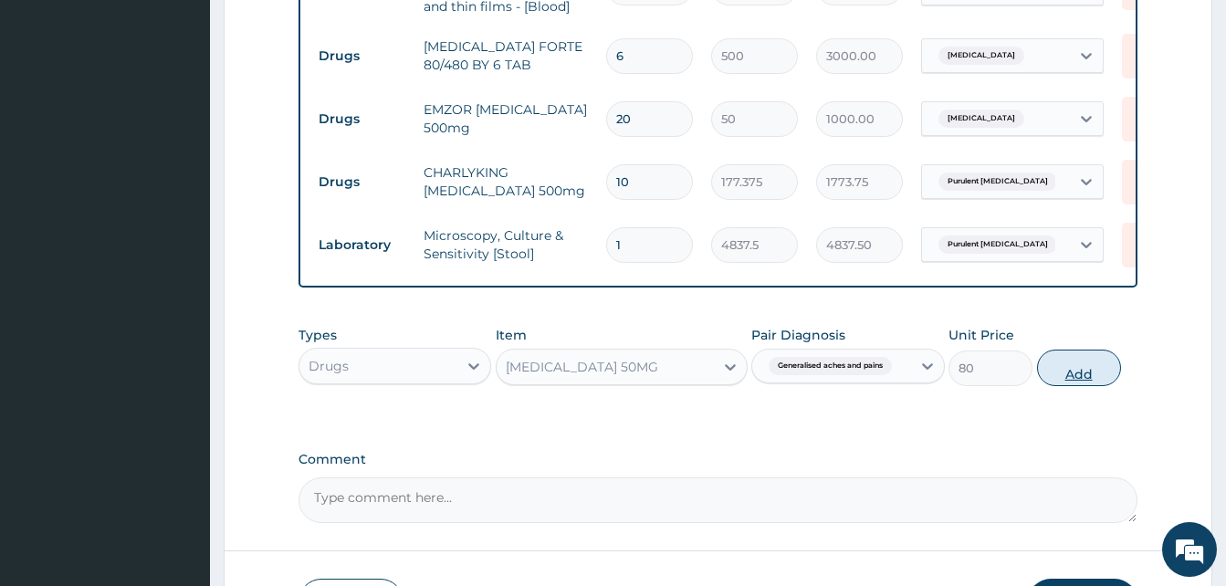
click at [1080, 367] on button "Add" at bounding box center [1079, 368] width 84 height 37
type input "0"
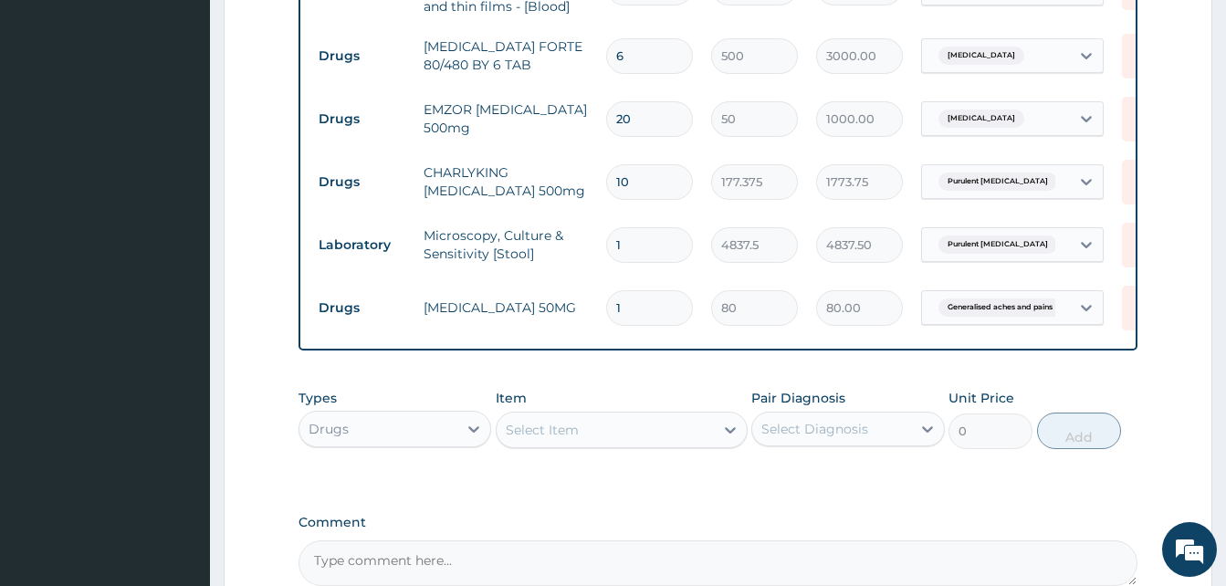
scroll to position [759, 0]
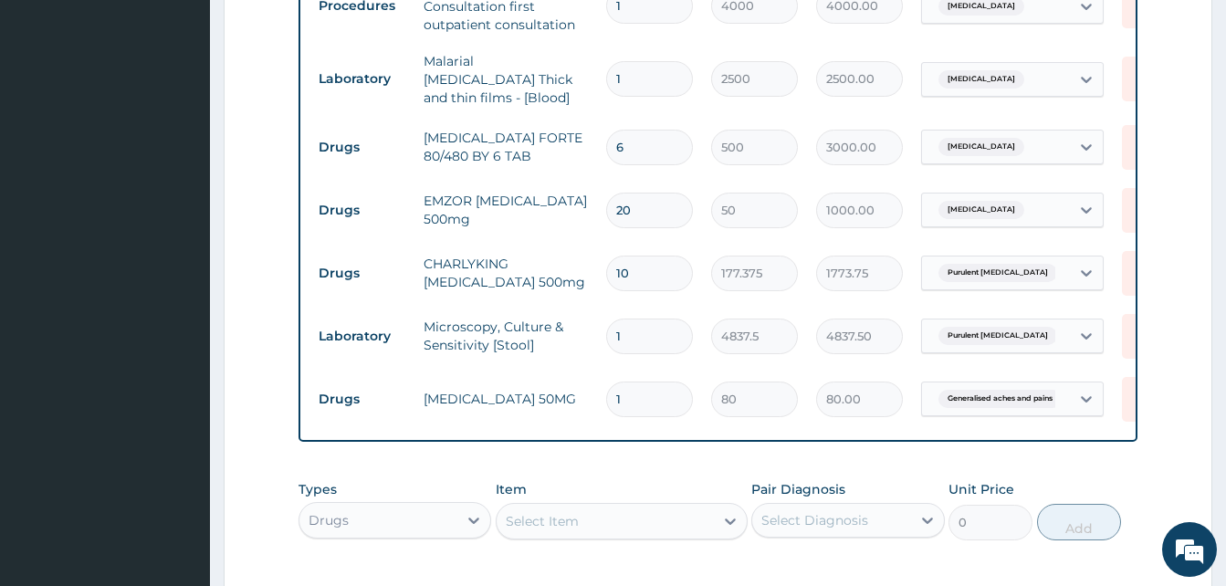
type input "10"
type input "800.00"
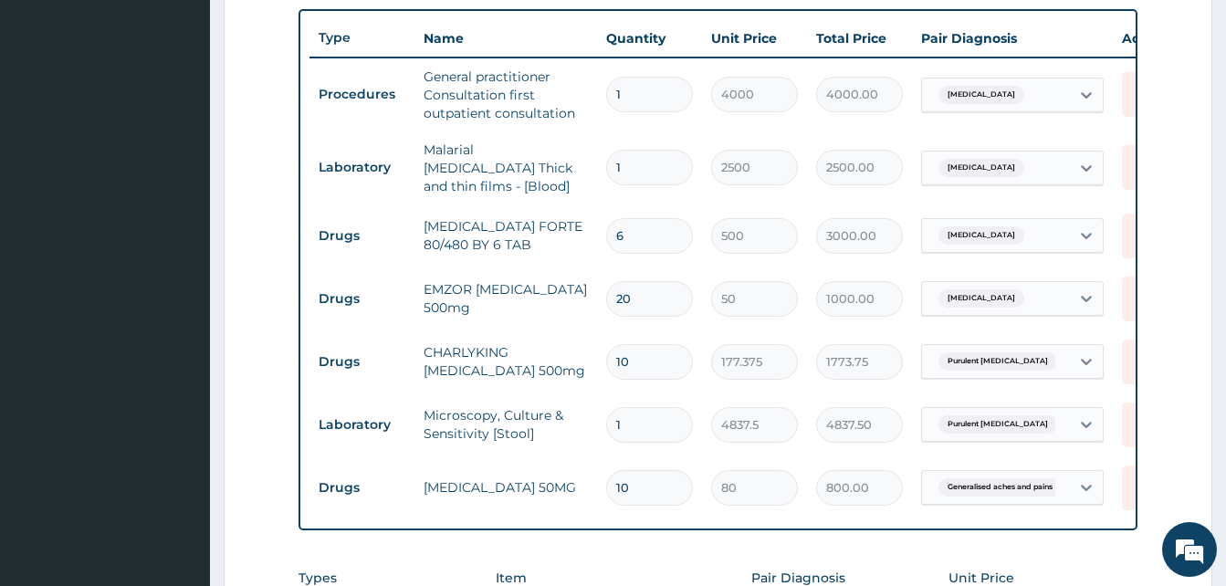
scroll to position [576, 0]
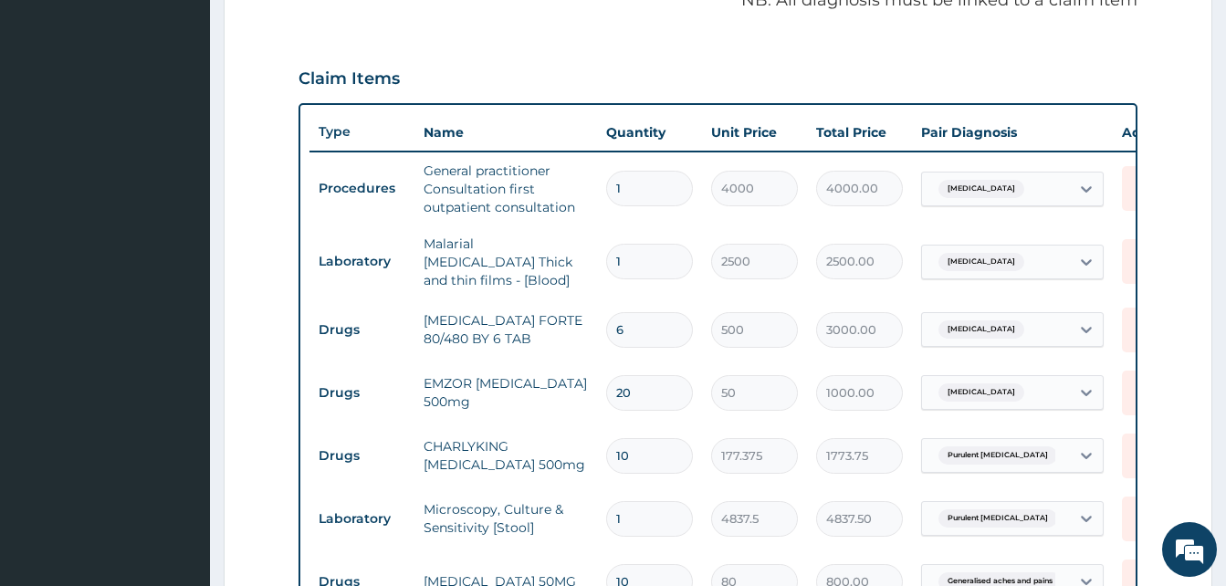
type input "10"
click at [1031, 200] on div "Malaria" at bounding box center [996, 188] width 148 height 31
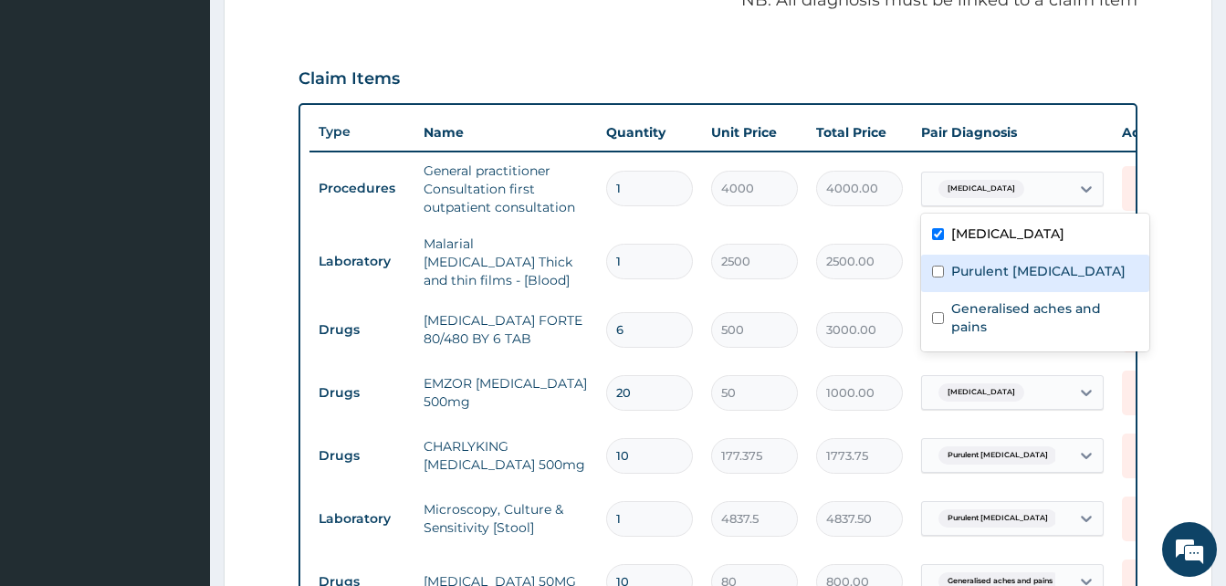
drag, startPoint x: 1030, startPoint y: 262, endPoint x: 1020, endPoint y: 318, distance: 56.6
click at [1030, 273] on label "Purulent enteritis" at bounding box center [1038, 271] width 174 height 18
checkbox input "true"
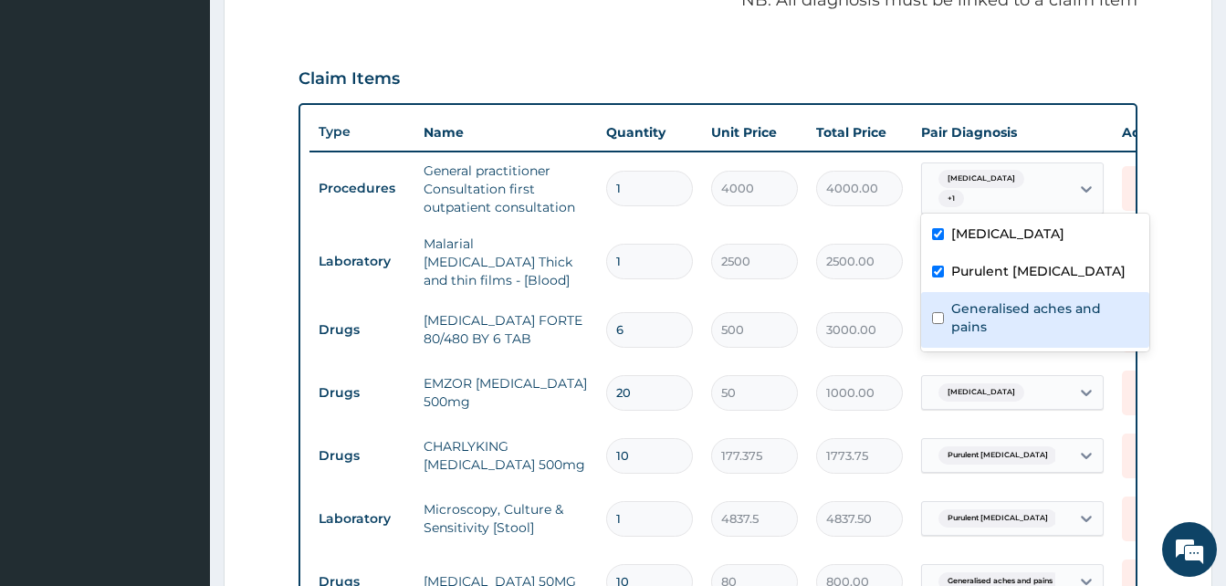
click at [1020, 318] on div "Generalised aches and pains" at bounding box center [1035, 320] width 228 height 56
checkbox input "true"
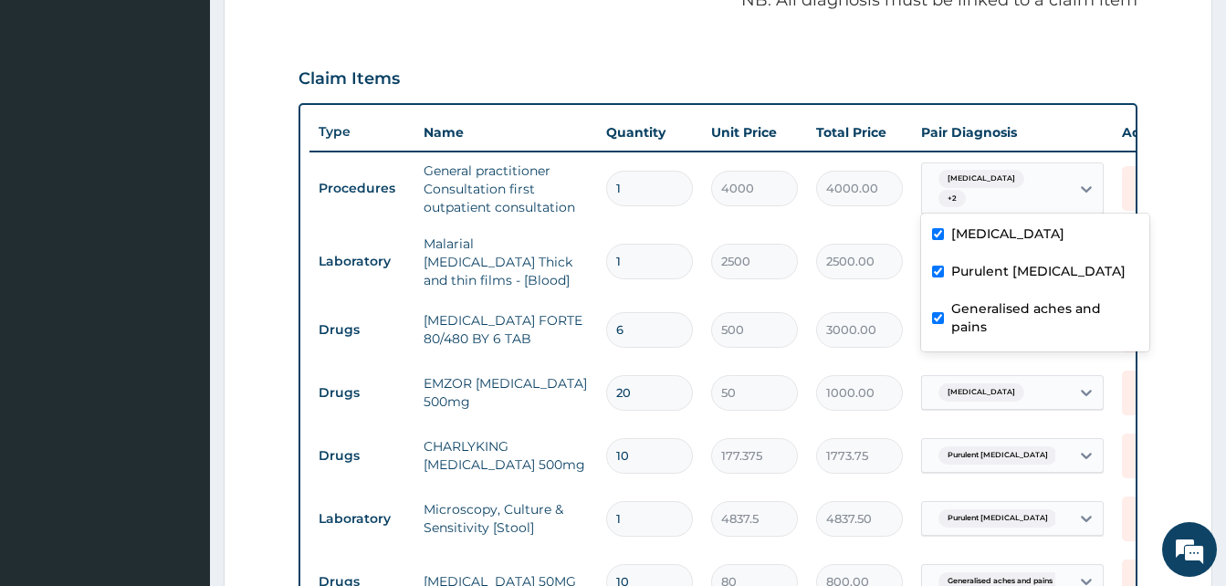
click at [969, 89] on div "Claim Items" at bounding box center [718, 74] width 839 height 47
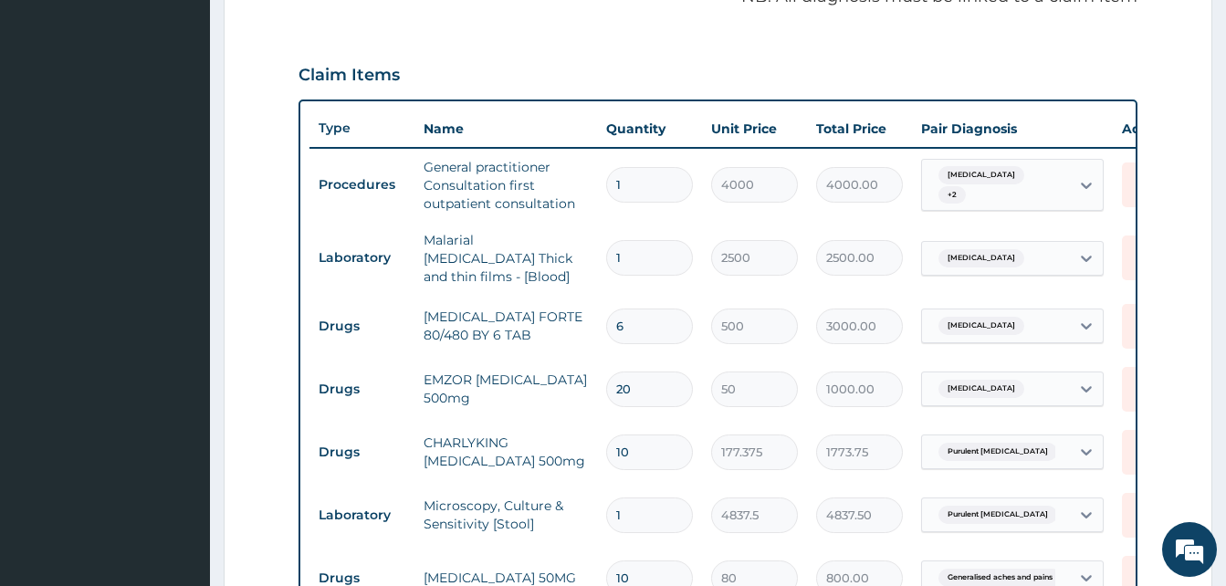
scroll to position [1004, 0]
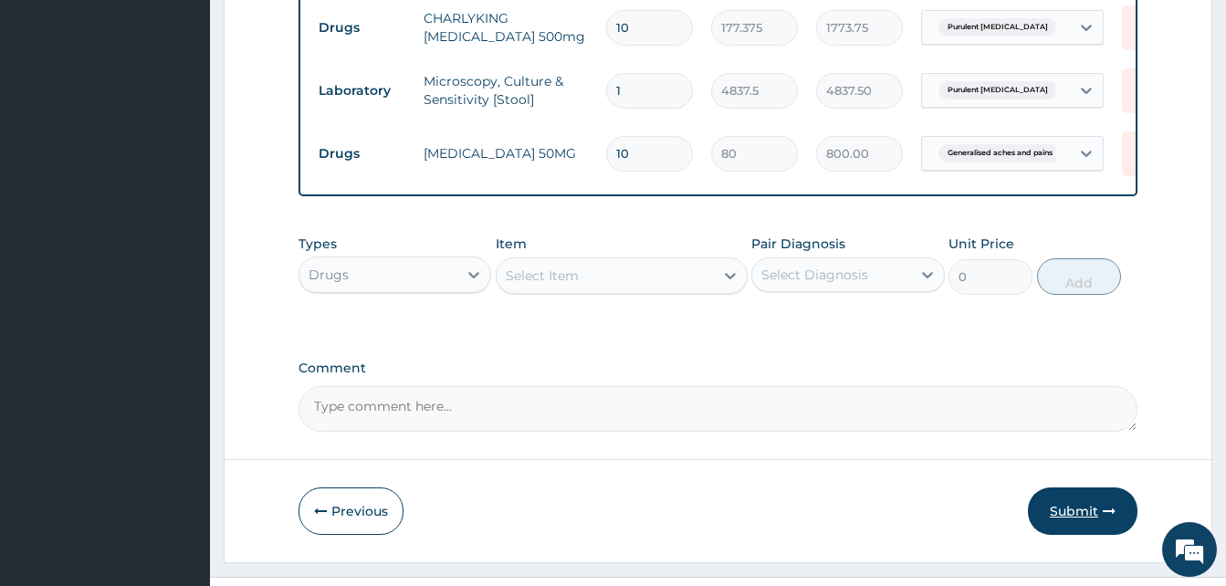
click at [1069, 515] on button "Submit" at bounding box center [1083, 510] width 110 height 47
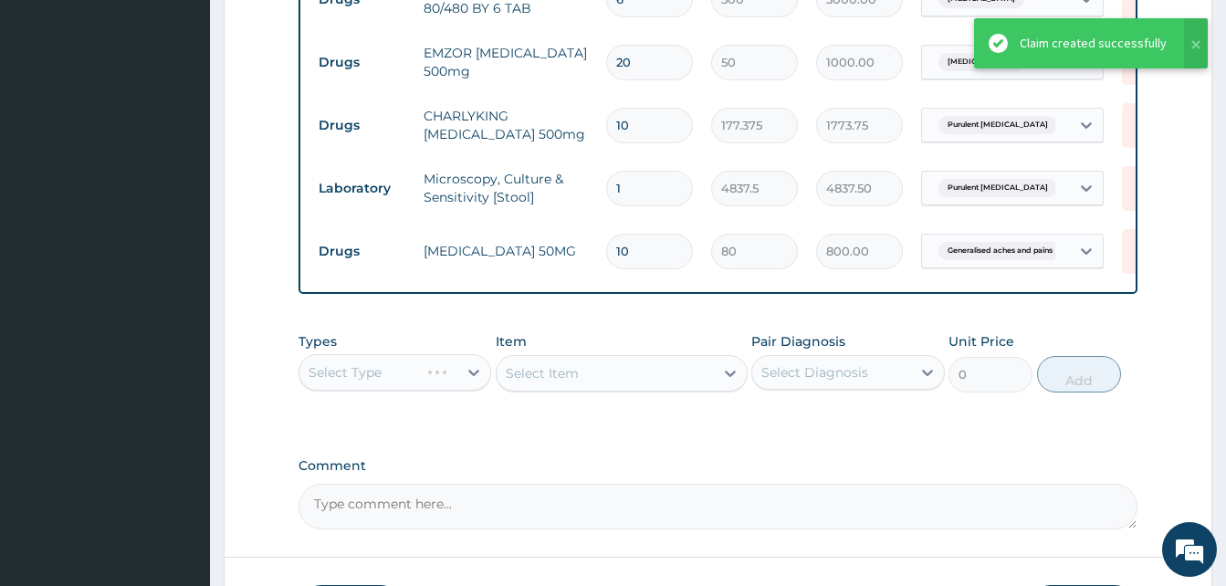
scroll to position [822, 0]
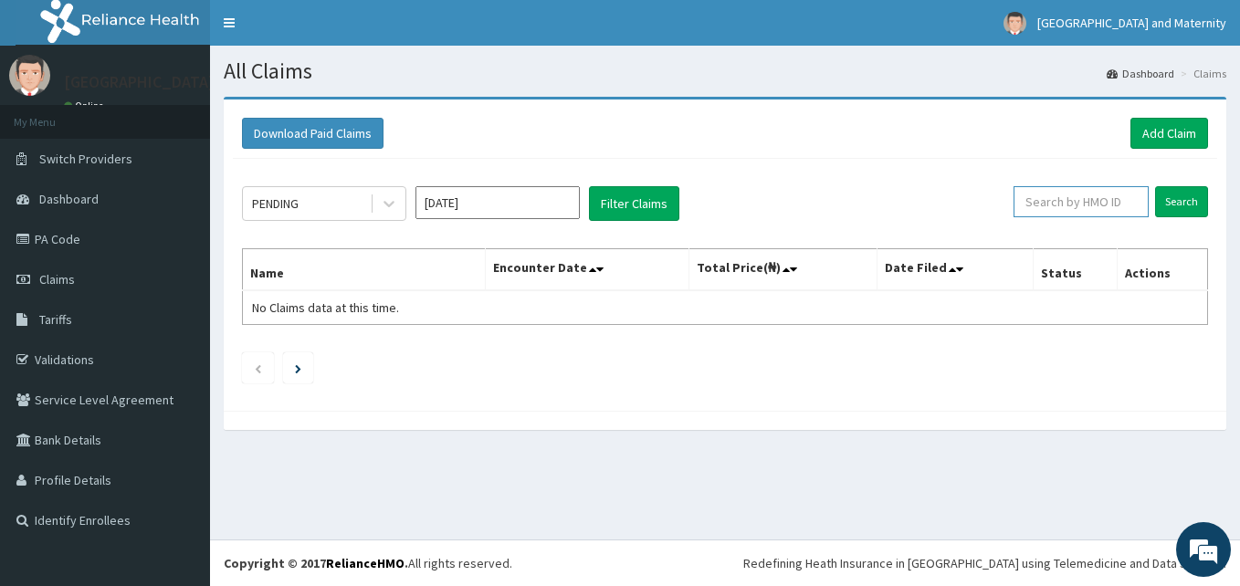
click at [1097, 202] on input "text" at bounding box center [1080, 201] width 135 height 31
paste input "REC/10158/A"
type input "REC/10158/A"
click at [1181, 206] on input "Search" at bounding box center [1181, 201] width 53 height 31
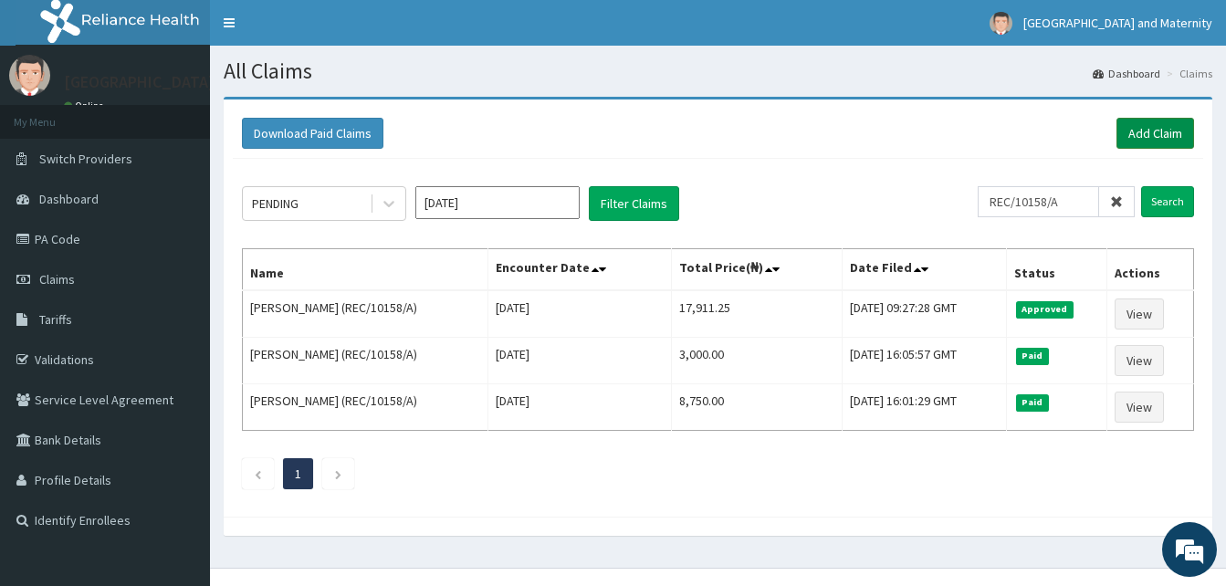
drag, startPoint x: 1158, startPoint y: 129, endPoint x: 1121, endPoint y: 121, distance: 38.3
click at [1158, 131] on link "Add Claim" at bounding box center [1155, 133] width 78 height 31
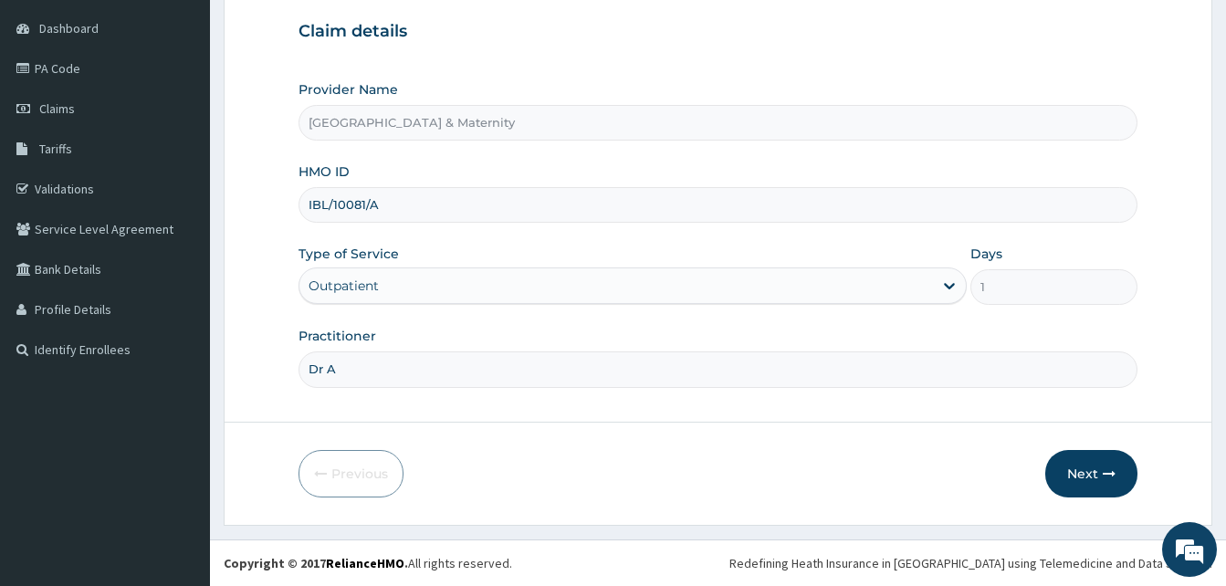
type input "Dr [PERSON_NAME]"
click at [1116, 476] on button "Next" at bounding box center [1091, 473] width 92 height 47
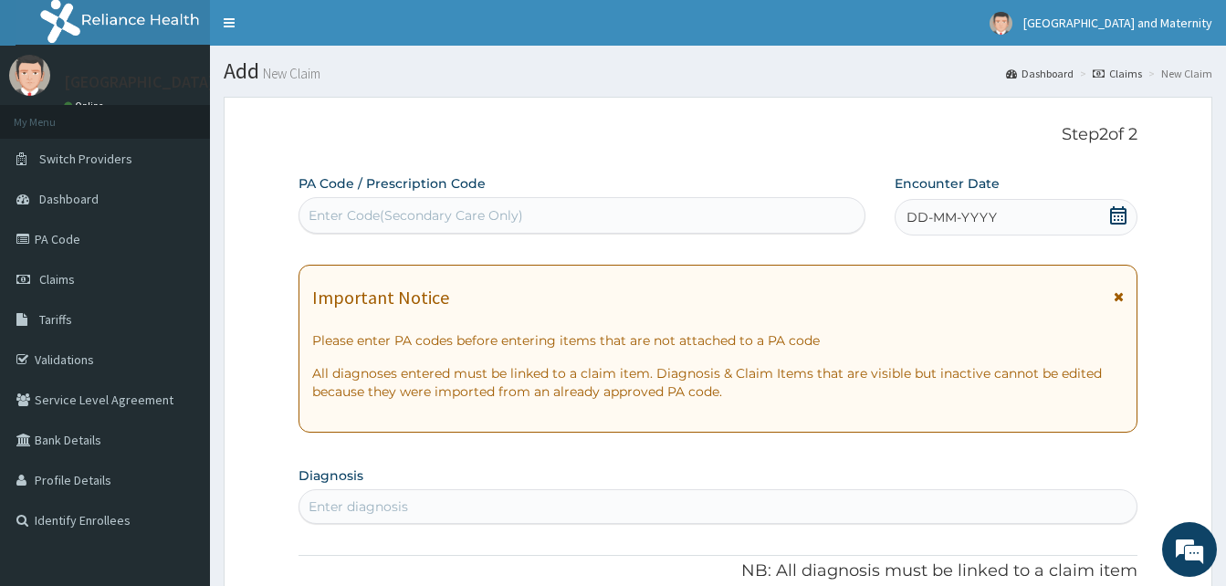
click at [1127, 215] on icon at bounding box center [1118, 215] width 18 height 18
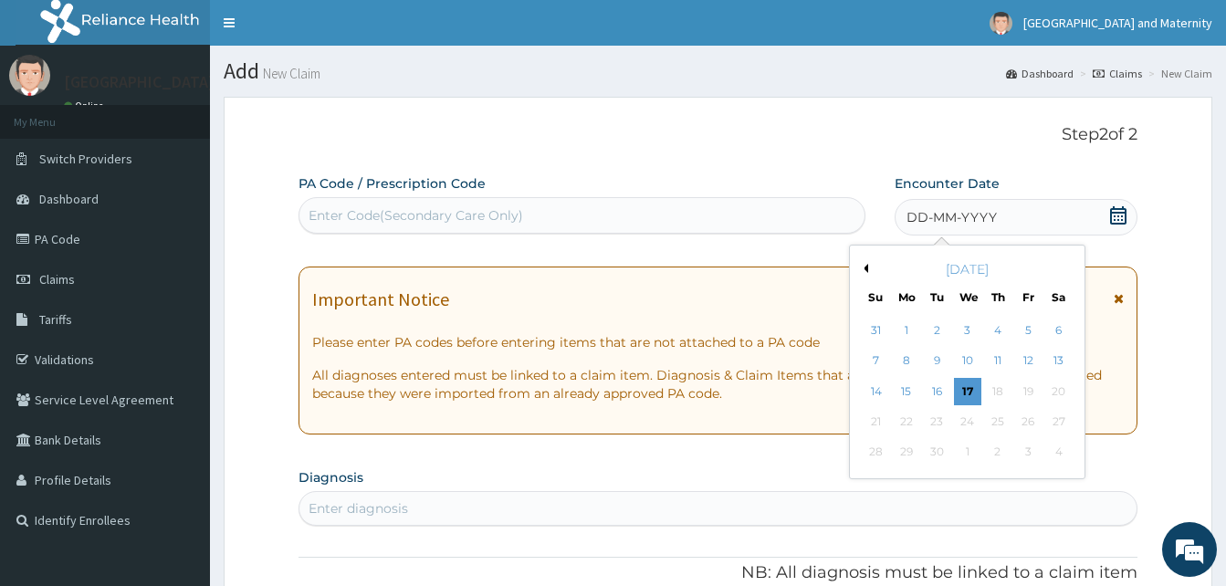
click at [862, 267] on button "Previous Month" at bounding box center [863, 268] width 9 height 9
click at [1000, 397] on div "17" at bounding box center [997, 391] width 27 height 27
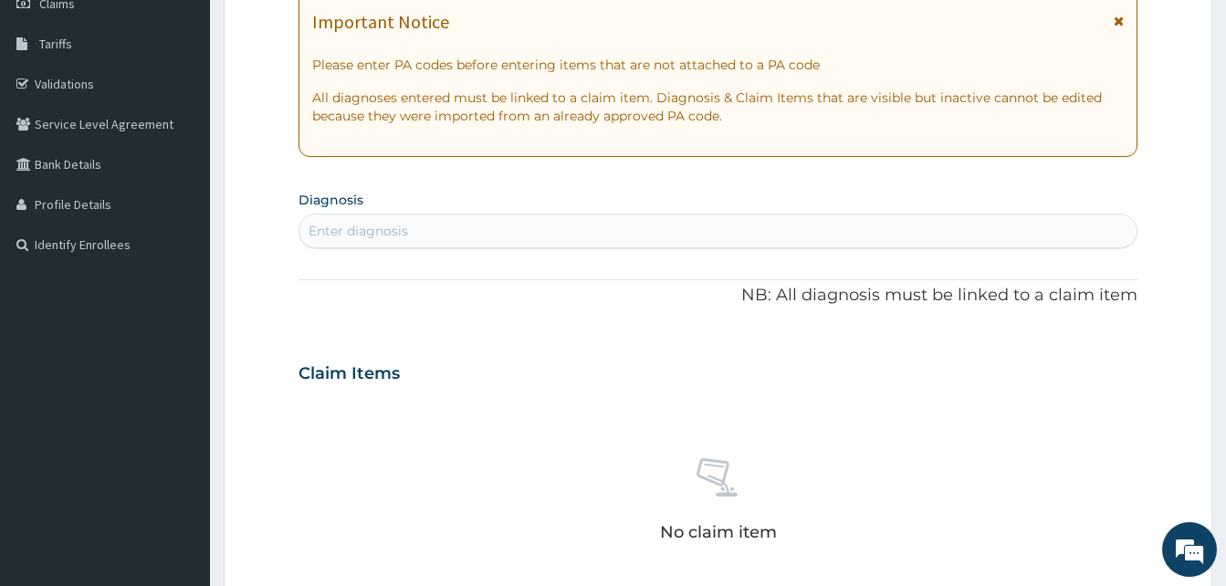
scroll to position [456, 0]
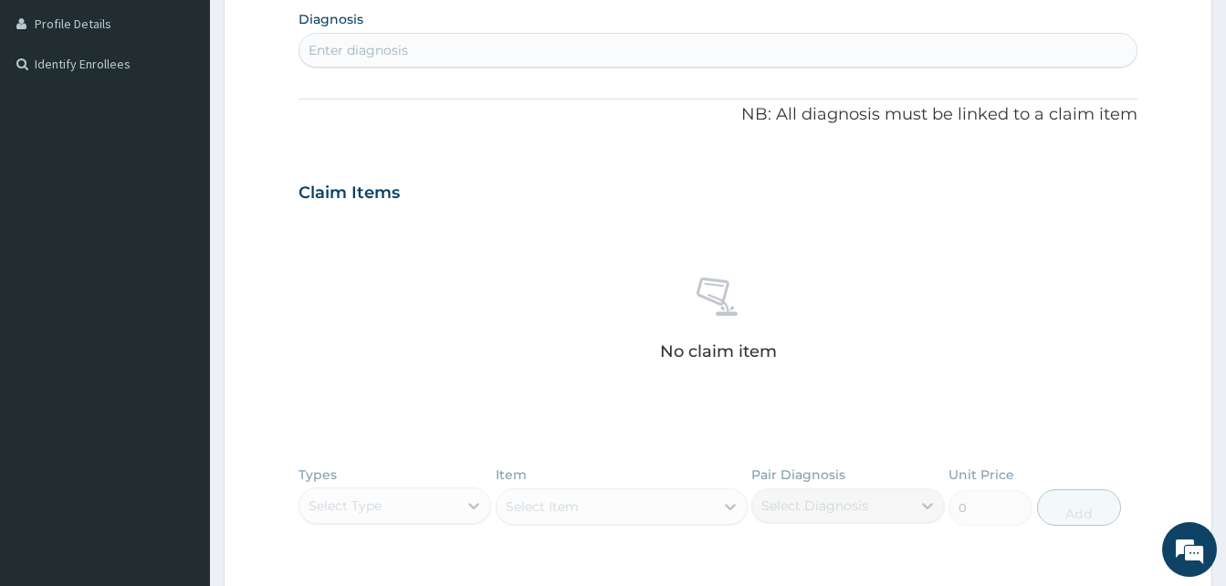
click at [373, 57] on div "Enter diagnosis" at bounding box center [359, 50] width 100 height 18
type input "vulvovaginitis"
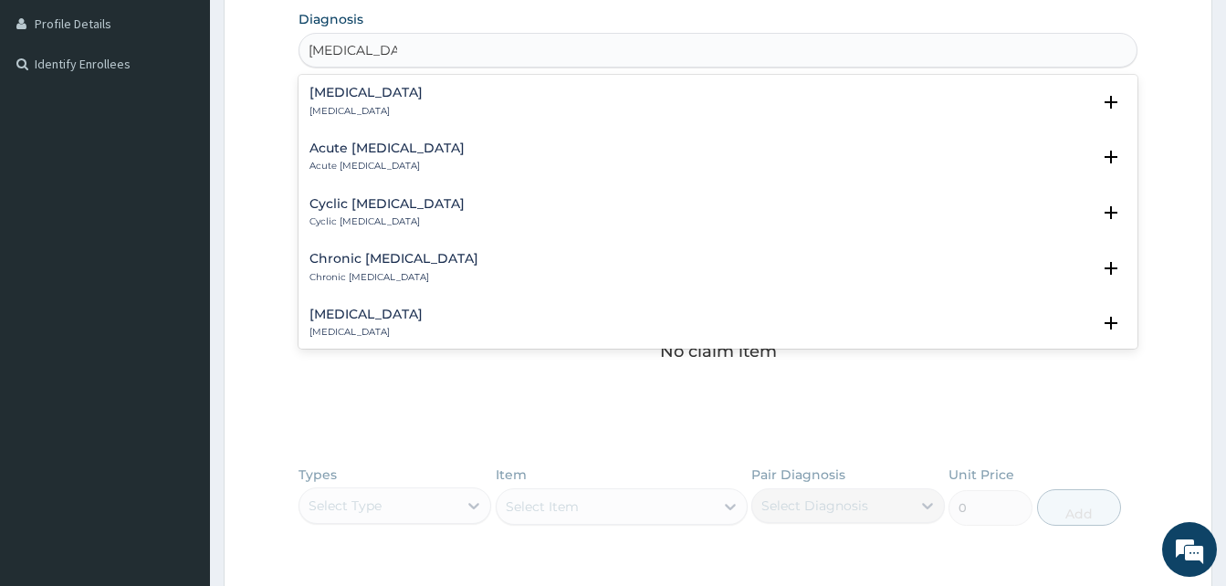
click at [400, 90] on div "Vulvovaginitis Vulvovaginitis" at bounding box center [717, 102] width 817 height 32
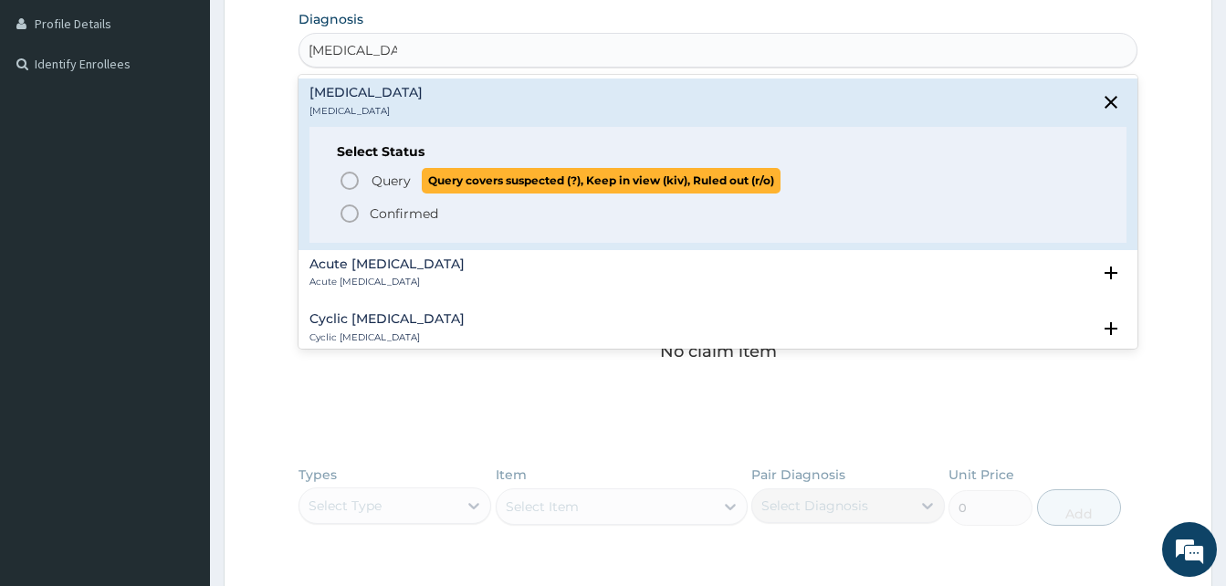
click at [384, 184] on span "Query" at bounding box center [391, 181] width 39 height 18
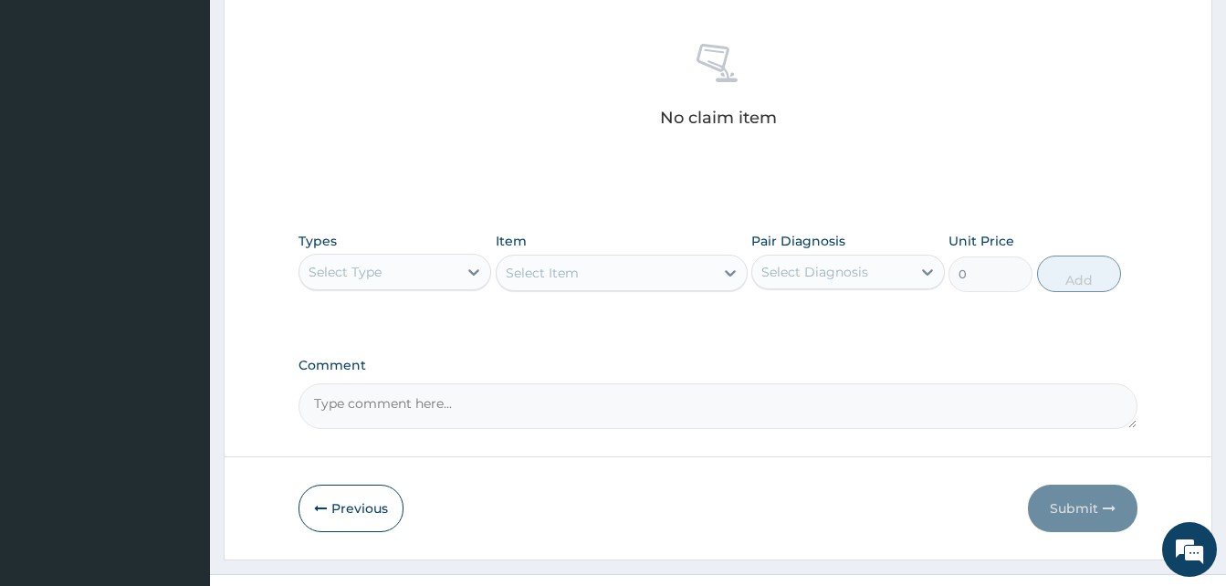
scroll to position [730, 0]
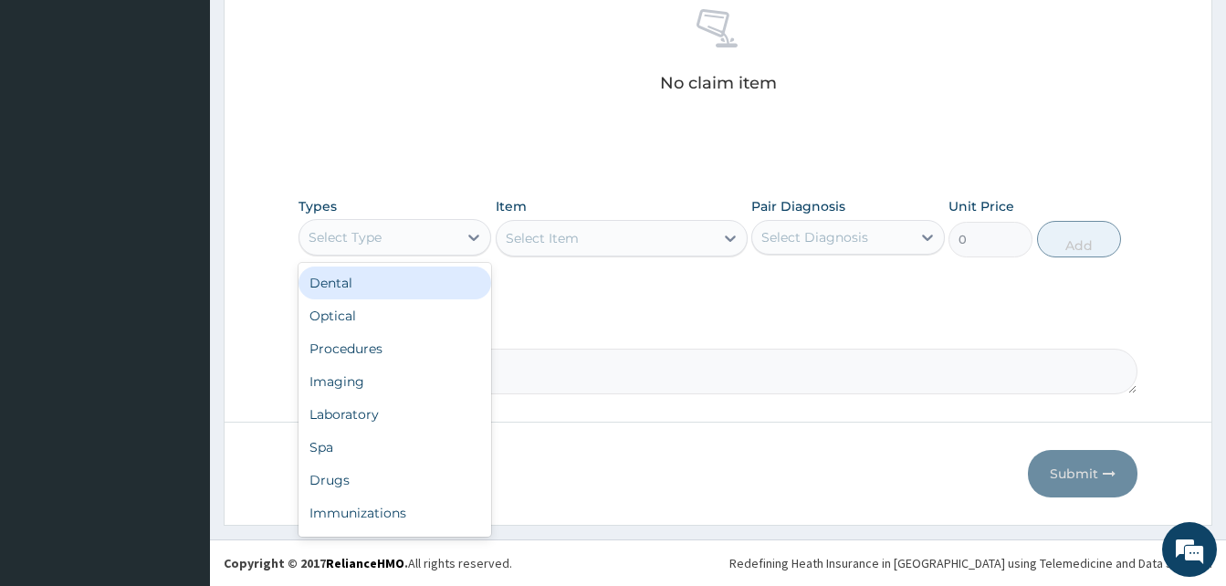
click at [433, 246] on div "Select Type" at bounding box center [378, 237] width 158 height 29
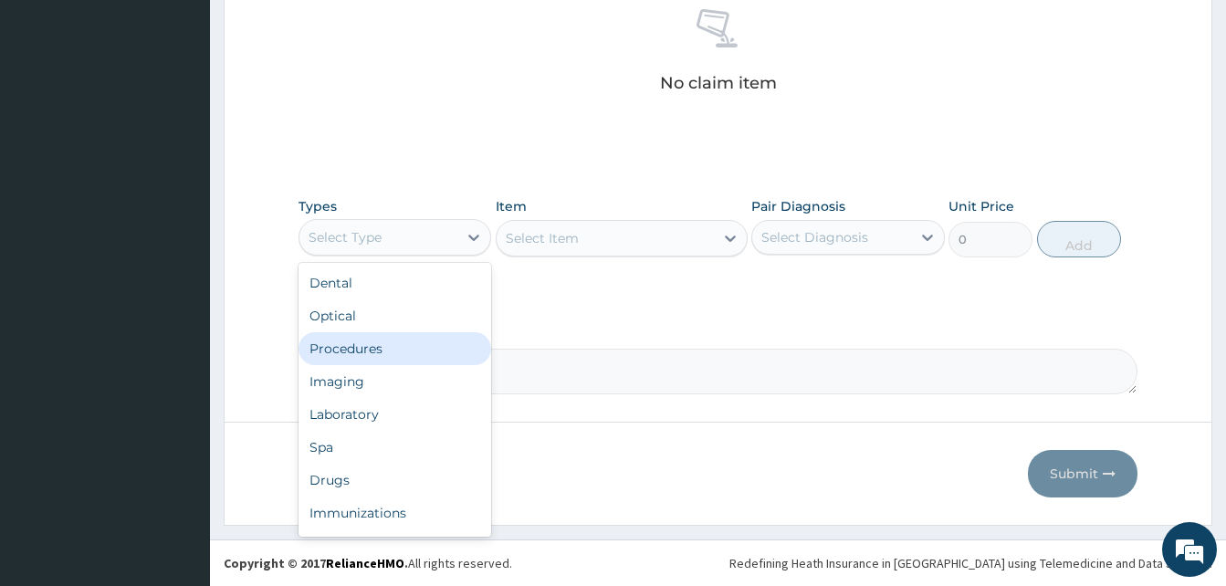
click at [431, 354] on div "Procedures" at bounding box center [395, 348] width 193 height 33
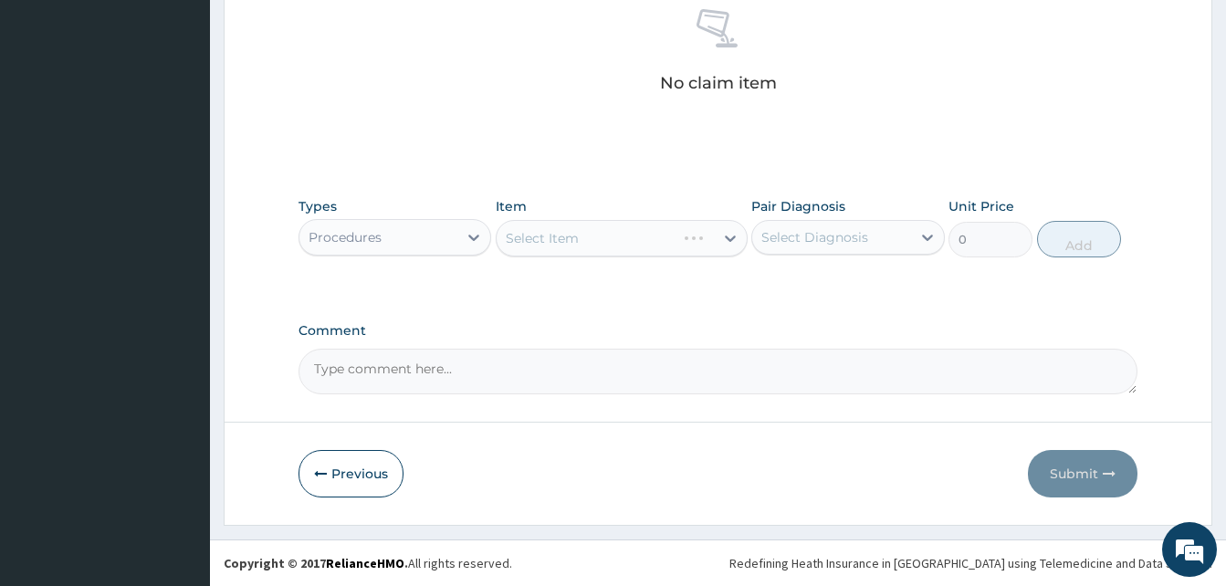
click at [619, 246] on div "Select Item" at bounding box center [622, 238] width 252 height 37
click at [617, 246] on div "Select Item" at bounding box center [605, 238] width 217 height 29
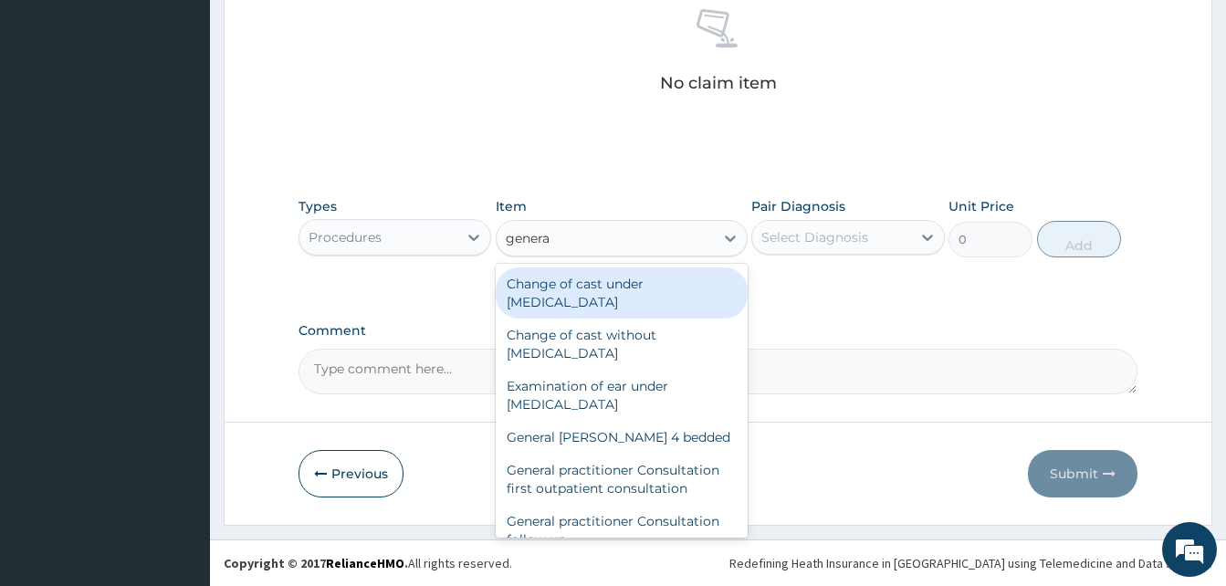
type input "general"
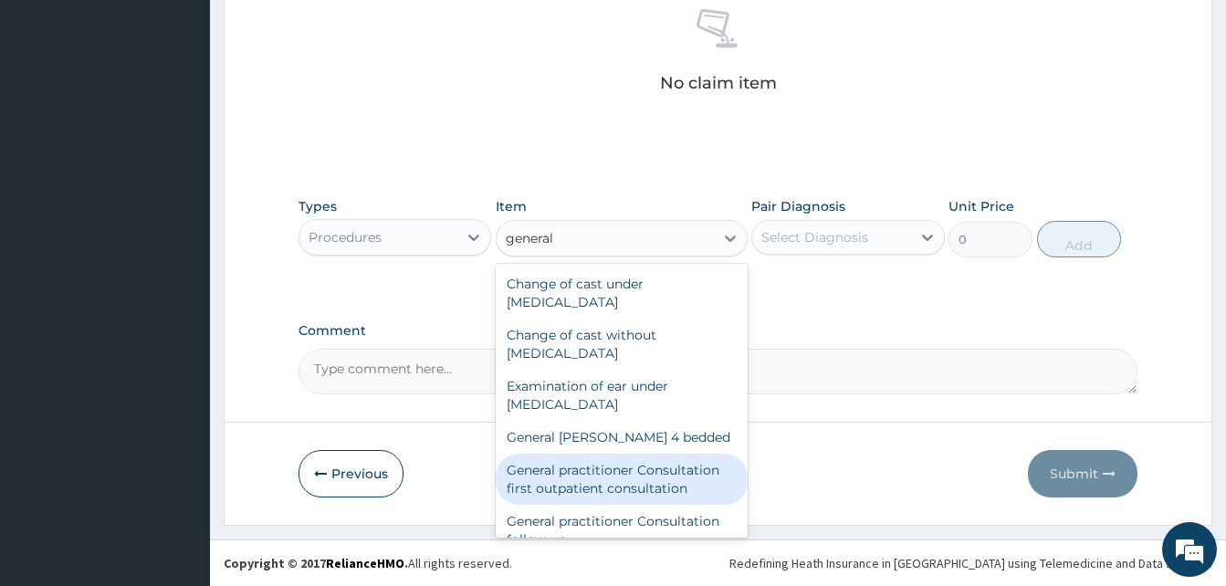
click at [594, 463] on div "General practitioner Consultation first outpatient consultation" at bounding box center [622, 479] width 252 height 51
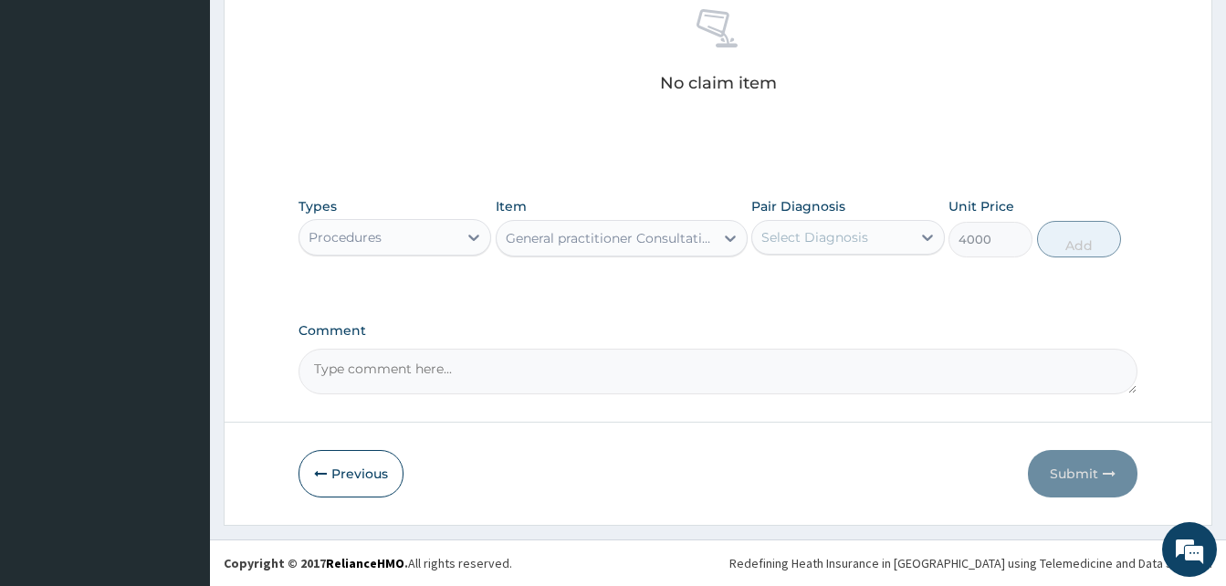
type input "4000"
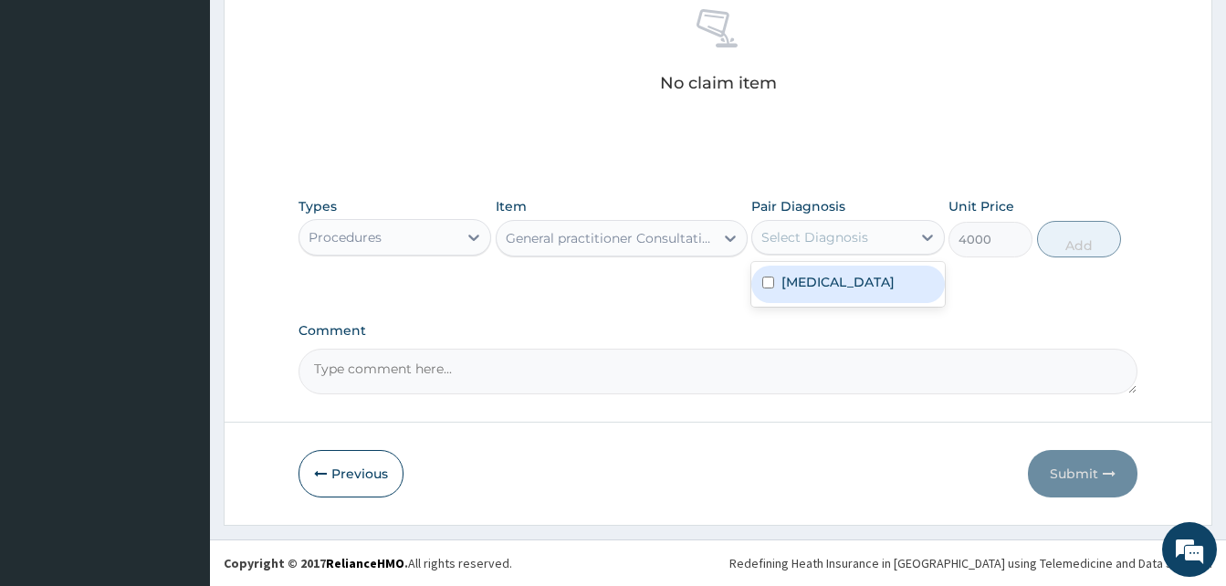
click at [838, 249] on div "Select Diagnosis" at bounding box center [831, 237] width 158 height 29
click at [833, 291] on div "Vulvovaginitis" at bounding box center [847, 284] width 193 height 37
checkbox input "true"
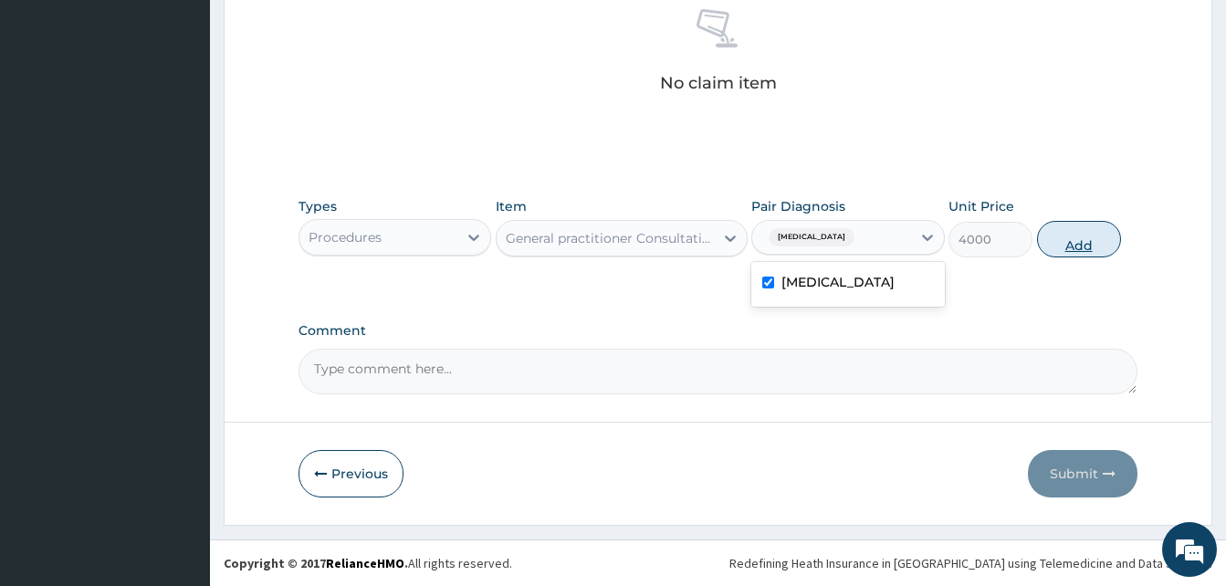
click at [1046, 241] on button "Add" at bounding box center [1079, 239] width 84 height 37
type input "0"
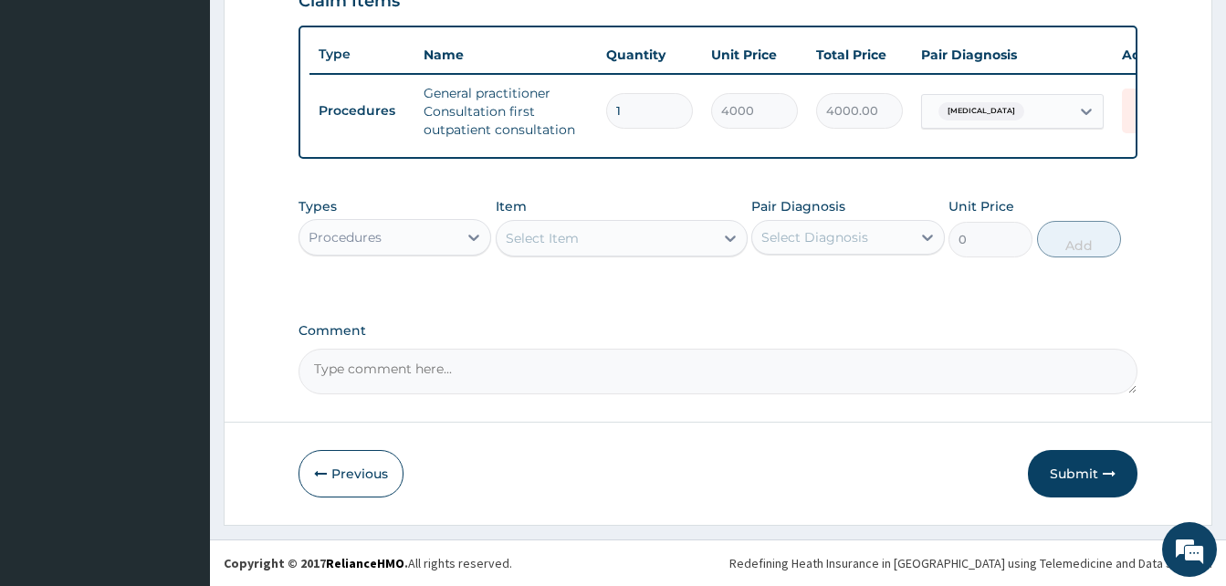
scroll to position [667, 0]
click at [372, 229] on div "Procedures" at bounding box center [345, 237] width 73 height 18
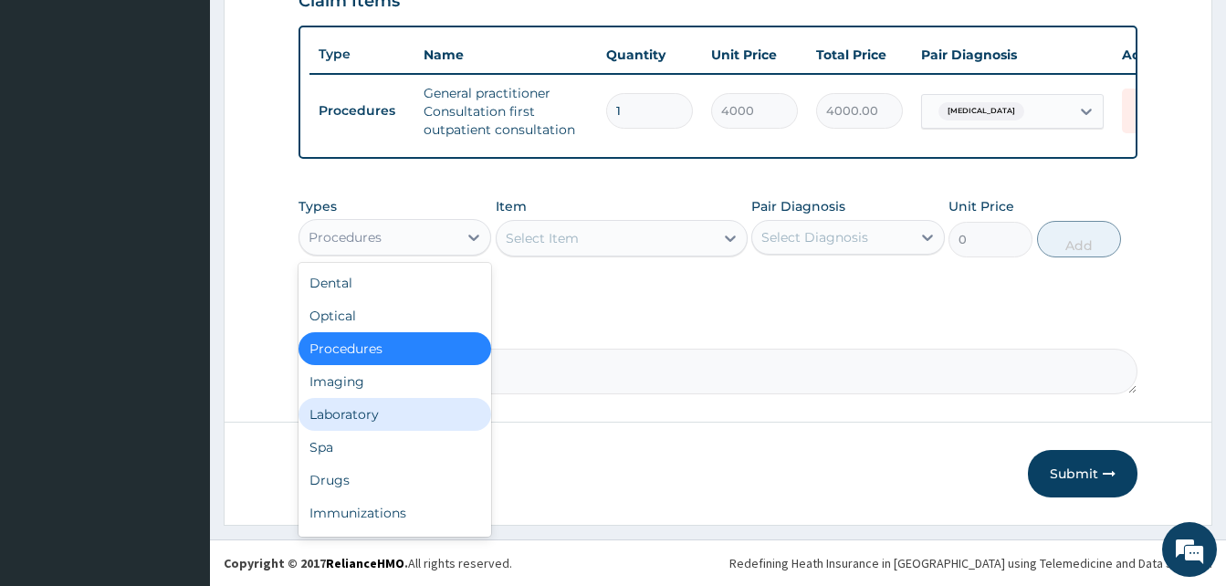
click at [351, 412] on div "Laboratory" at bounding box center [395, 414] width 193 height 33
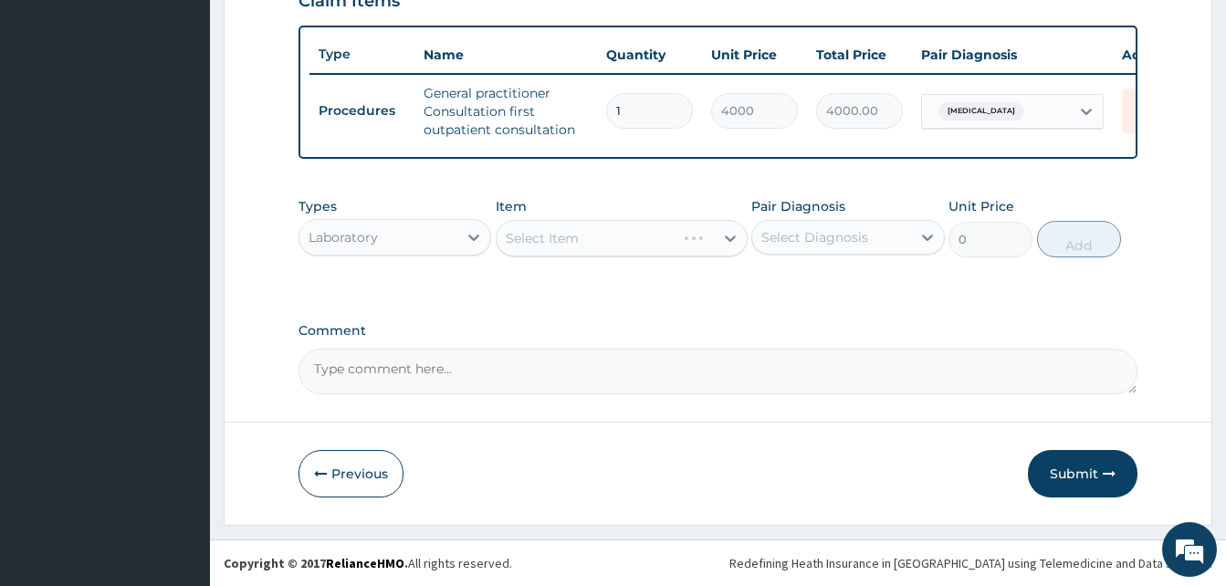
click at [630, 235] on div "Select Item" at bounding box center [622, 238] width 252 height 37
click at [630, 235] on div "Select Item" at bounding box center [605, 238] width 217 height 29
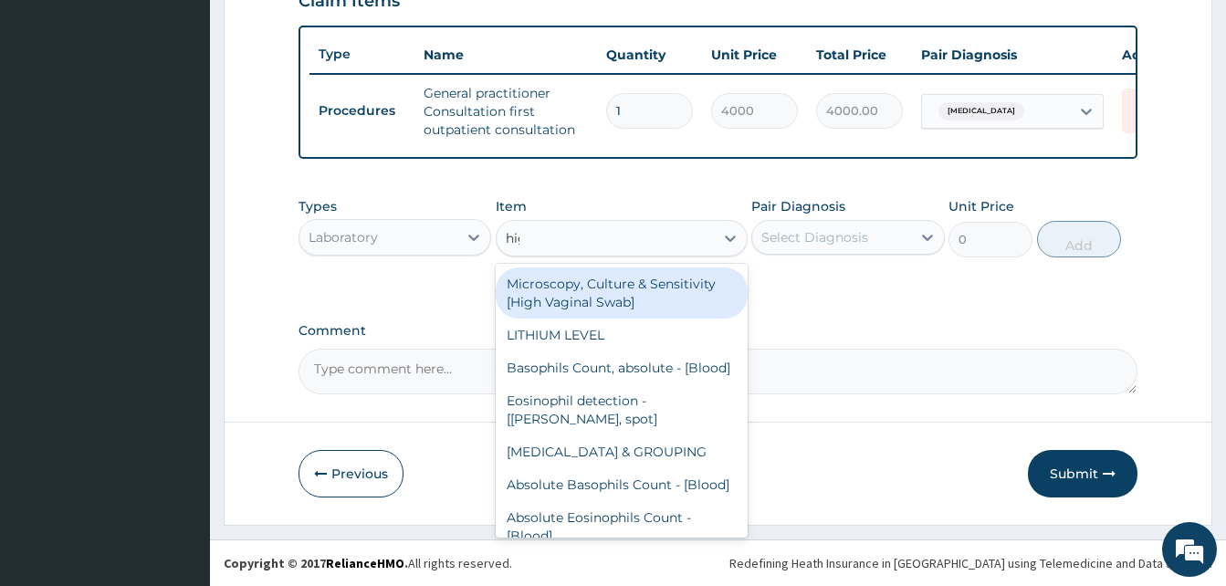
type input "high"
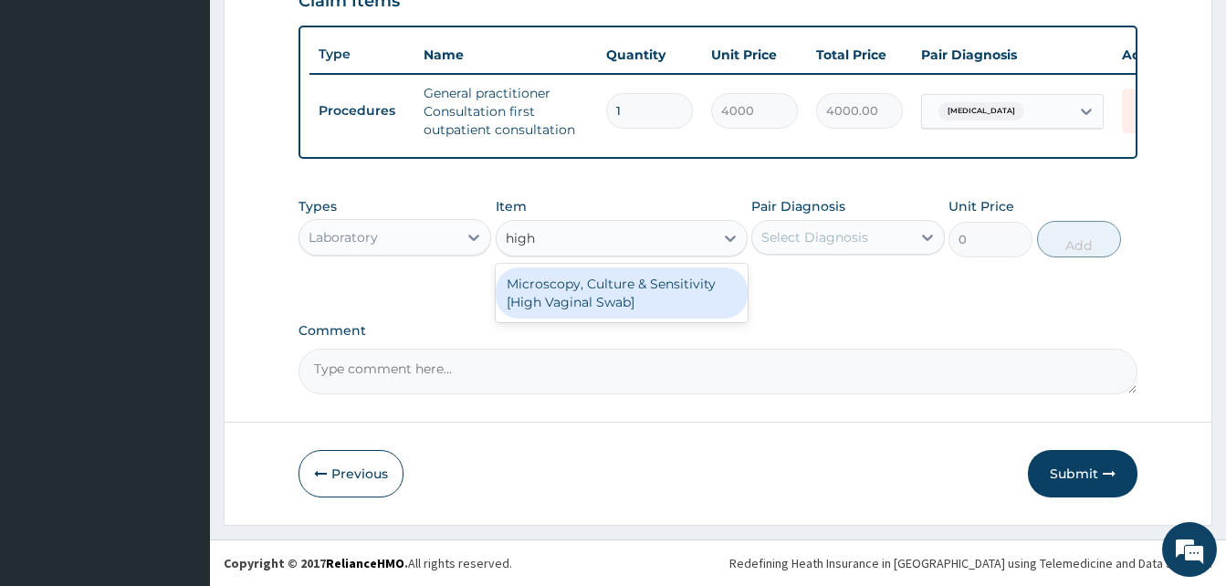
click at [677, 288] on div "Microscopy, Culture & Sensitivity [High Vaginal Swab]" at bounding box center [622, 292] width 252 height 51
type input "4837.5"
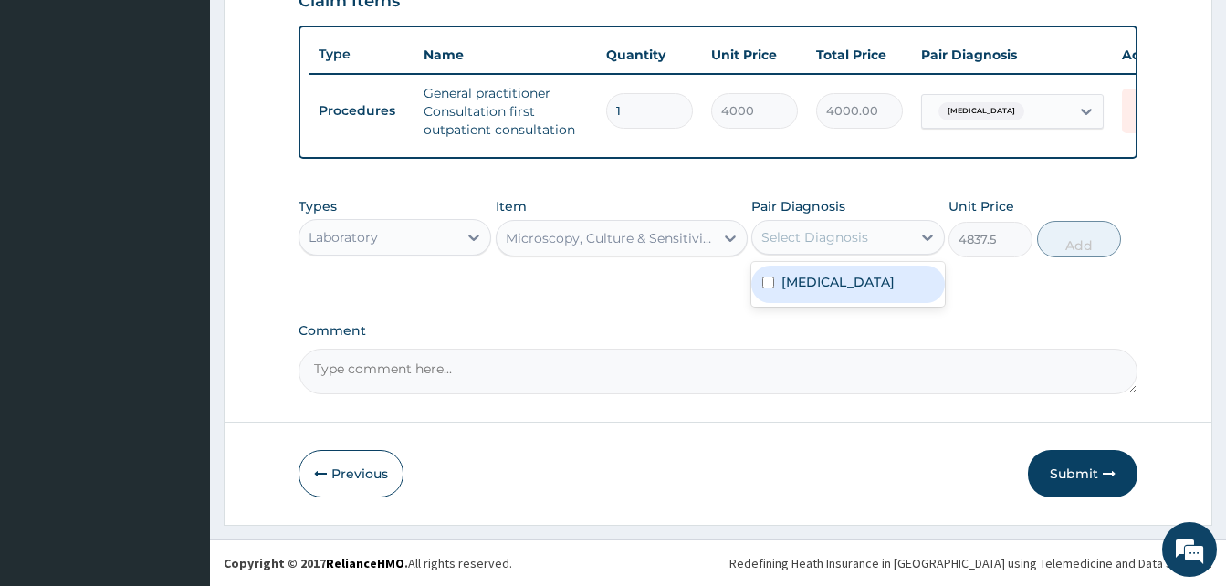
click at [802, 241] on div "Select Diagnosis" at bounding box center [814, 237] width 107 height 18
click at [833, 280] on label "Vulvovaginitis" at bounding box center [837, 282] width 113 height 18
checkbox input "true"
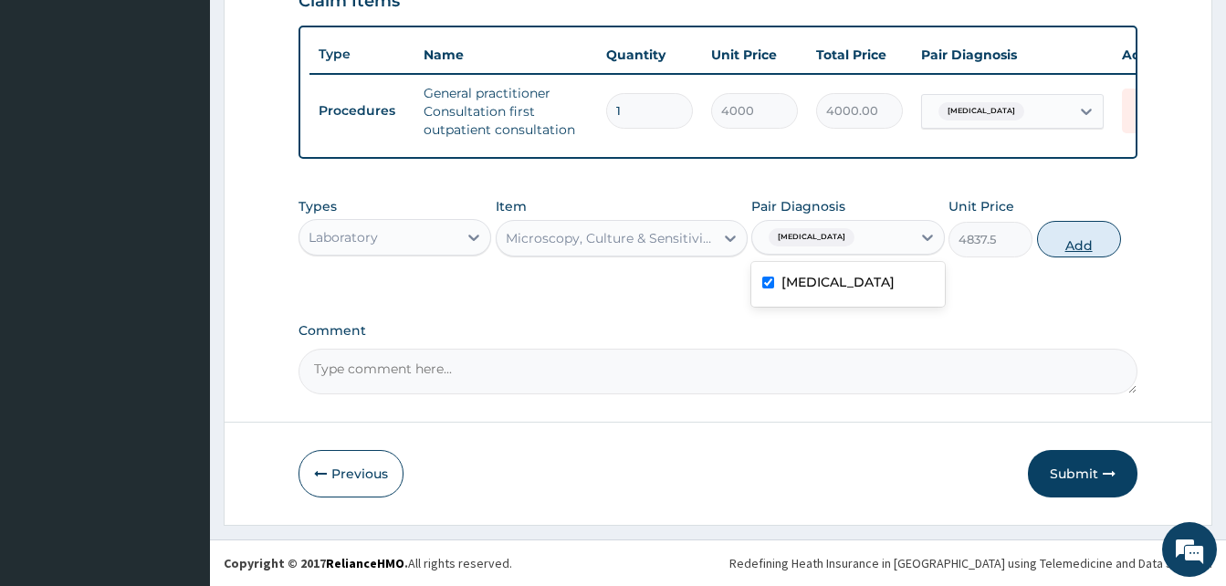
click at [1051, 242] on button "Add" at bounding box center [1079, 239] width 84 height 37
type input "0"
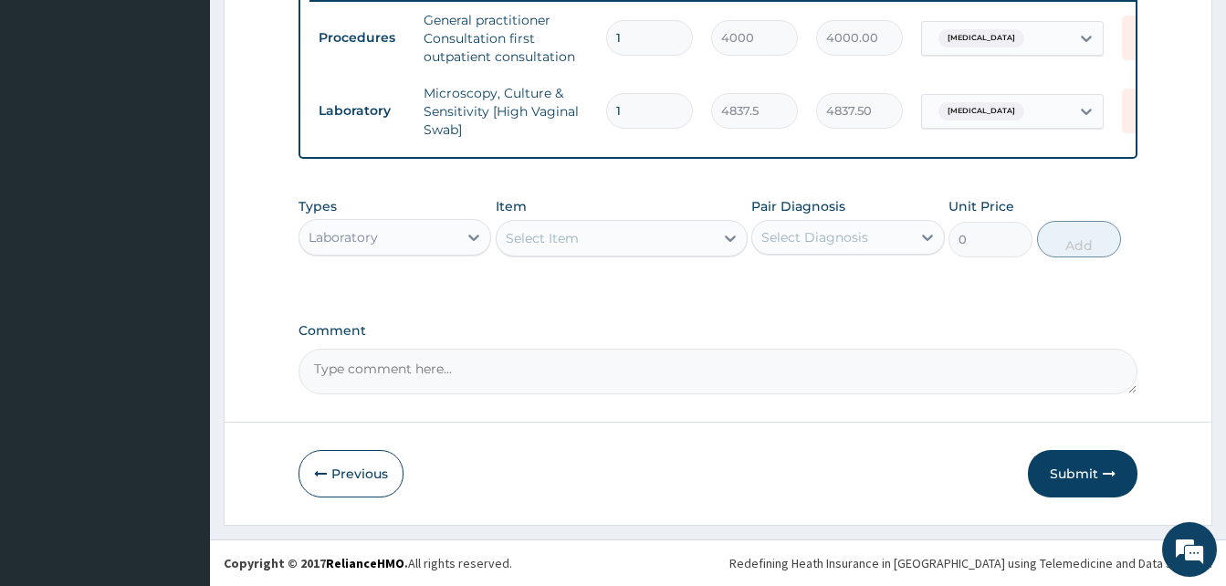
scroll to position [740, 0]
click at [1088, 477] on button "Submit" at bounding box center [1083, 473] width 110 height 47
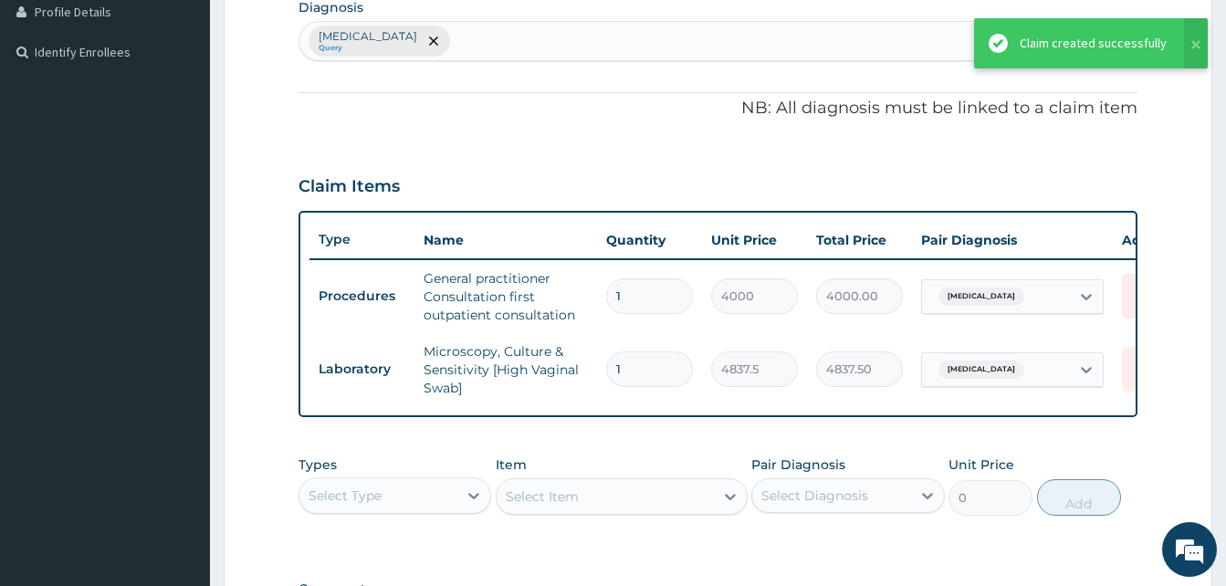
scroll to position [466, 0]
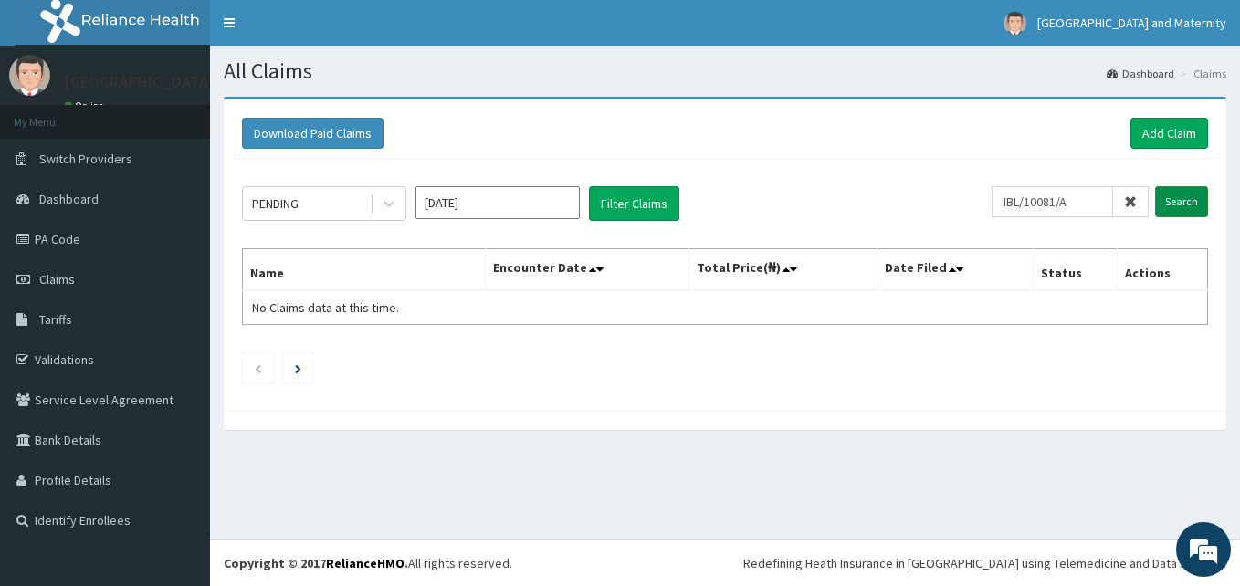
click at [1164, 200] on input "Search" at bounding box center [1181, 201] width 53 height 31
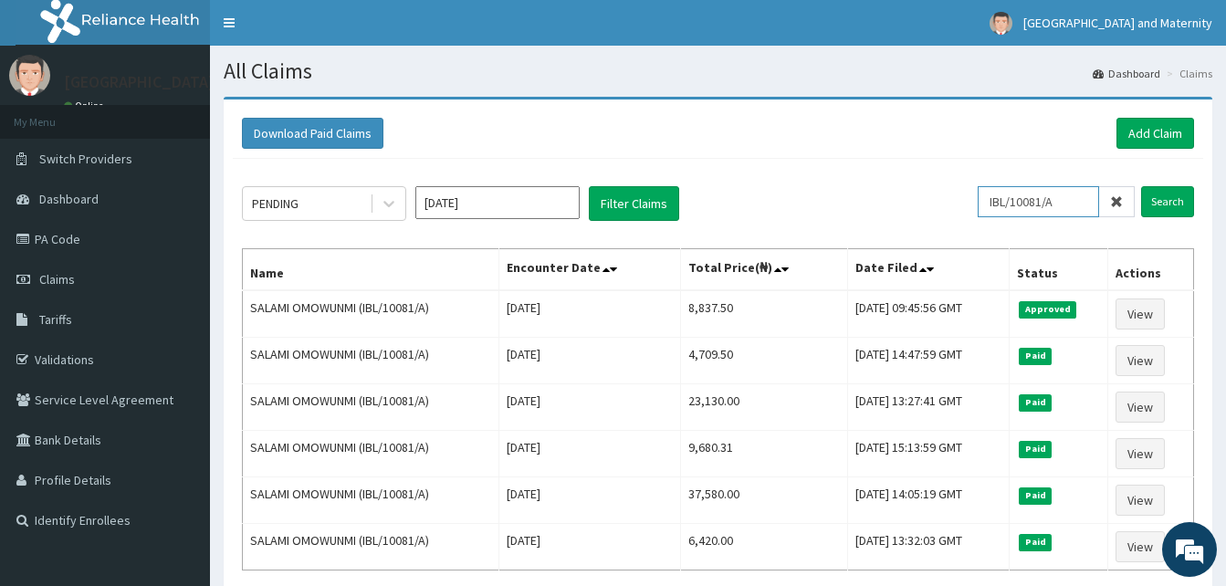
drag, startPoint x: 1067, startPoint y: 202, endPoint x: 978, endPoint y: 200, distance: 89.5
click at [978, 200] on div "PENDING [DATE] Filter Claims IBL/10081/A Search" at bounding box center [718, 203] width 952 height 35
paste input "UVM/10001/E"
type input "UVM/10001/E"
click at [60, 236] on link "PA Code" at bounding box center [105, 239] width 210 height 40
